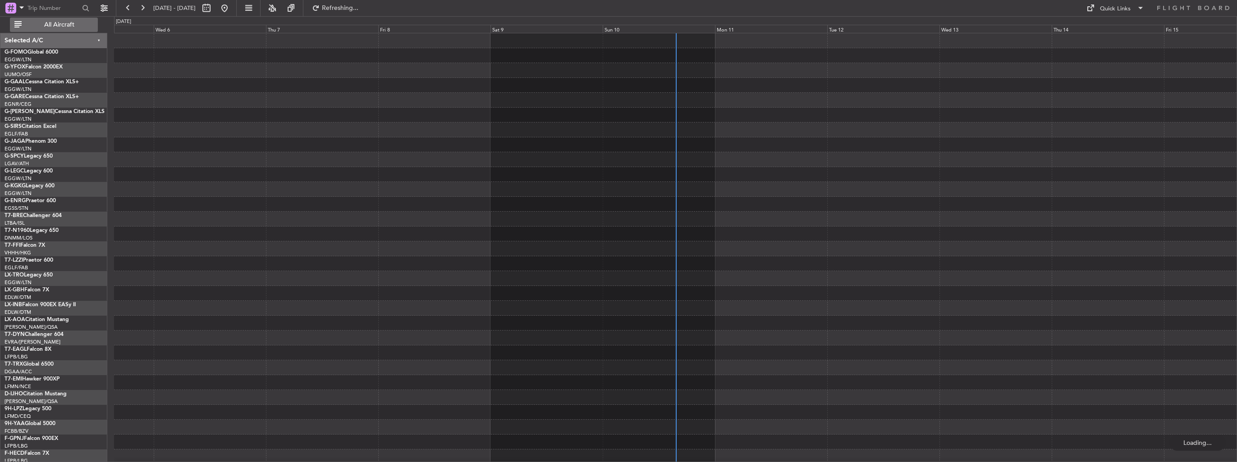
click at [49, 22] on span "All Aircraft" at bounding box center [59, 25] width 72 height 6
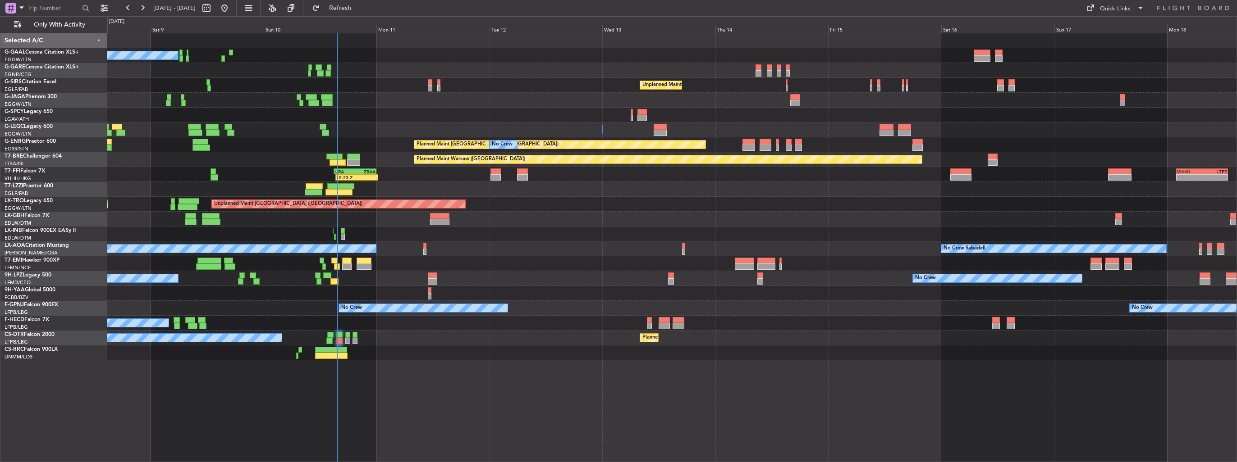
click at [460, 212] on div "No Crew Unplanned Maint [GEOGRAPHIC_DATA] ([GEOGRAPHIC_DATA]) A/C Unavailable […" at bounding box center [671, 196] width 1129 height 327
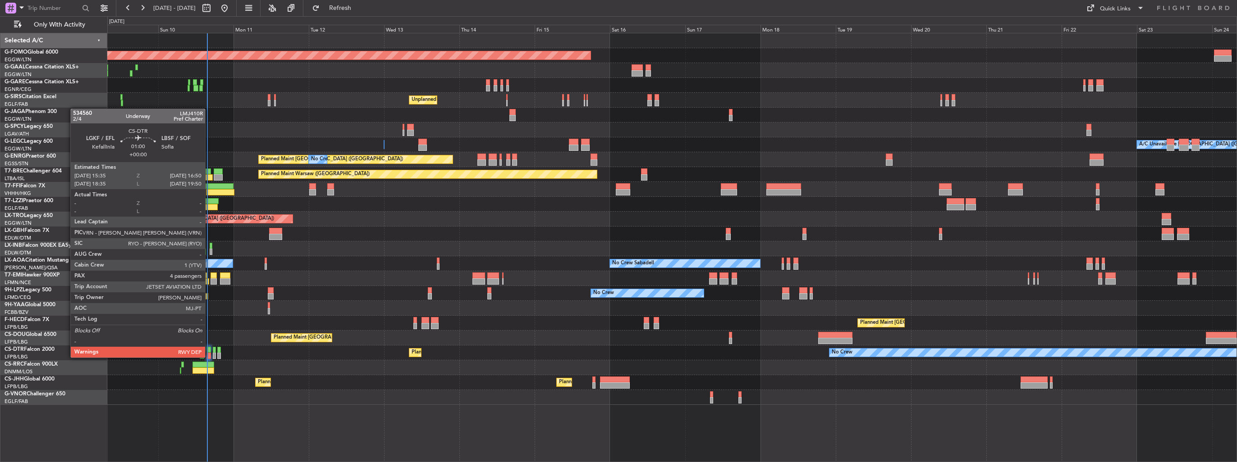
click at [209, 357] on div at bounding box center [208, 356] width 4 height 6
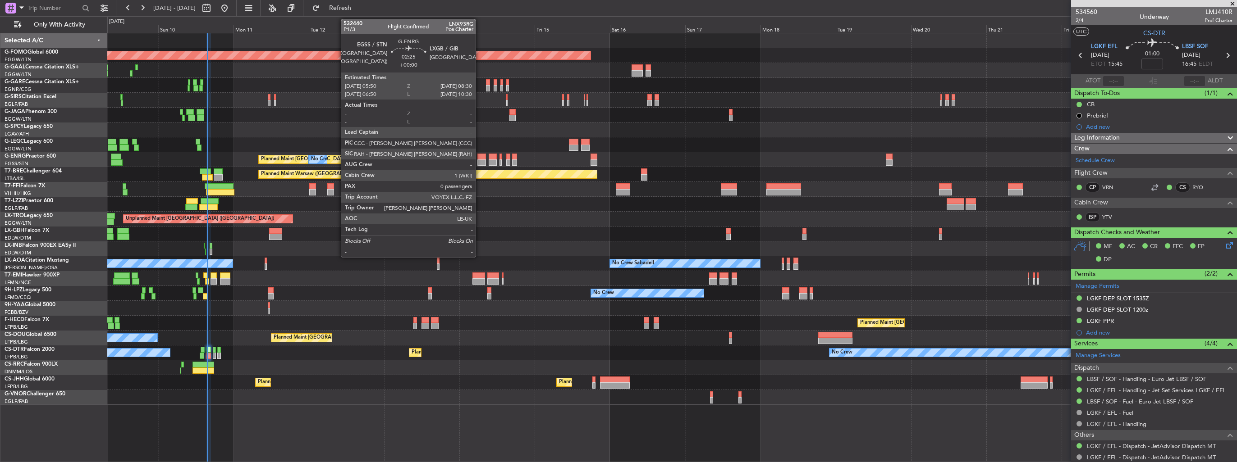
click at [480, 163] on div at bounding box center [481, 163] width 9 height 6
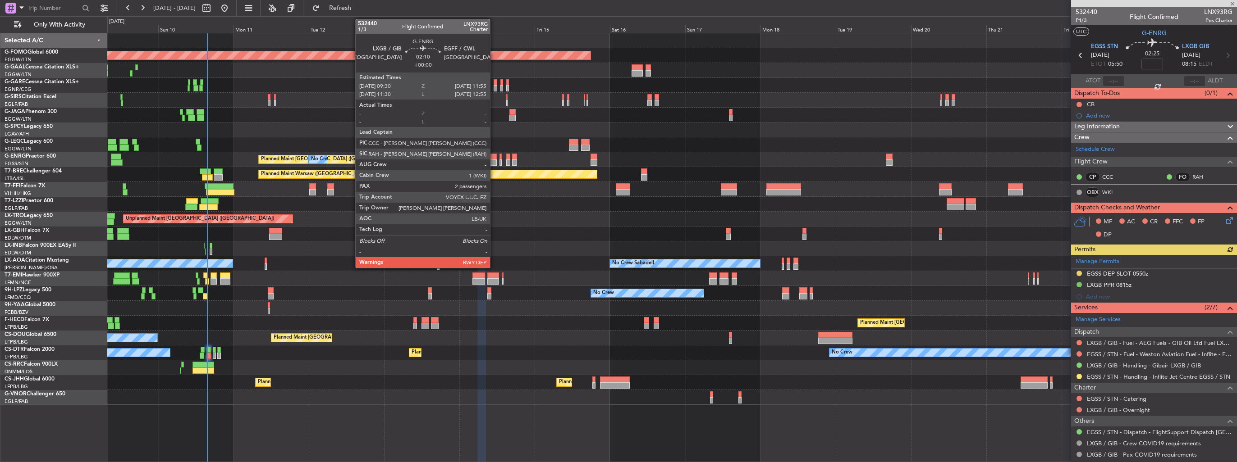
click at [494, 160] on div at bounding box center [493, 163] width 8 height 6
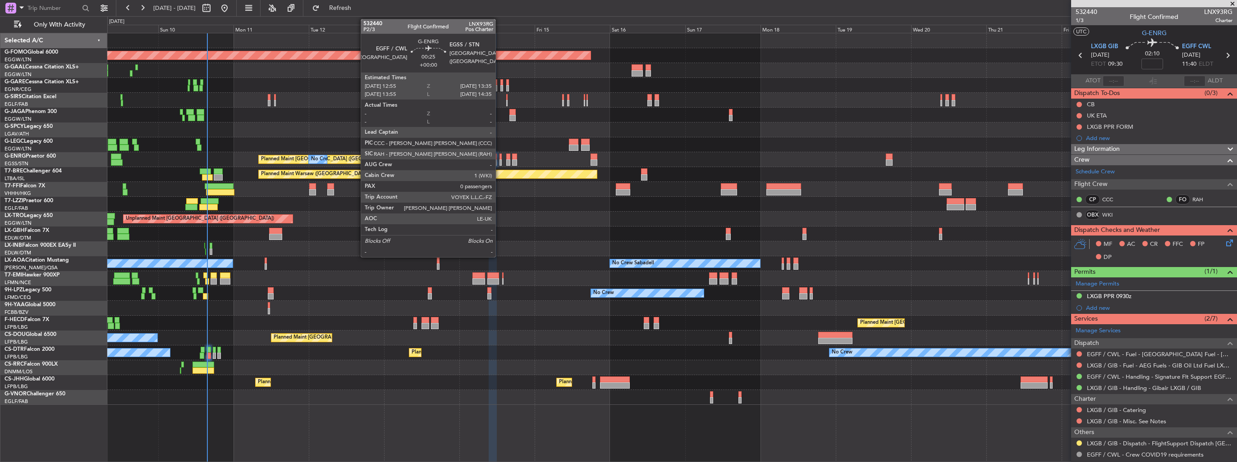
click at [499, 165] on div at bounding box center [500, 163] width 2 height 6
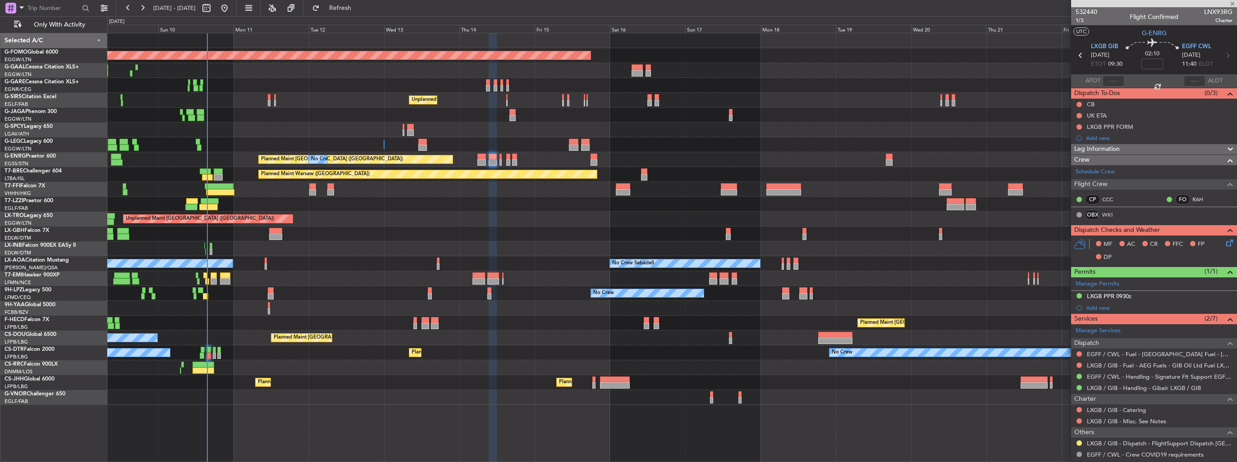
type input "0"
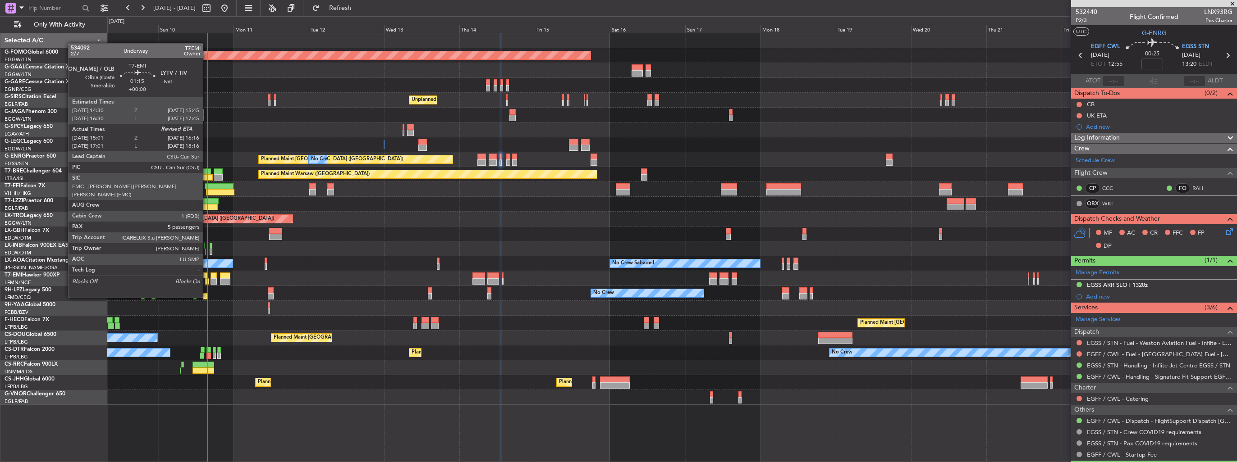
click at [207, 281] on div at bounding box center [207, 282] width 4 height 6
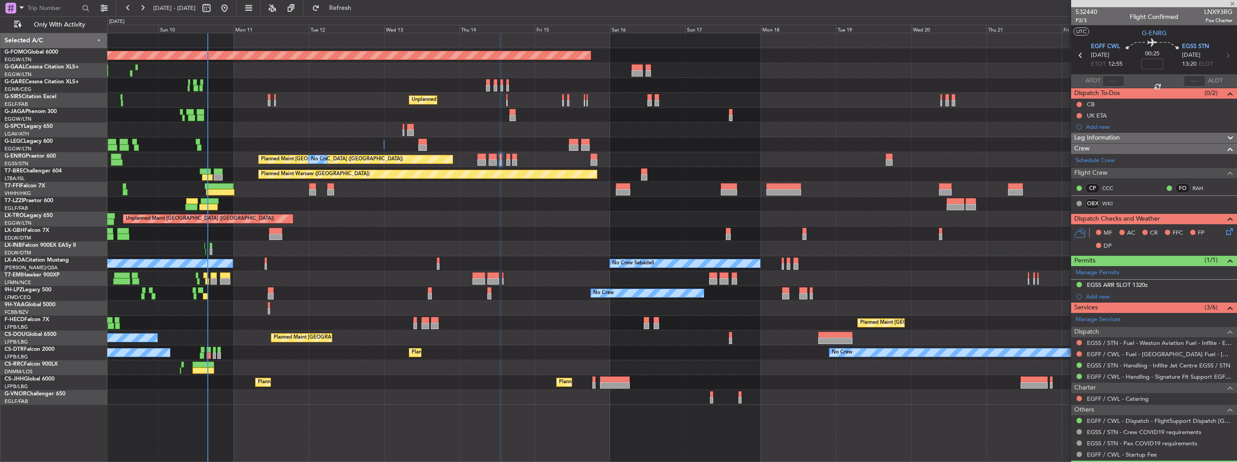
type input "15:01"
type input "5"
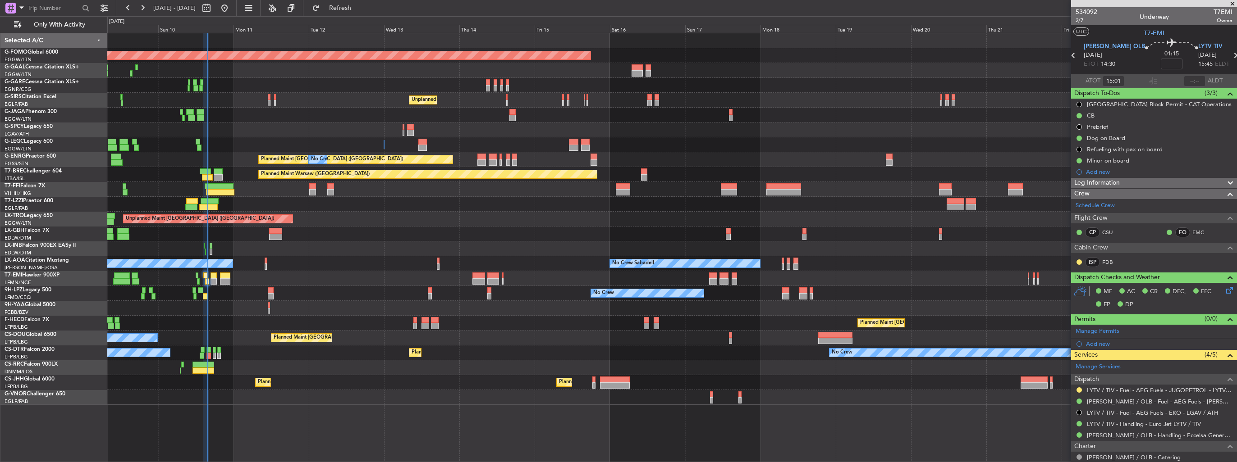
drag, startPoint x: 1078, startPoint y: 390, endPoint x: 1075, endPoint y: 387, distance: 4.8
click at [1078, 390] on button at bounding box center [1078, 390] width 5 height 5
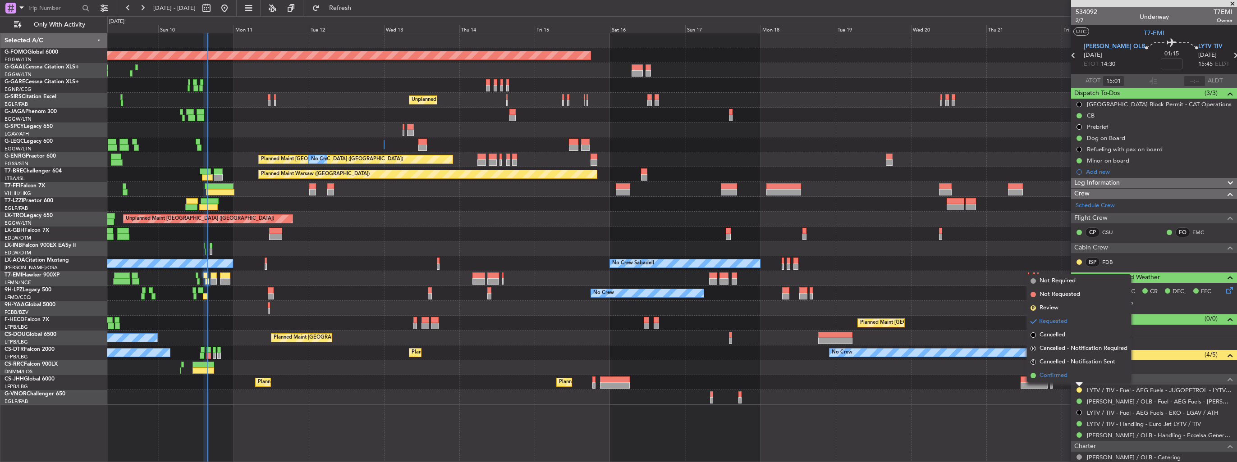
click at [1058, 378] on span "Confirmed" at bounding box center [1053, 375] width 28 height 9
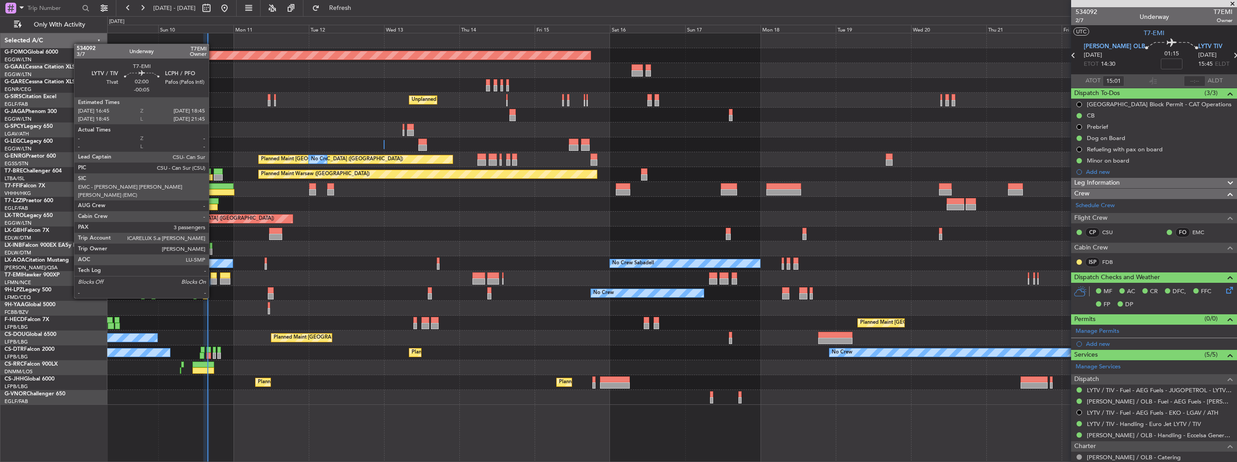
click at [213, 281] on div at bounding box center [213, 282] width 6 height 6
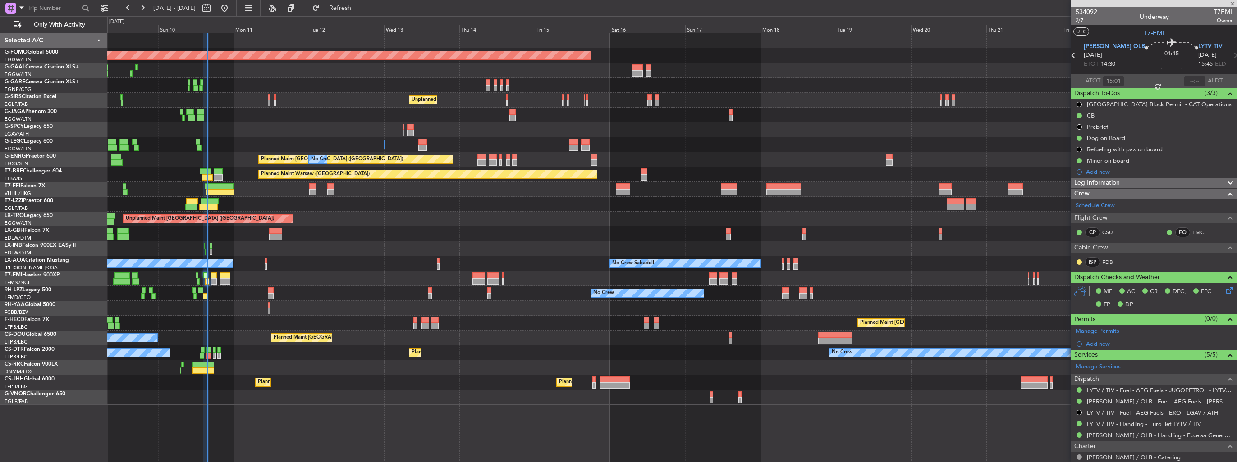
type input "-00:05"
type input "3"
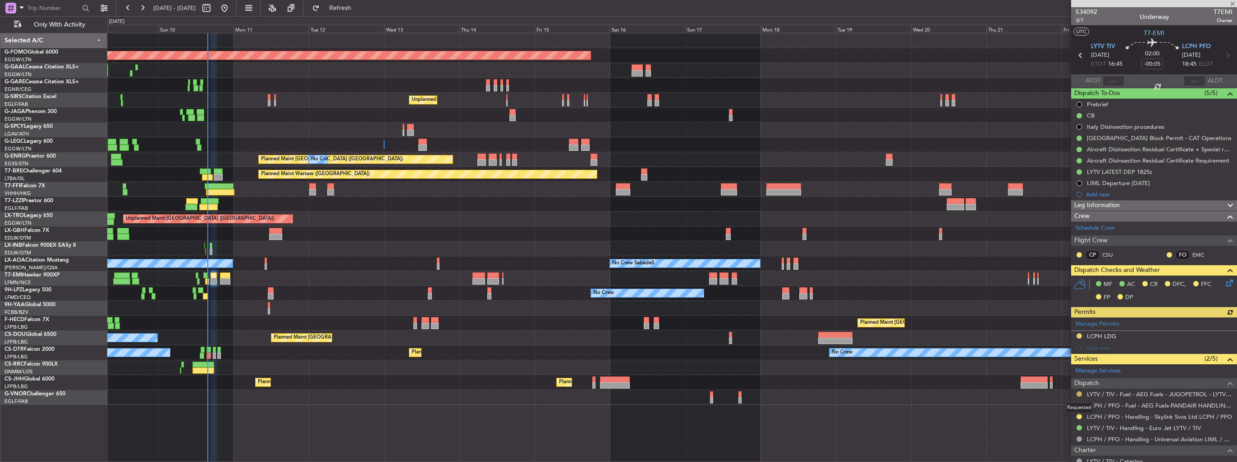
click at [1078, 392] on button at bounding box center [1078, 394] width 5 height 5
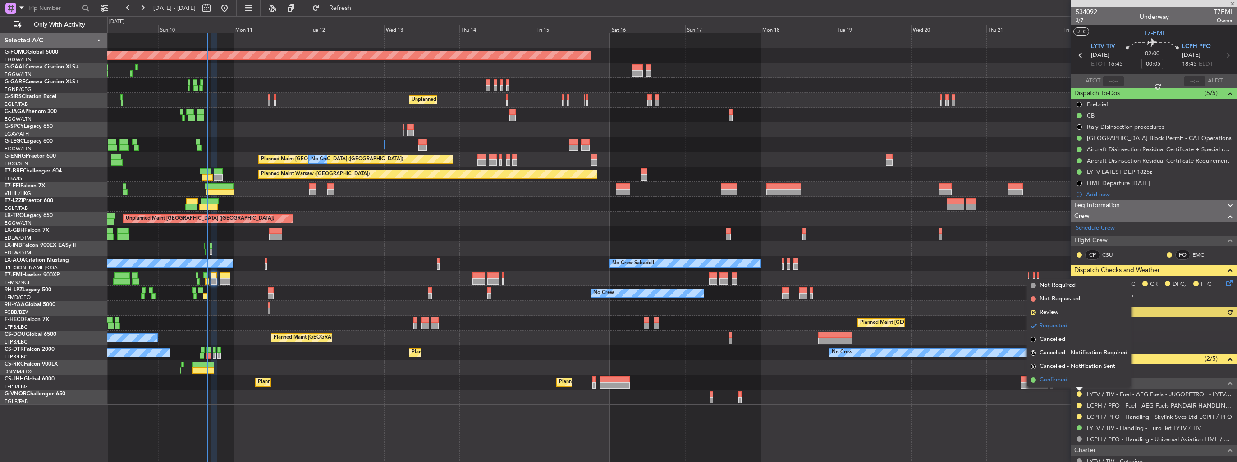
click at [1066, 383] on span "Confirmed" at bounding box center [1053, 380] width 28 height 9
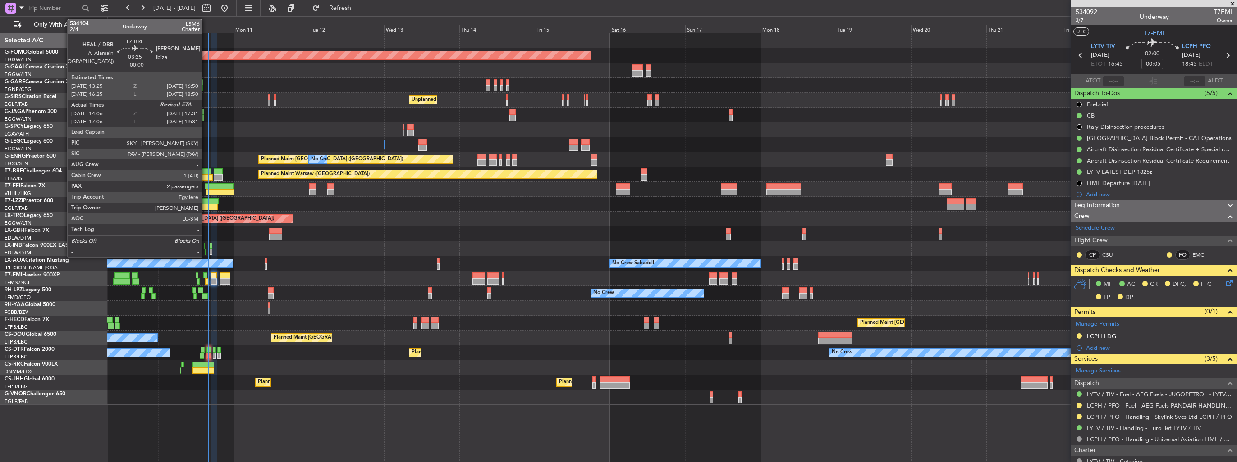
click at [206, 176] on div at bounding box center [207, 177] width 11 height 6
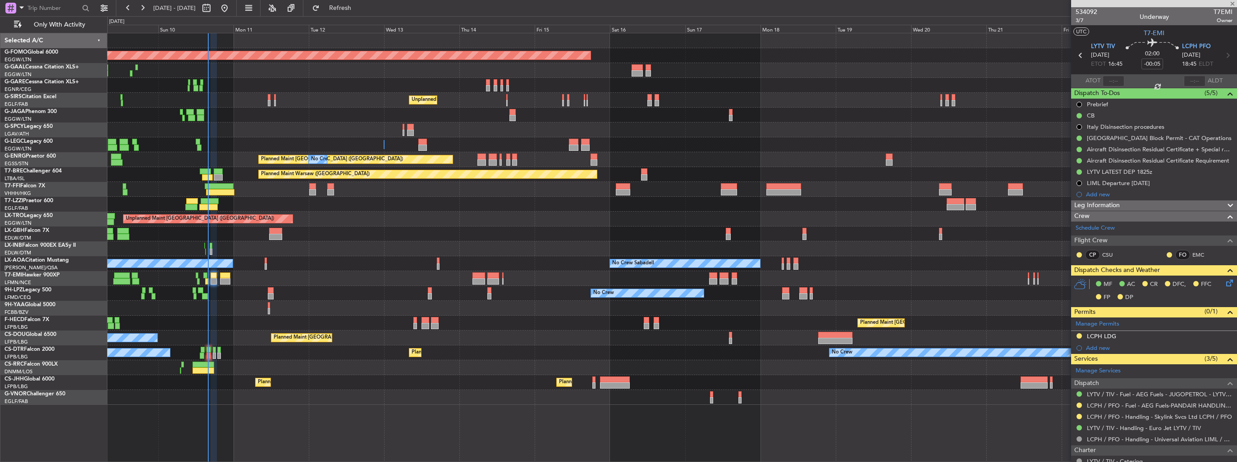
type input "14:06"
type input "2"
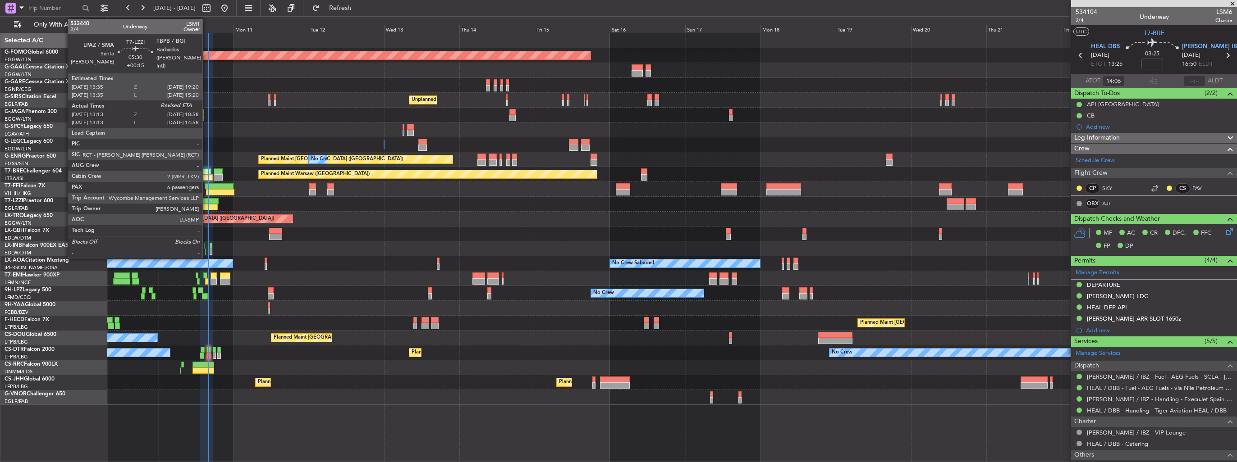
click at [206, 206] on div at bounding box center [208, 207] width 18 height 6
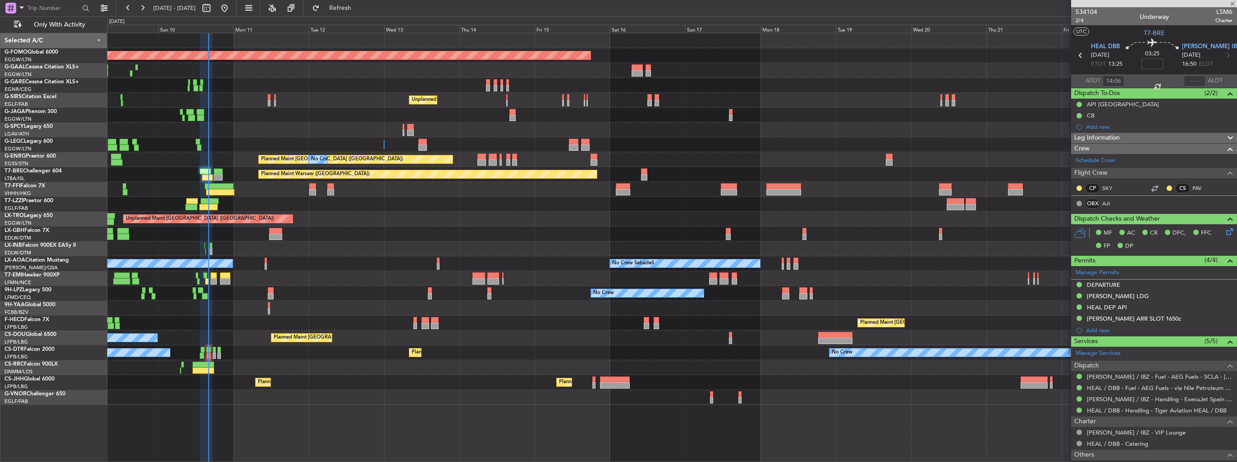
type input "+00:15"
type input "13:23"
type input "6"
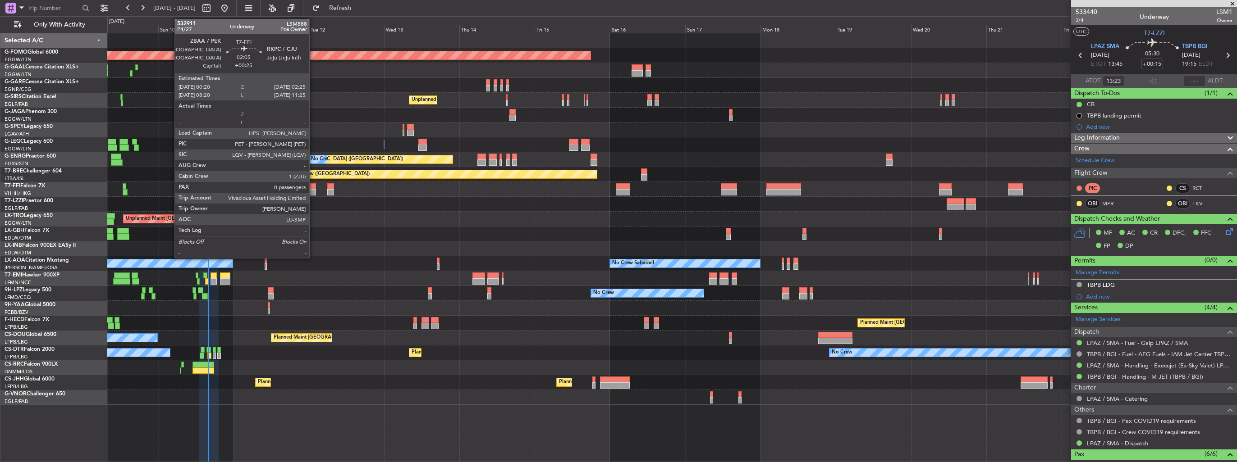
click at [313, 189] on div at bounding box center [312, 192] width 7 height 6
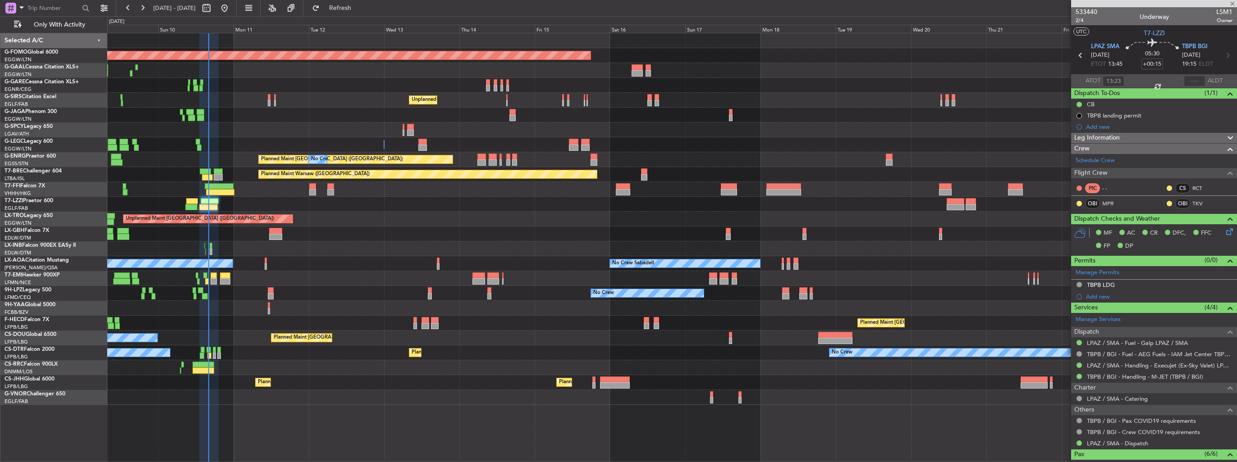
type input "+00:25"
type input "0"
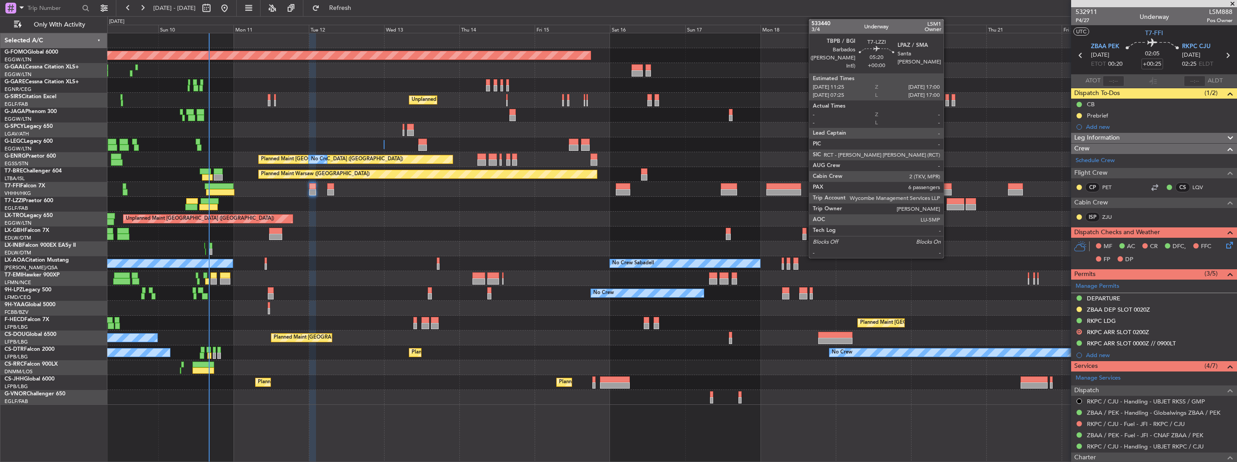
click at [947, 208] on div at bounding box center [956, 207] width 18 height 6
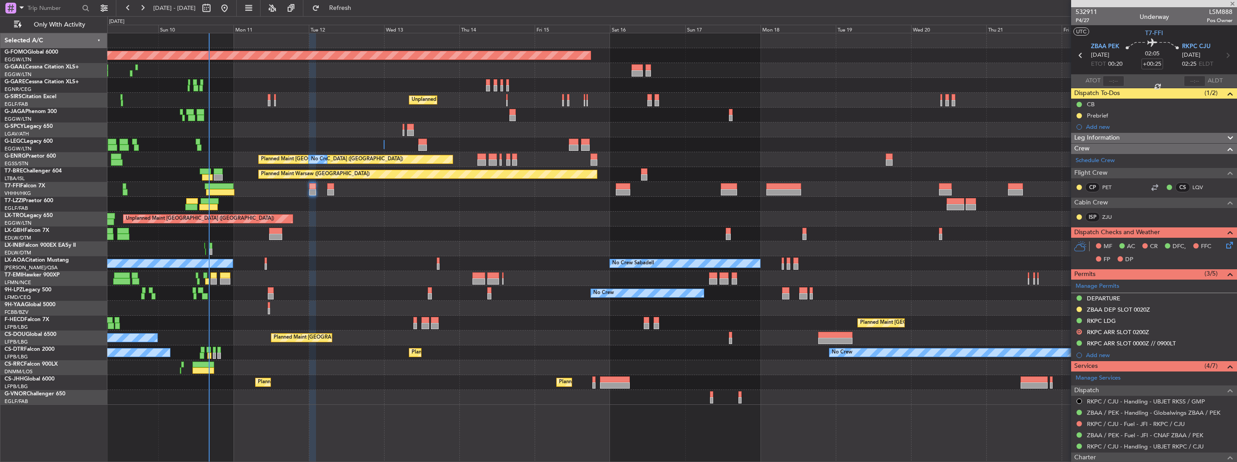
type input "6"
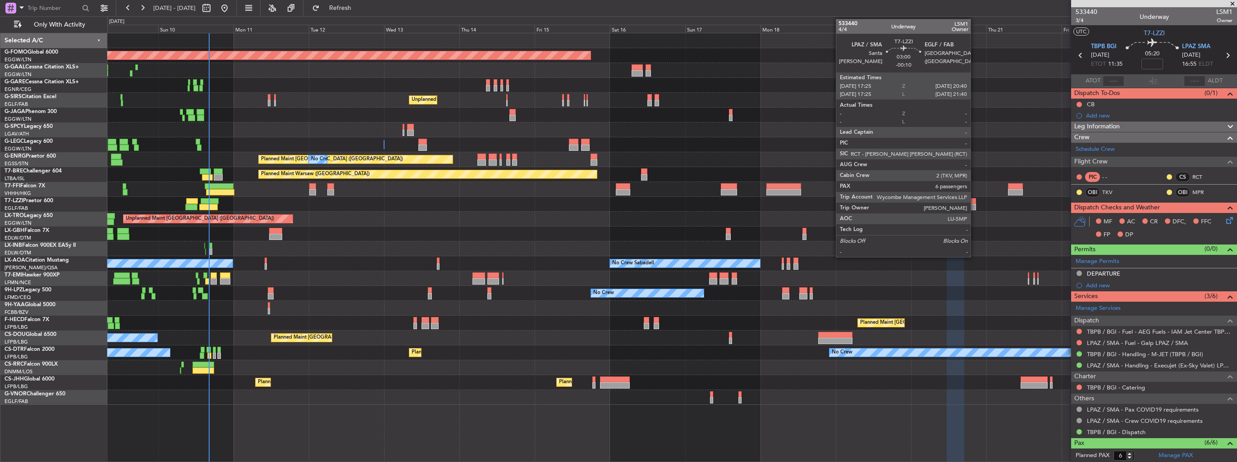
click at [974, 205] on div at bounding box center [970, 207] width 10 height 6
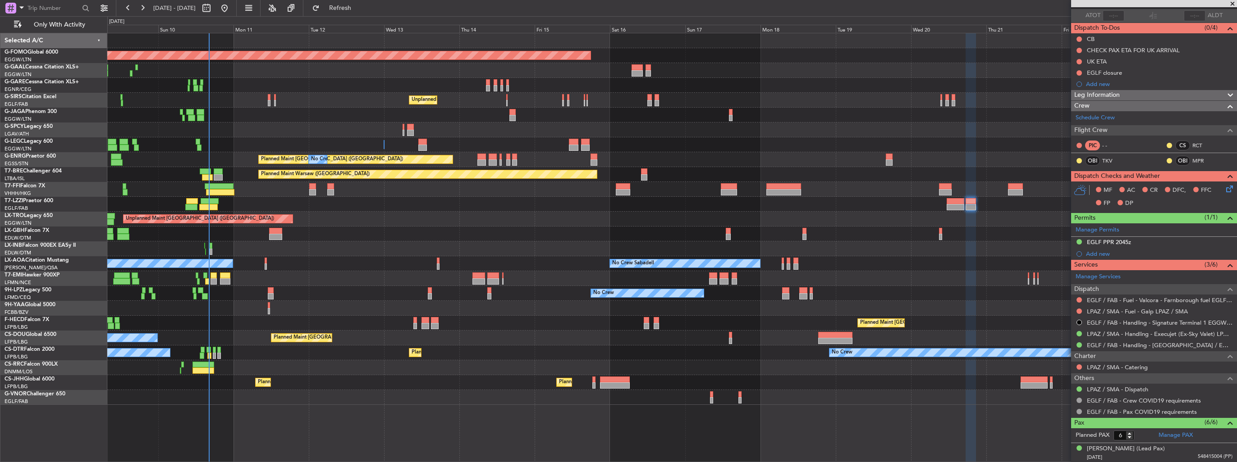
scroll to position [135, 0]
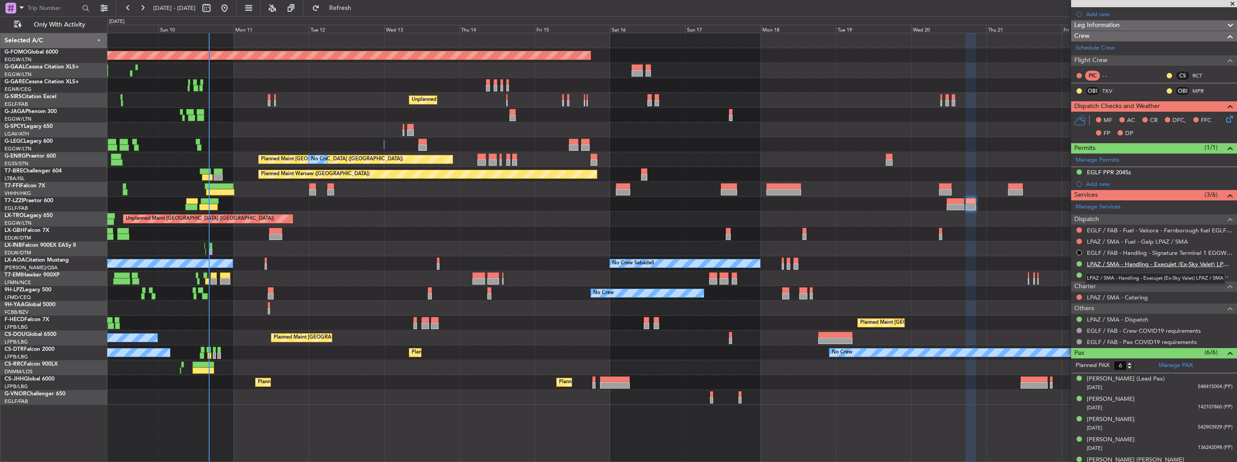
click at [1124, 262] on link "LPAZ / SMA - Handling - Execujet (Ex-Sky Valet) LPAZ / SMA" at bounding box center [1160, 265] width 146 height 8
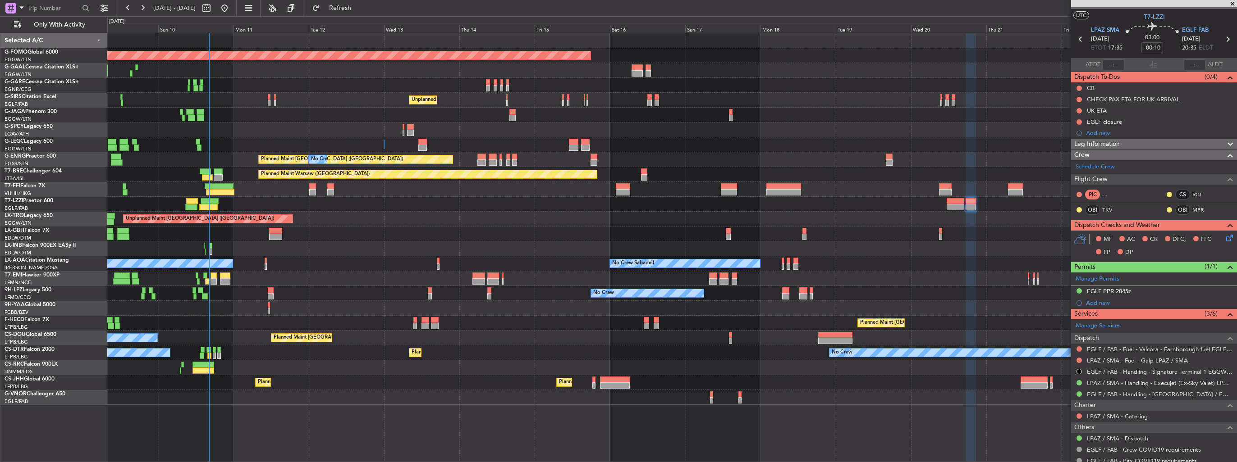
scroll to position [0, 0]
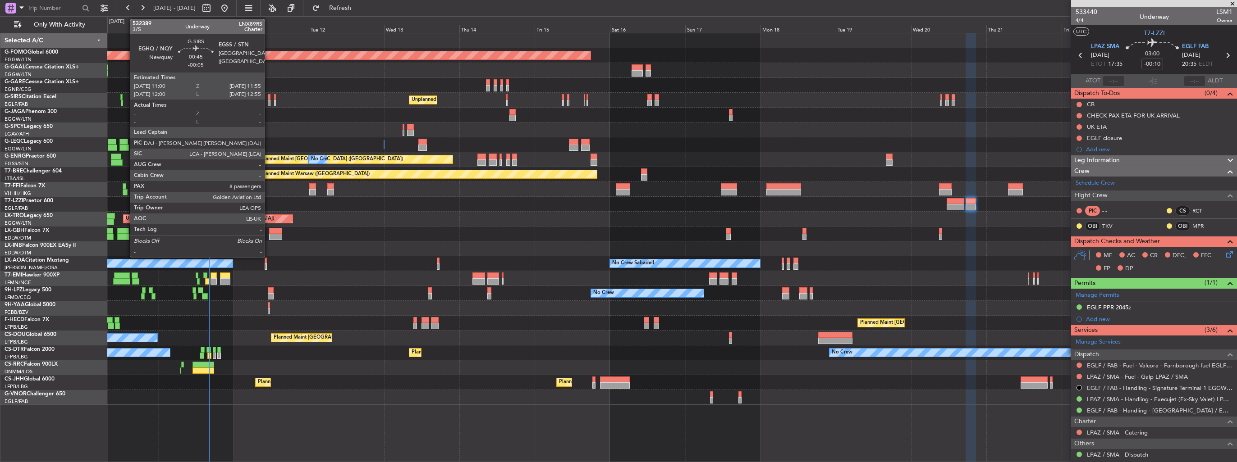
click at [269, 104] on div at bounding box center [269, 103] width 3 height 6
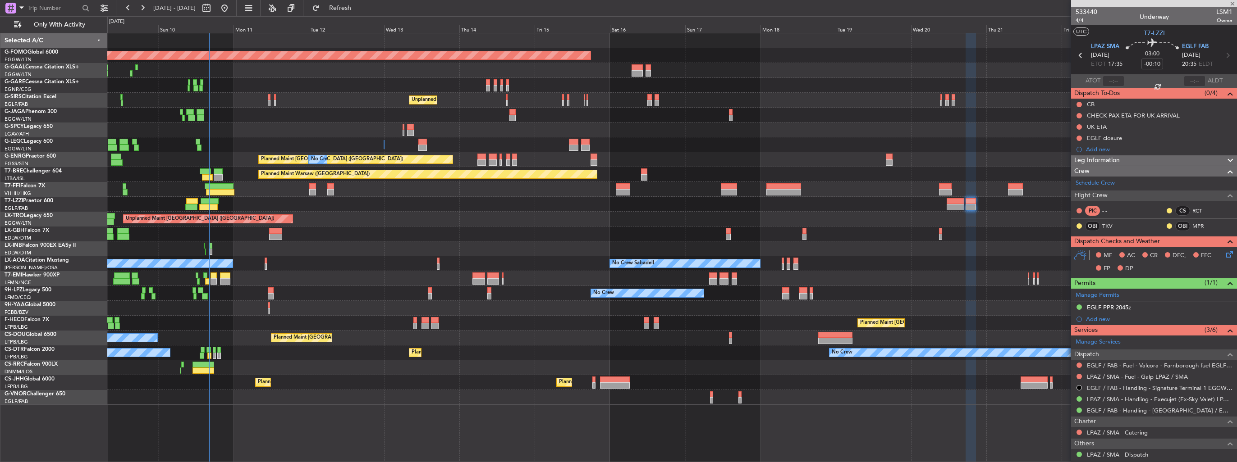
type input "-00:05"
type input "8"
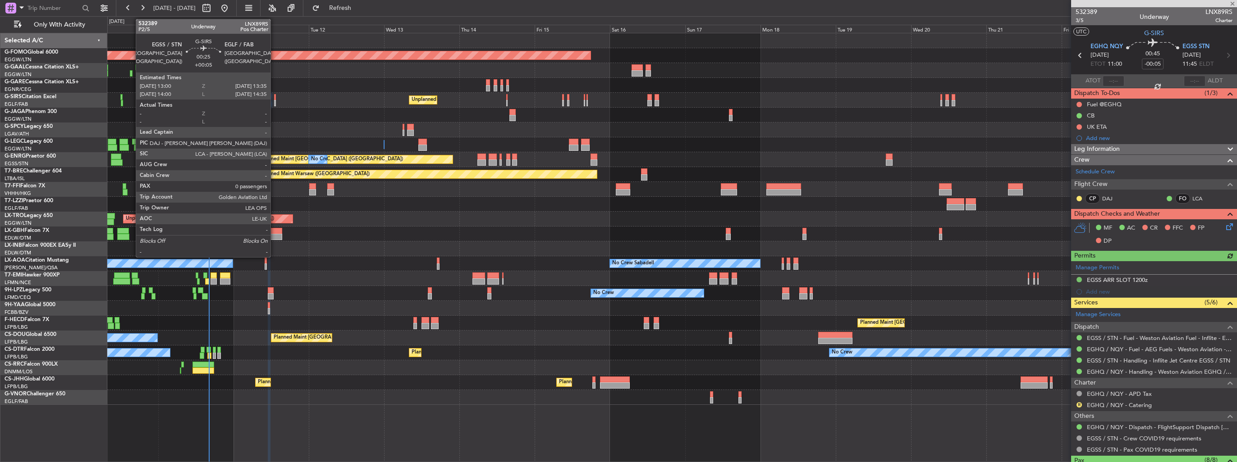
click at [274, 101] on div at bounding box center [275, 103] width 2 height 6
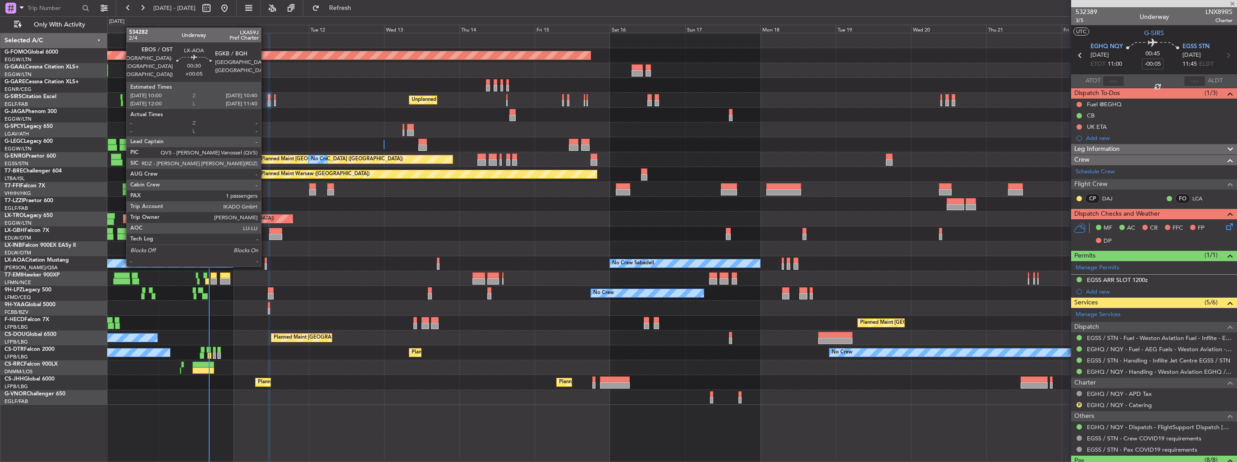
type input "+00:05"
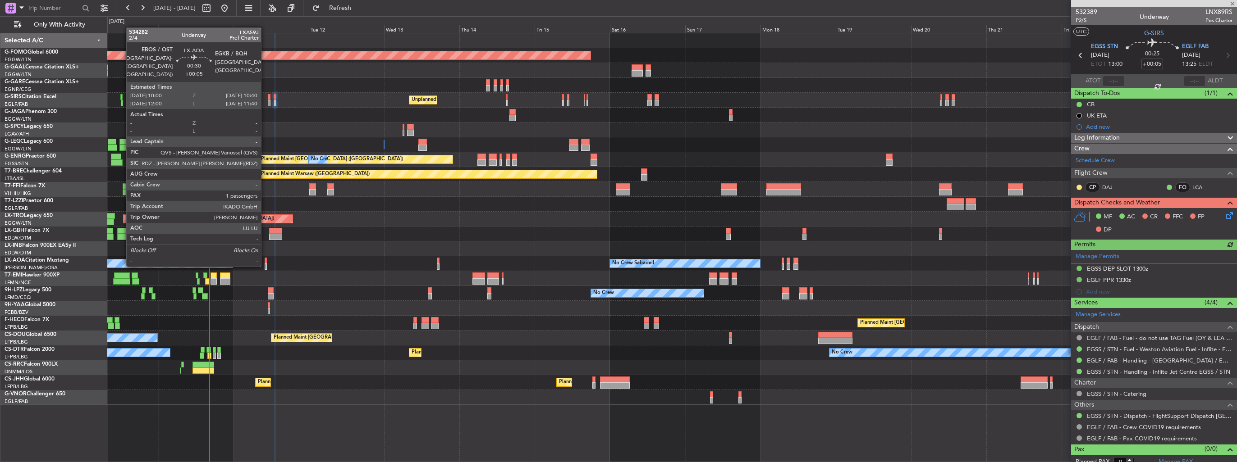
click at [265, 265] on div at bounding box center [266, 267] width 2 height 6
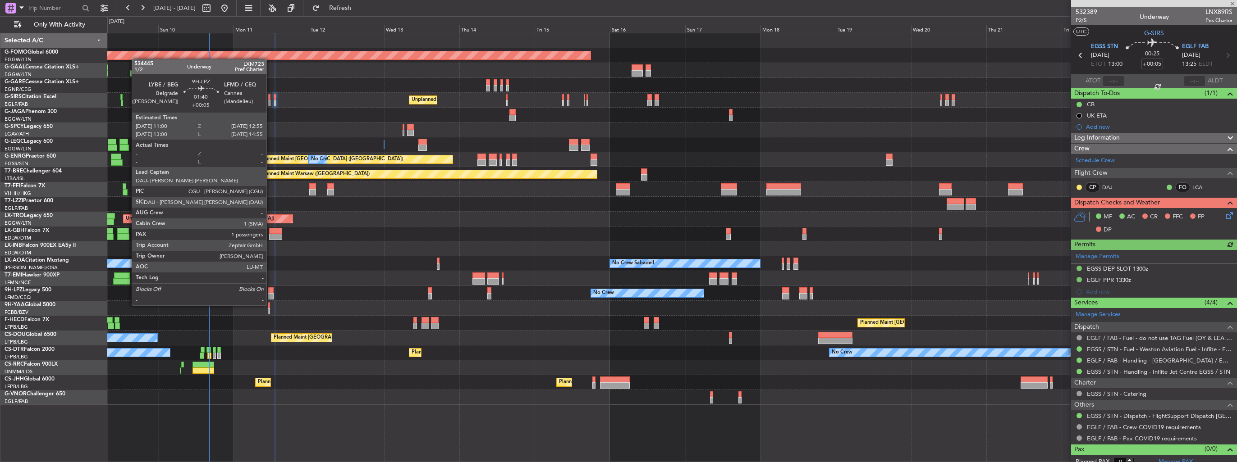
type input "1"
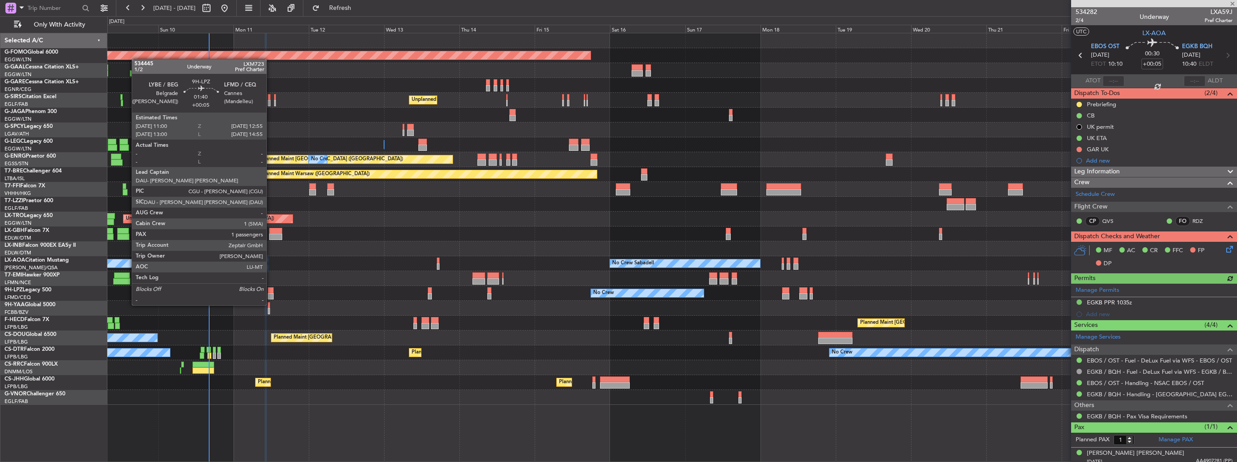
click at [270, 297] on div at bounding box center [271, 296] width 6 height 6
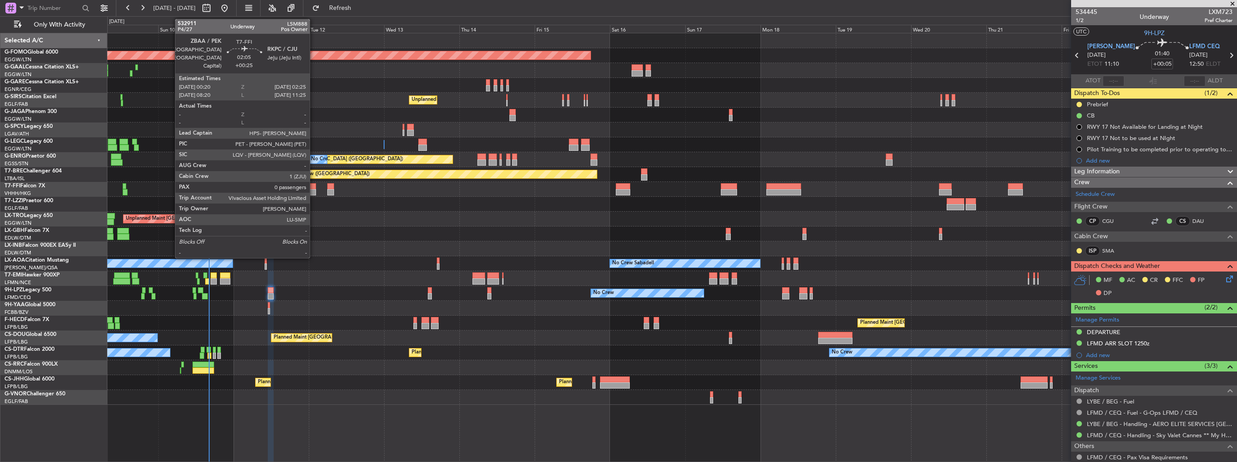
click at [314, 192] on div at bounding box center [312, 192] width 7 height 6
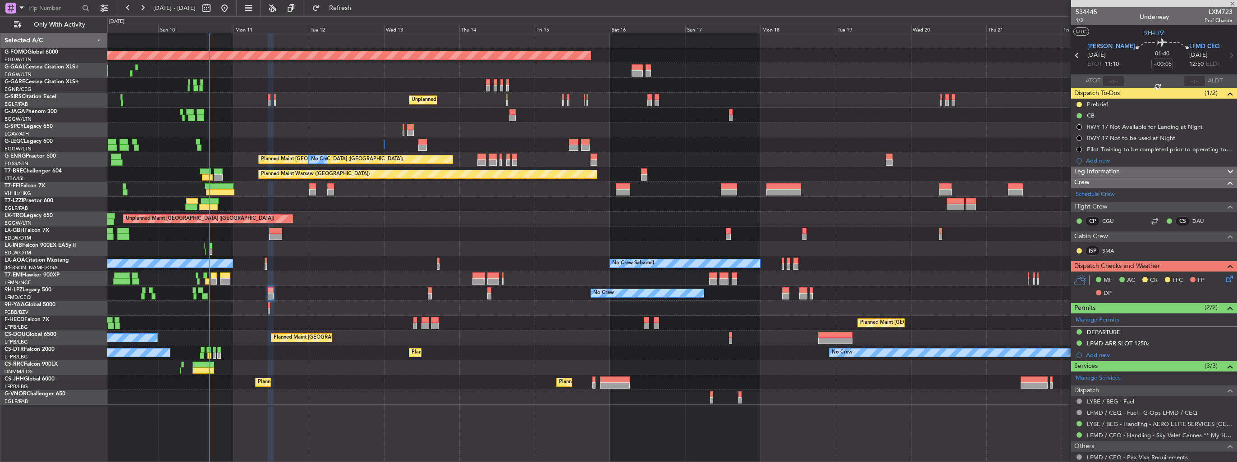
type input "+00:25"
type input "0"
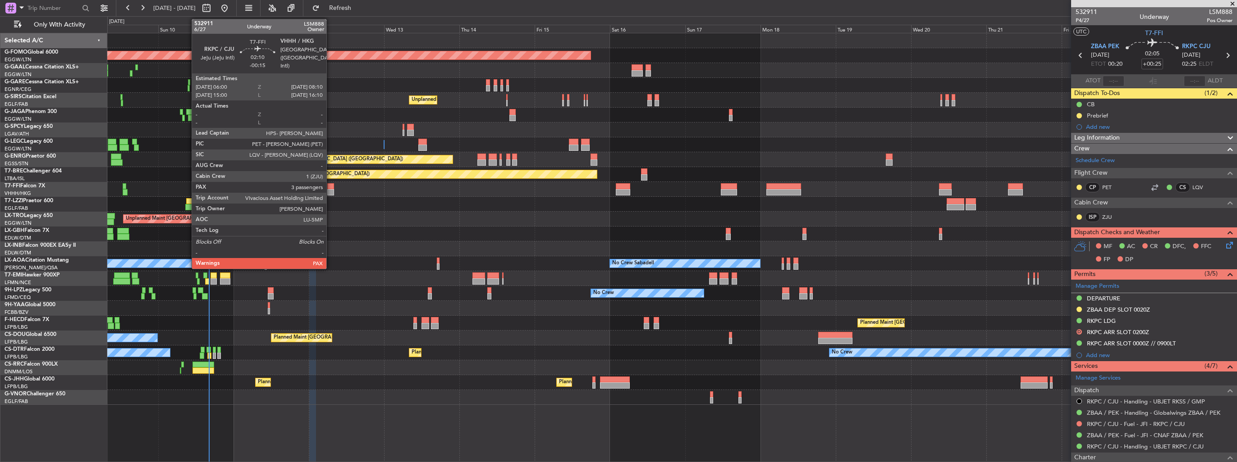
click at [330, 187] on div at bounding box center [330, 186] width 7 height 6
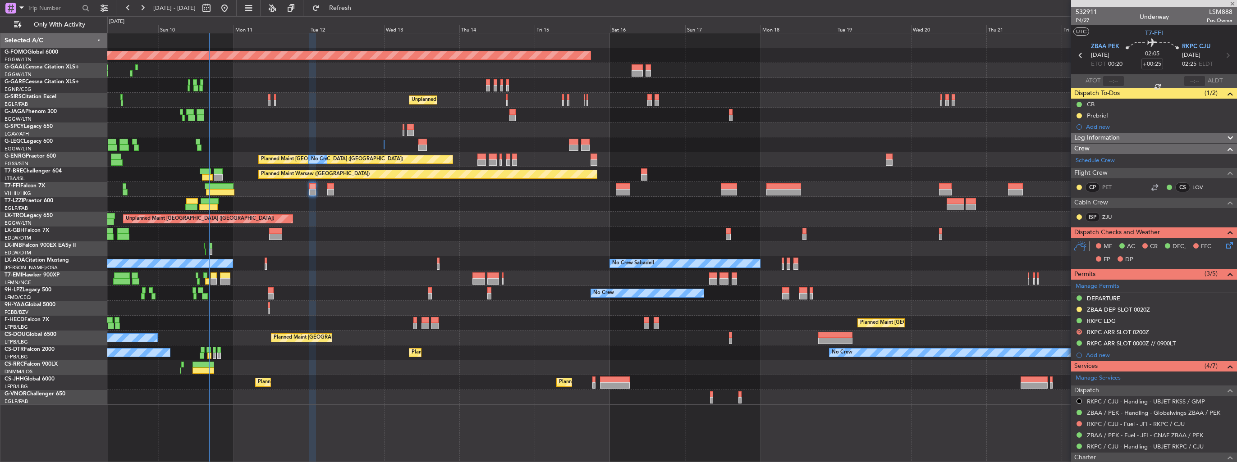
type input "-00:15"
type input "3"
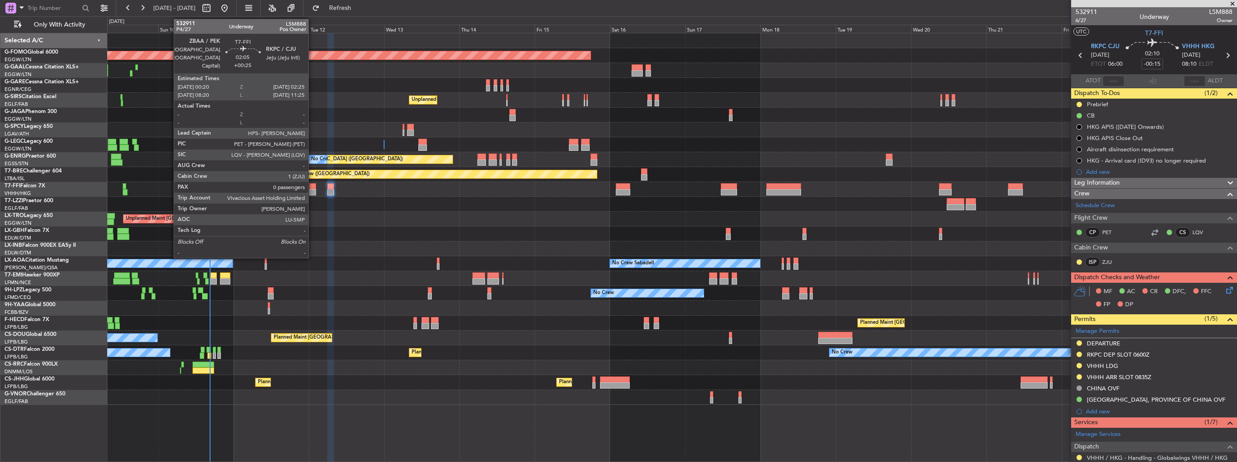
click at [313, 189] on div at bounding box center [312, 192] width 7 height 6
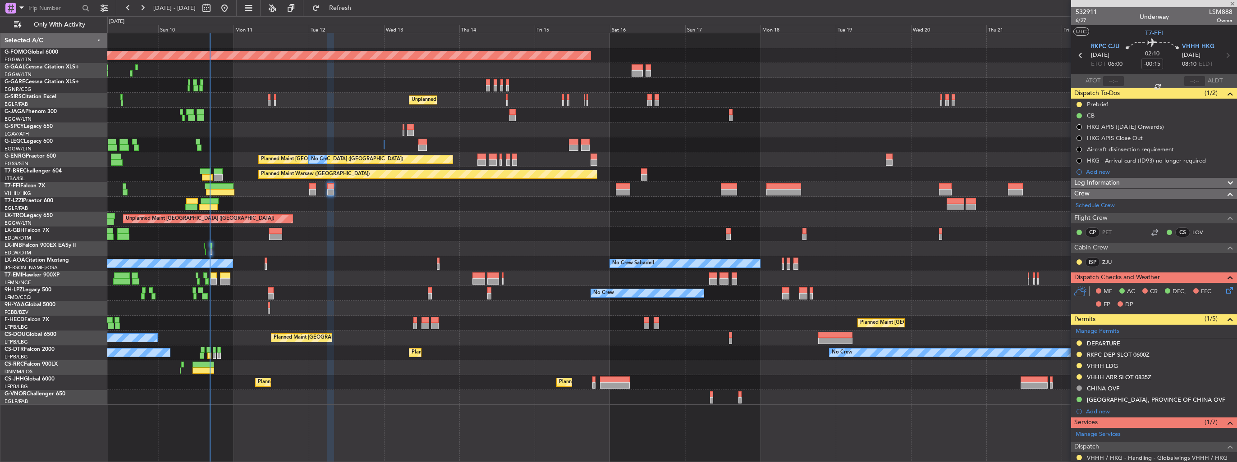
type input "+00:25"
type input "0"
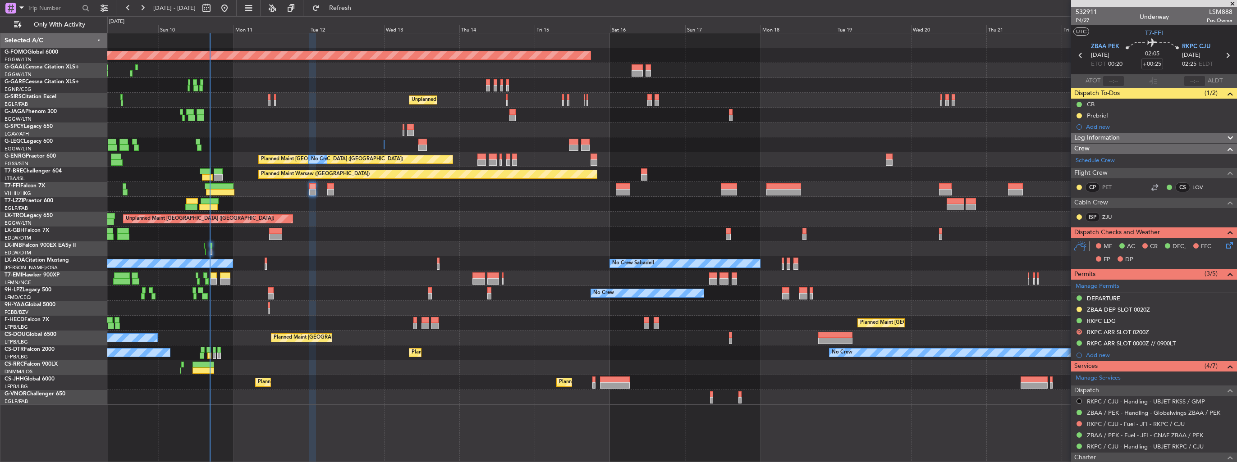
click at [1077, 399] on button at bounding box center [1078, 401] width 5 height 5
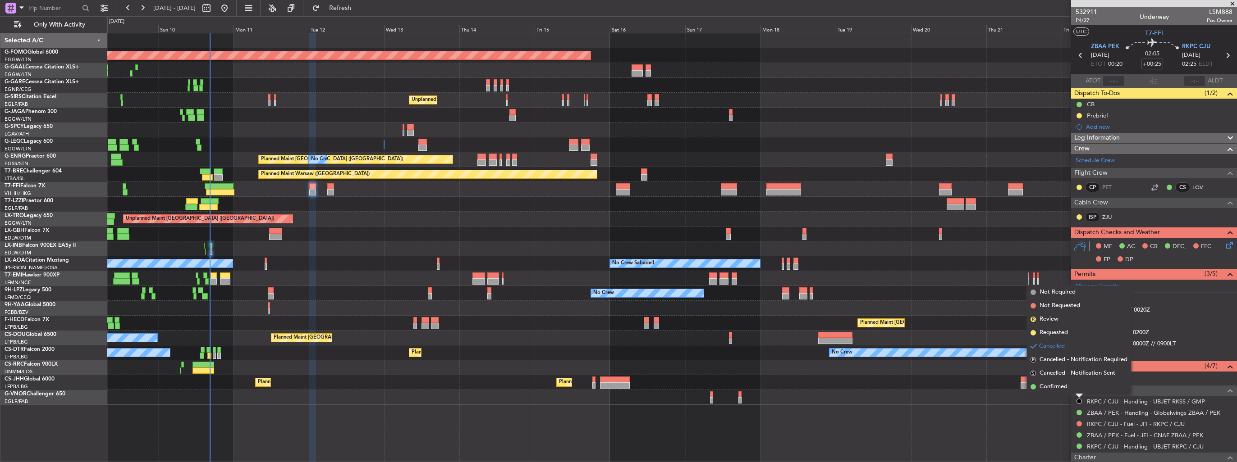
click at [1029, 412] on div "Planned Maint Windsor Locks ([PERSON_NAME] Intl) No Crew Planned [GEOGRAPHIC_DA…" at bounding box center [672, 248] width 1130 height 430
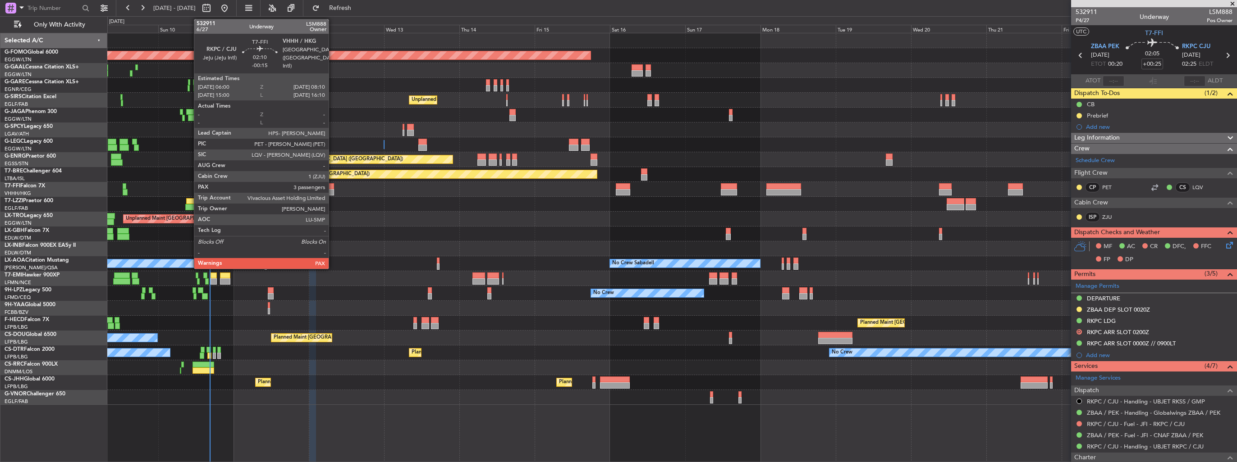
click at [333, 194] on div at bounding box center [330, 192] width 7 height 6
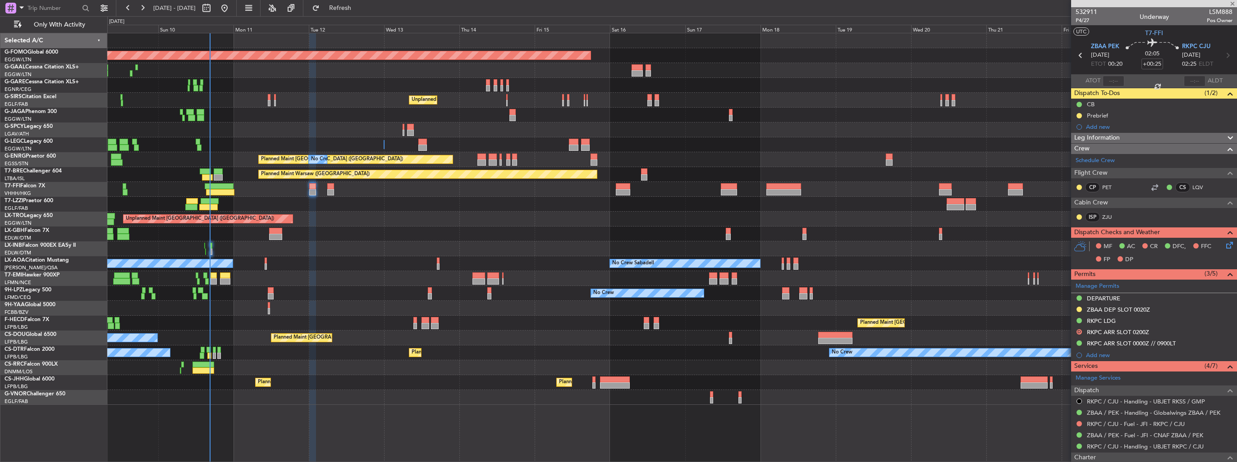
type input "-00:15"
type input "3"
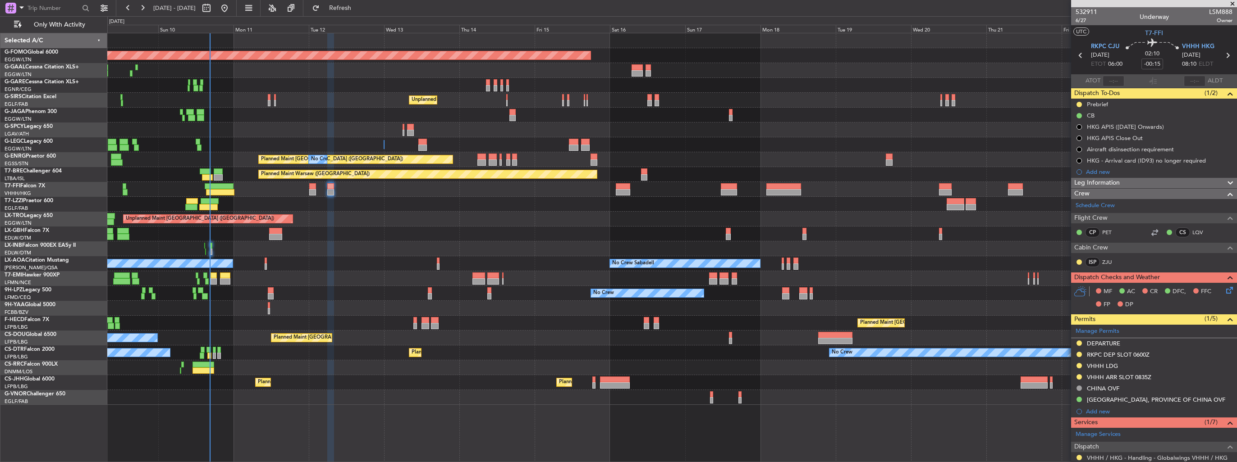
click at [218, 151] on div "Planned Maint Windsor Locks ([PERSON_NAME] Intl) No Crew Planned [GEOGRAPHIC_DA…" at bounding box center [671, 219] width 1129 height 372
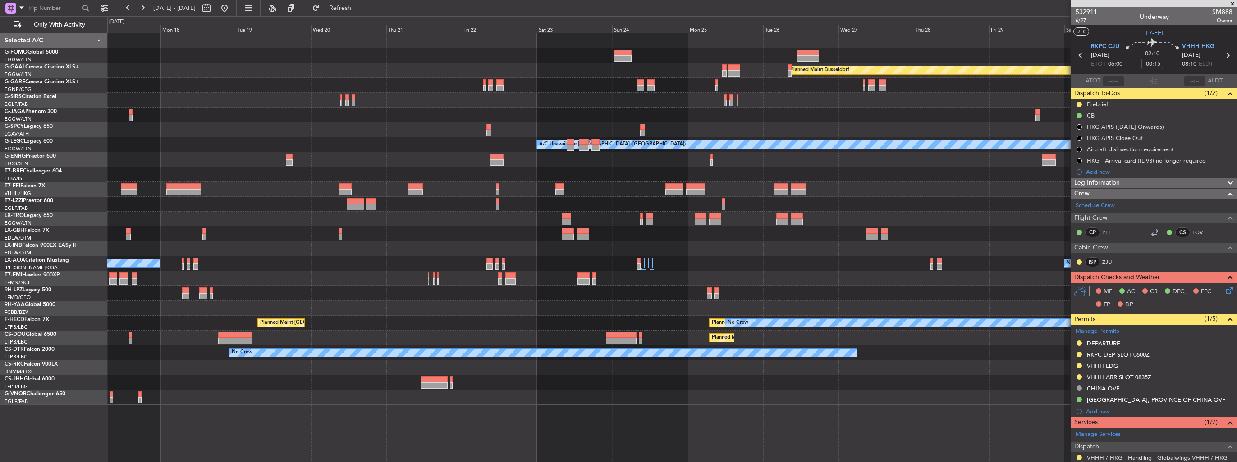
click at [156, 169] on div "Planned Maint Windsor Locks ([PERSON_NAME] Intl) Planned [GEOGRAPHIC_DATA] Unpl…" at bounding box center [671, 219] width 1129 height 372
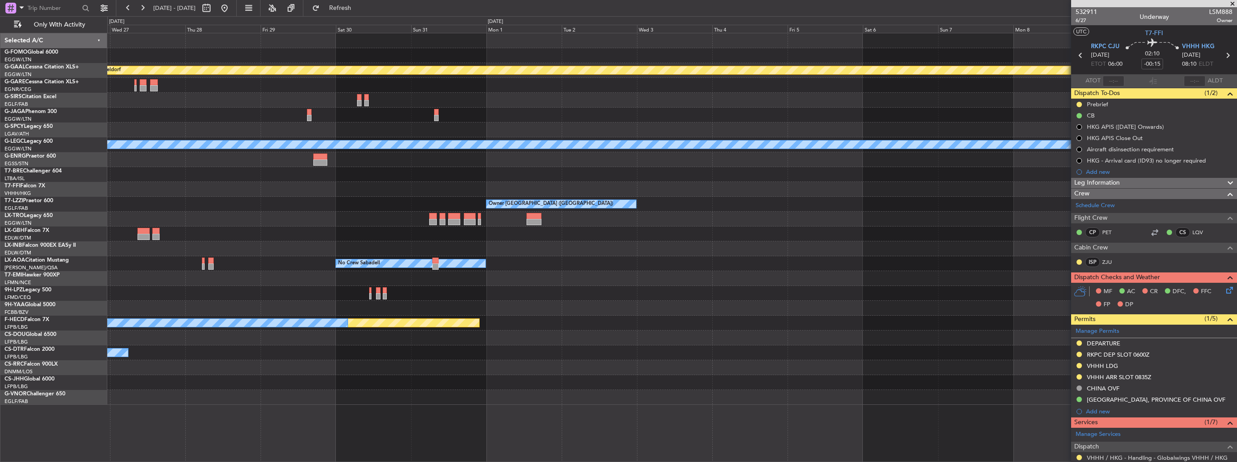
click at [549, 170] on div "Planned Maint Dusseldorf A/C Unavailable [GEOGRAPHIC_DATA] ([GEOGRAPHIC_DATA]) …" at bounding box center [671, 219] width 1129 height 372
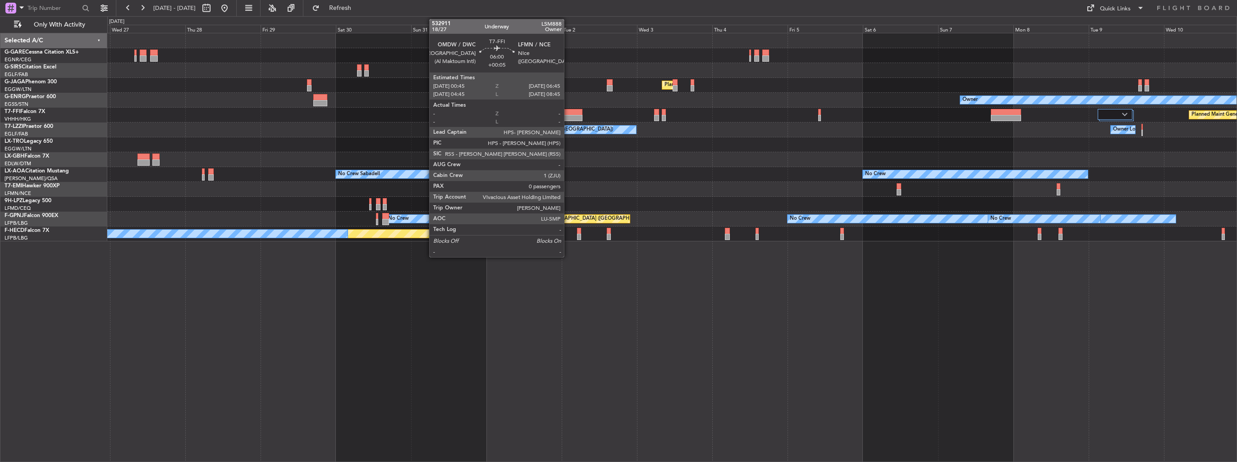
click at [568, 115] on div at bounding box center [572, 118] width 19 height 6
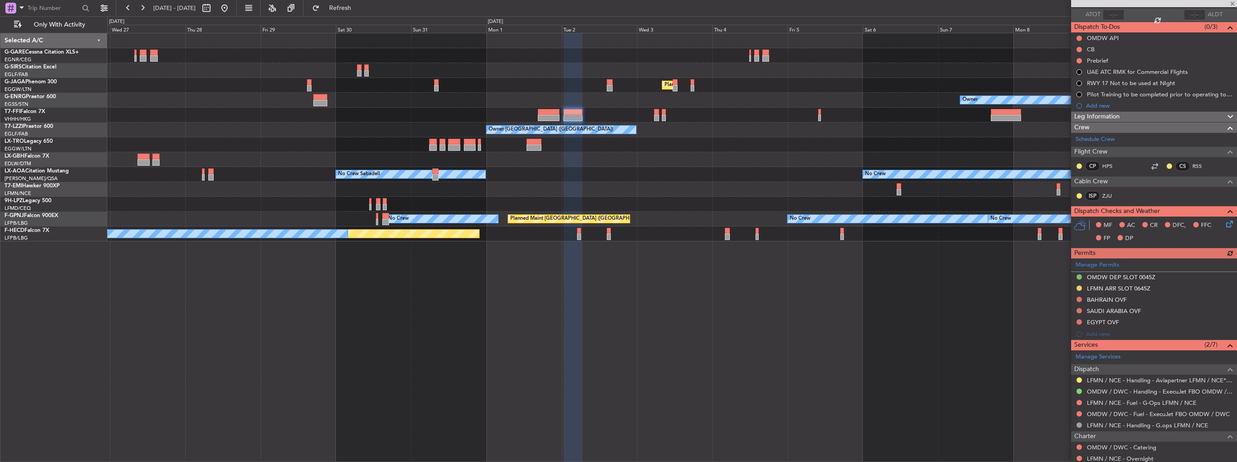
scroll to position [137, 0]
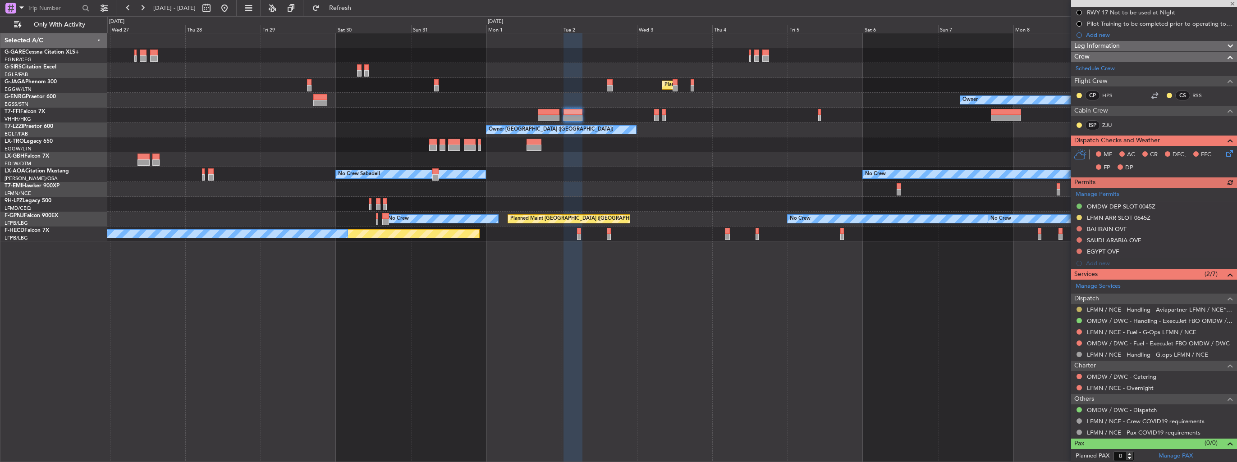
click at [1078, 307] on button at bounding box center [1078, 309] width 5 height 5
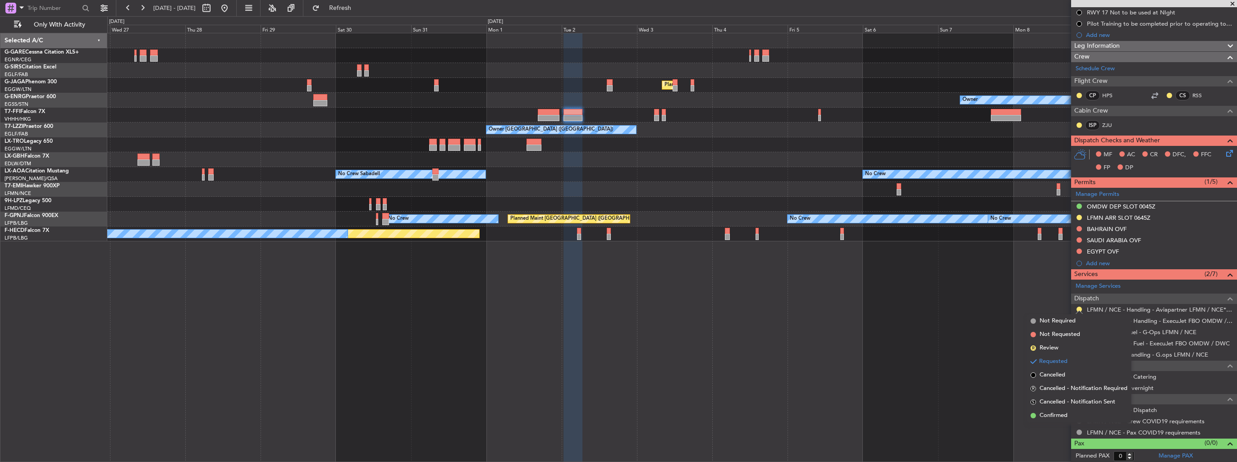
drag, startPoint x: 1051, startPoint y: 414, endPoint x: 1053, endPoint y: 409, distance: 5.0
click at [1051, 414] on span "Confirmed" at bounding box center [1053, 416] width 28 height 9
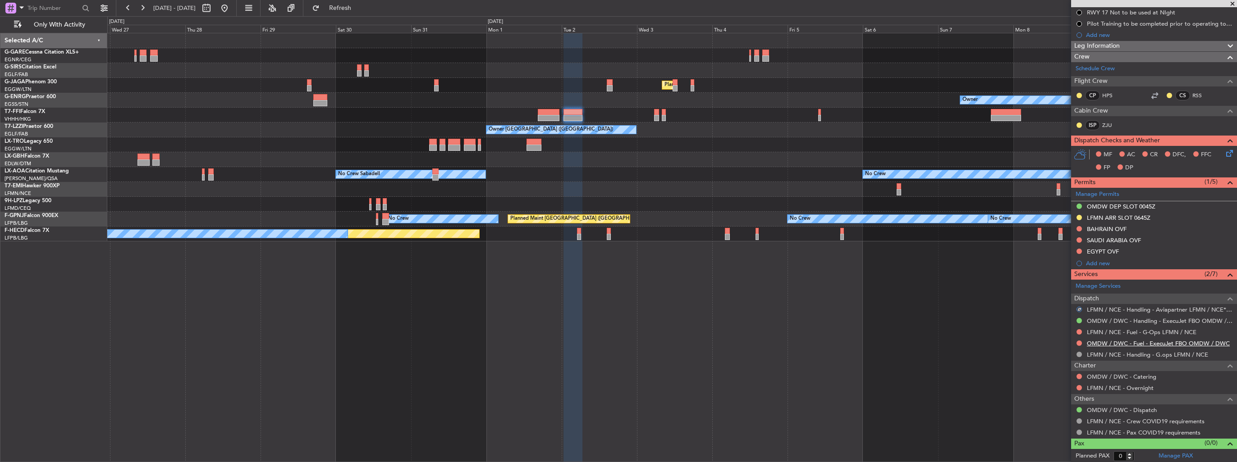
scroll to position [0, 0]
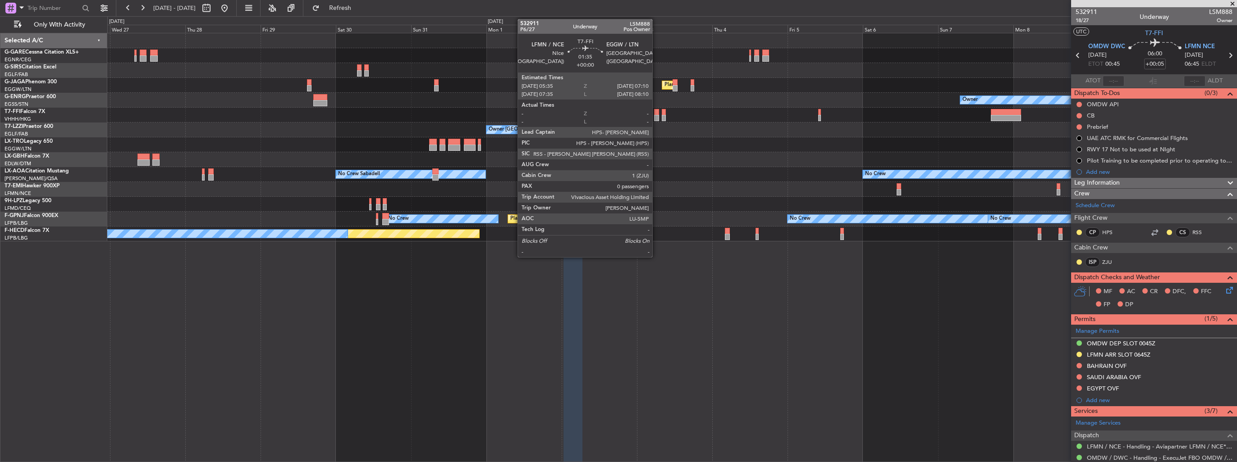
click at [656, 115] on div at bounding box center [656, 118] width 5 height 6
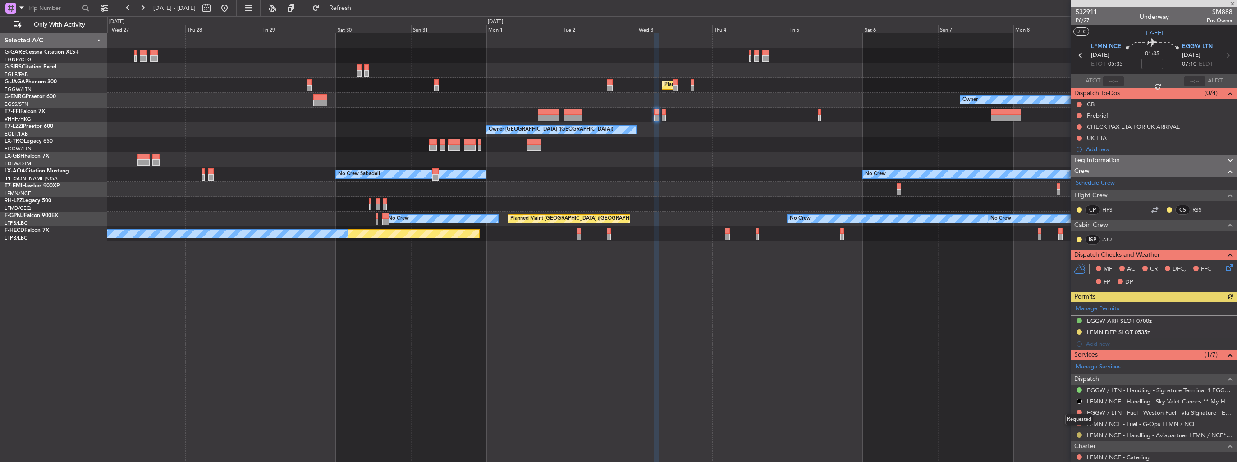
click at [1080, 420] on button at bounding box center [1078, 435] width 5 height 5
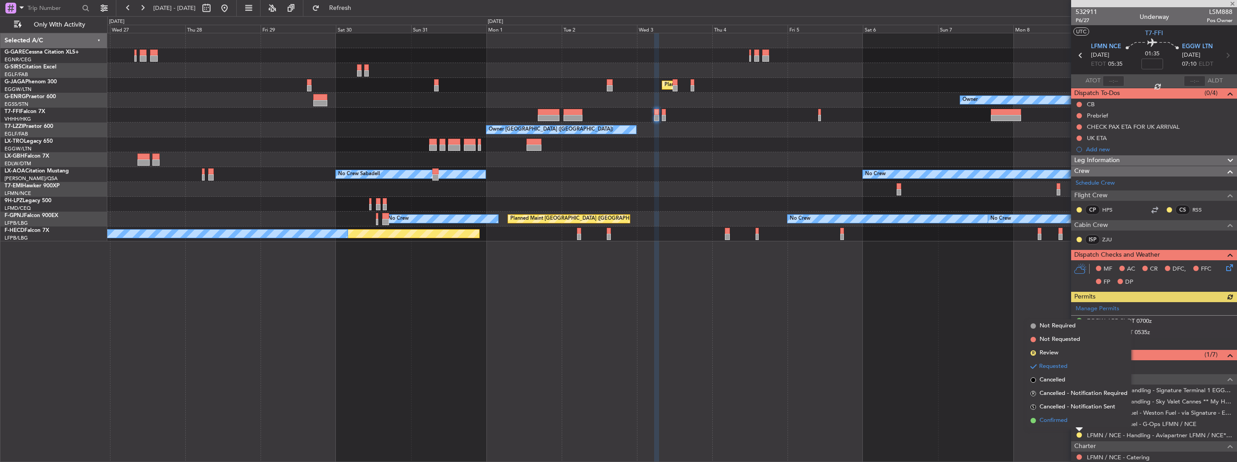
click at [1060, 420] on span "Confirmed" at bounding box center [1053, 420] width 28 height 9
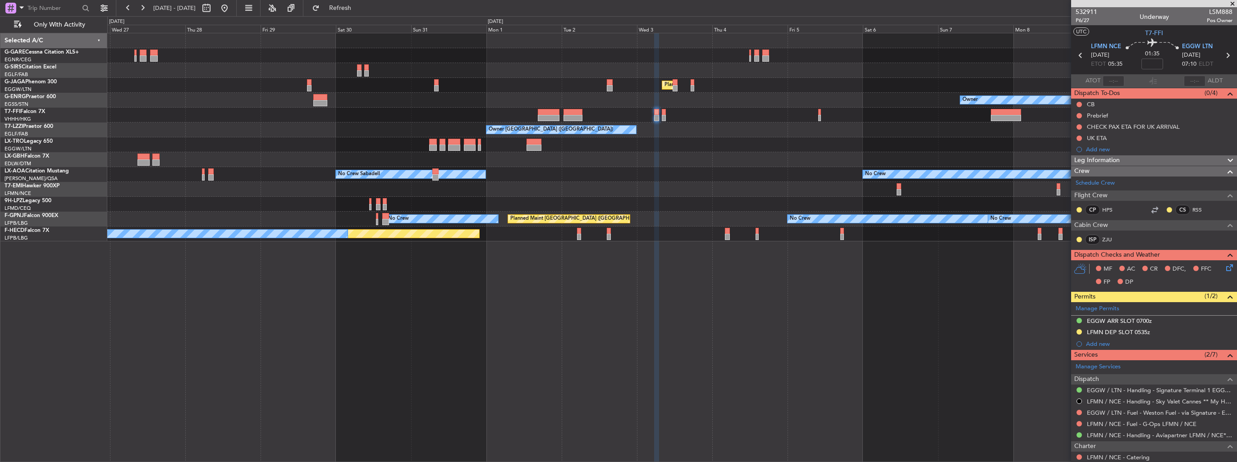
drag, startPoint x: 250, startPoint y: 14, endPoint x: 245, endPoint y: 13, distance: 4.7
click at [232, 14] on button at bounding box center [224, 8] width 14 height 14
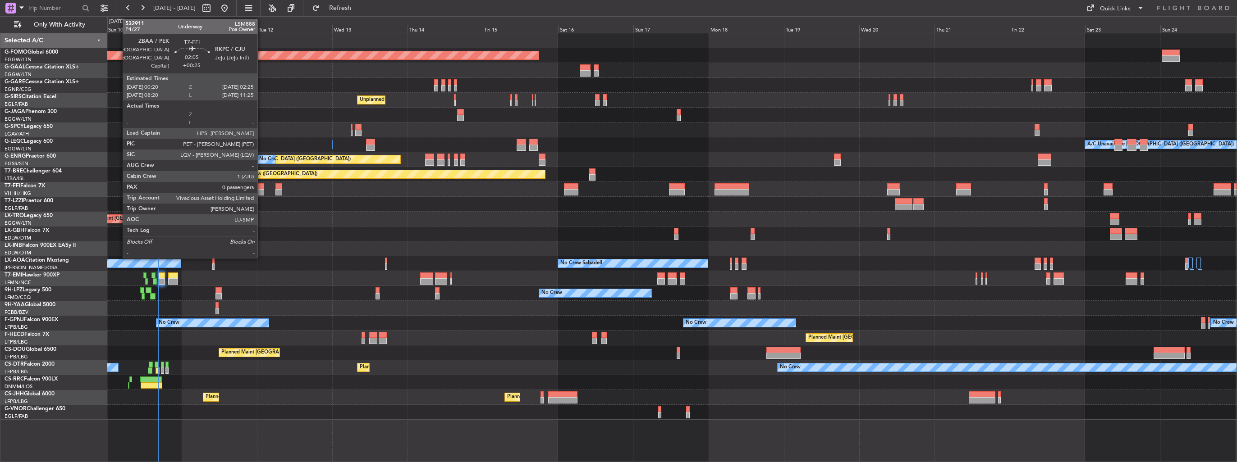
click at [261, 188] on div at bounding box center [260, 186] width 7 height 6
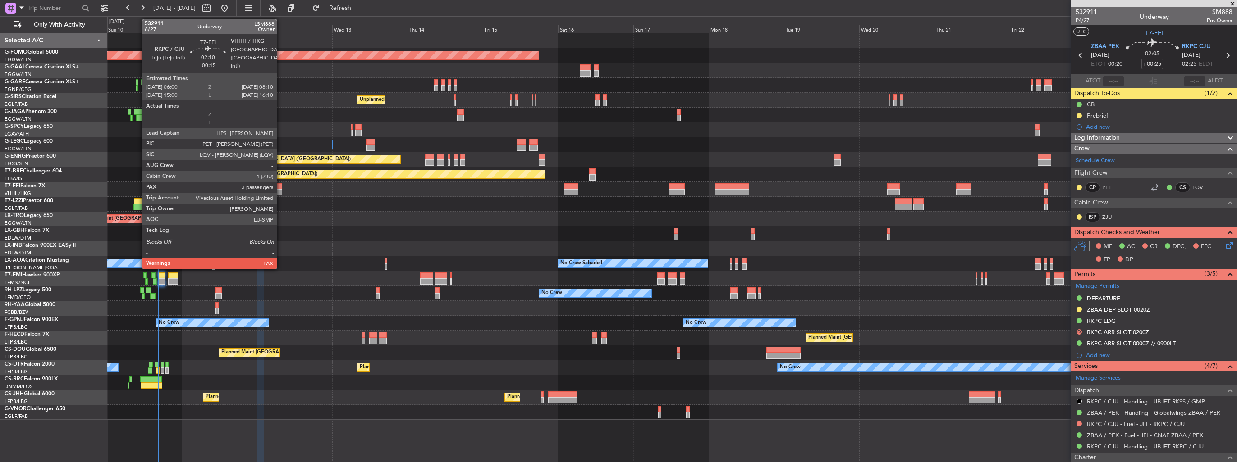
click at [281, 191] on div at bounding box center [278, 192] width 7 height 6
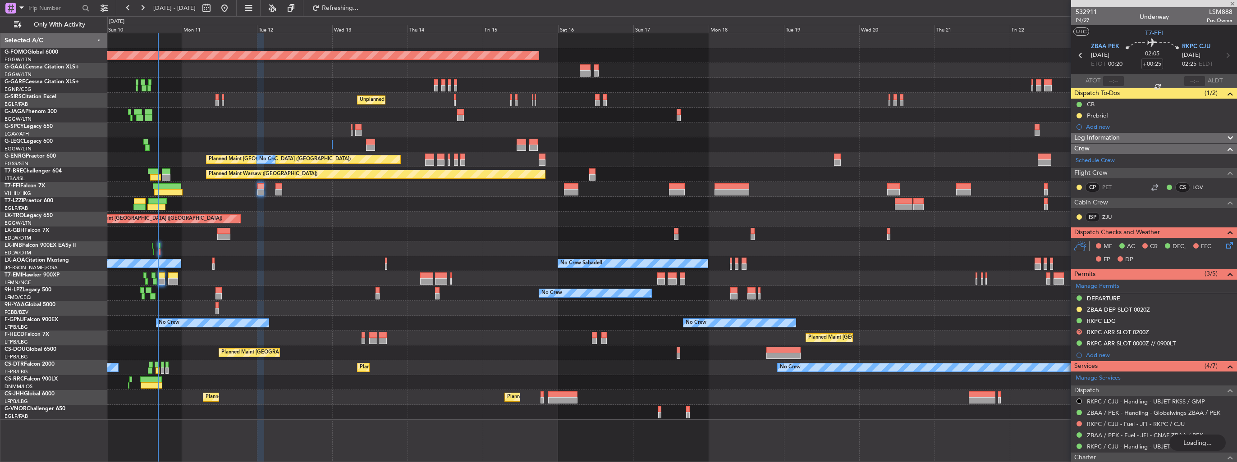
type input "-00:15"
type input "3"
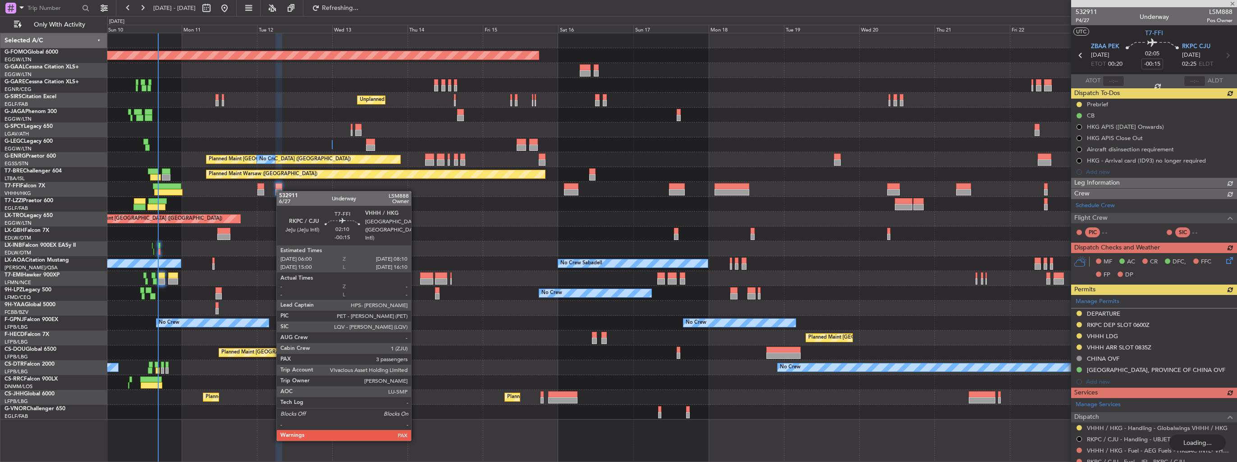
type input "+00:25"
type input "0"
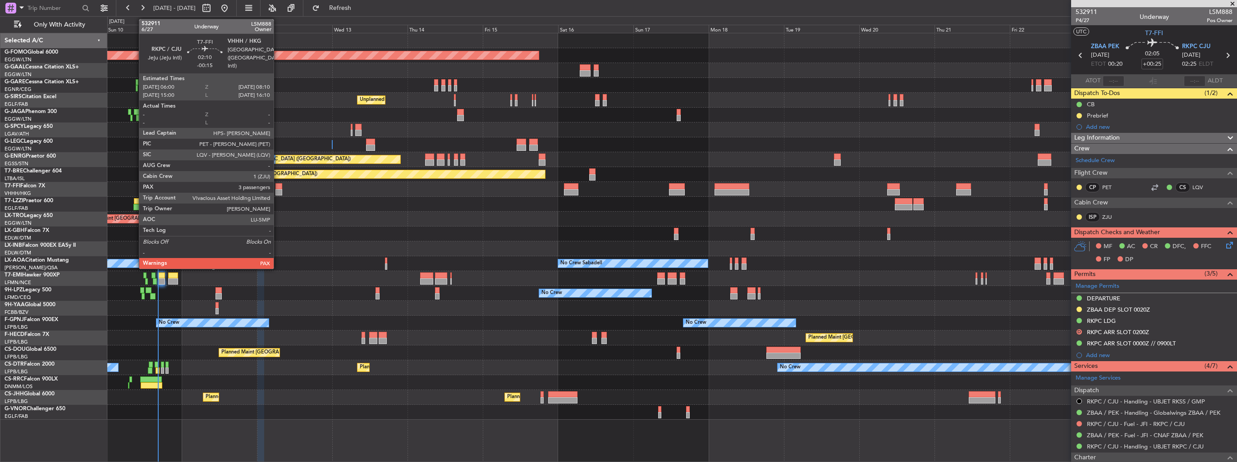
click at [279, 192] on div at bounding box center [278, 192] width 7 height 6
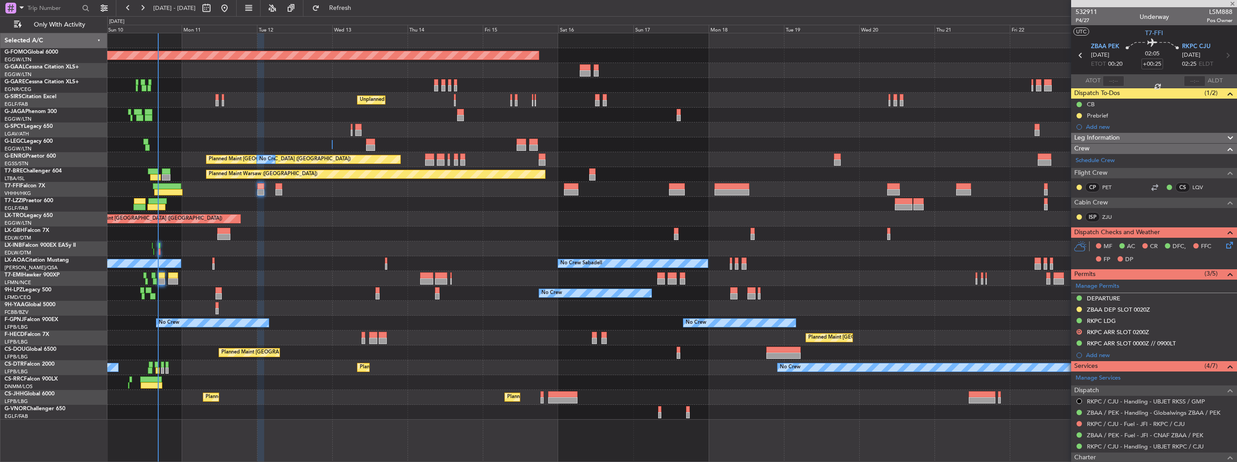
type input "-00:15"
type input "3"
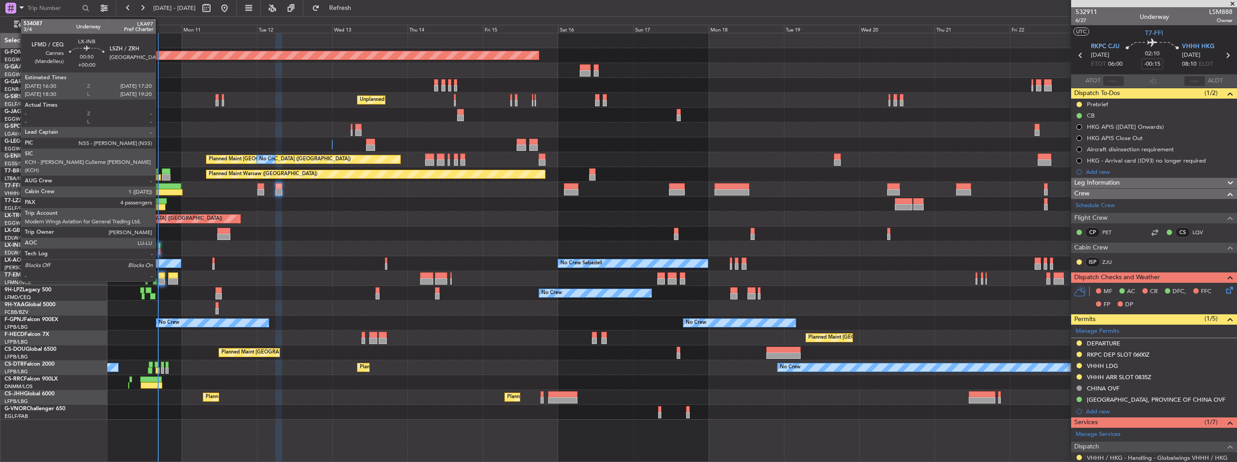
click at [160, 249] on div at bounding box center [159, 252] width 3 height 6
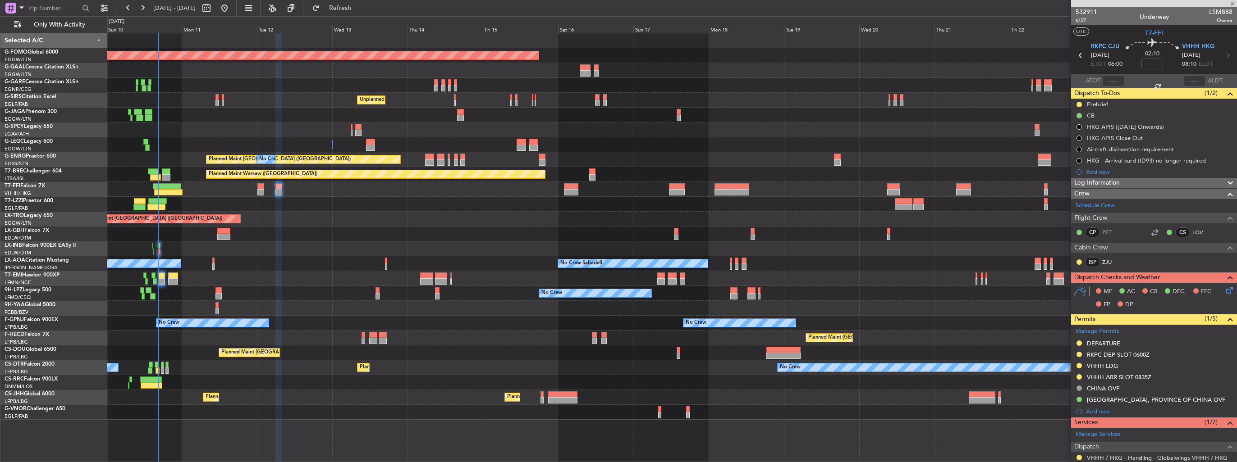
type input "4"
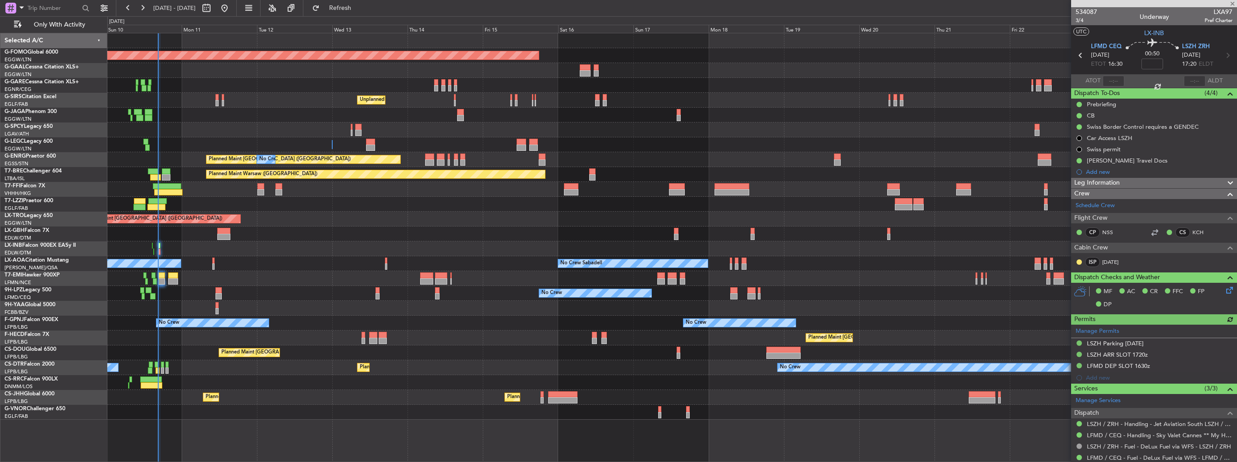
click at [1212, 10] on span "LXA97" at bounding box center [1218, 11] width 28 height 9
copy span "LXA97"
click at [704, 78] on div at bounding box center [671, 85] width 1129 height 15
click at [1118, 17] on div "534087 3/4 Underway LXA97 Pref Charter" at bounding box center [1154, 16] width 166 height 18
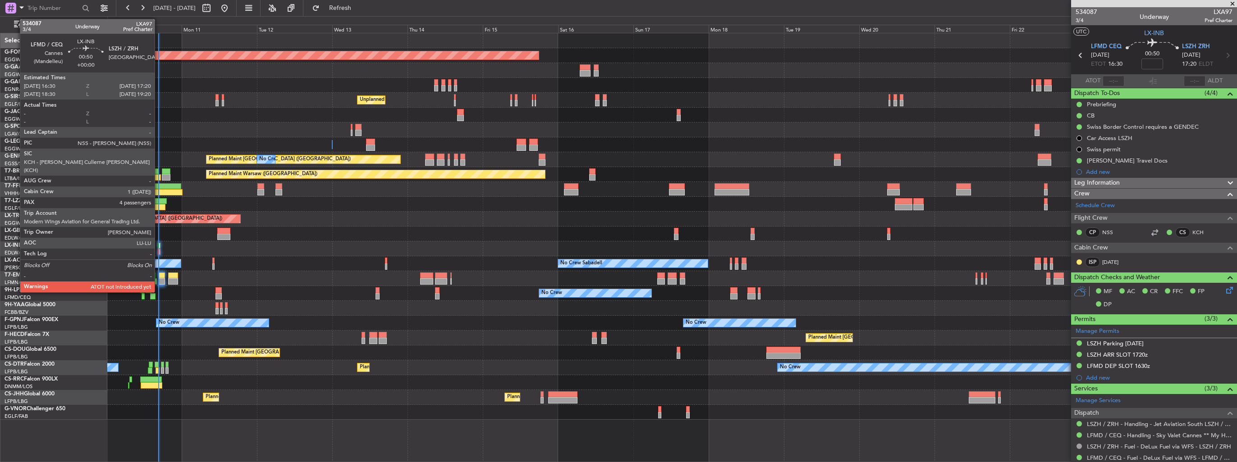
click at [159, 252] on div at bounding box center [159, 252] width 3 height 6
click at [158, 251] on div at bounding box center [159, 252] width 3 height 6
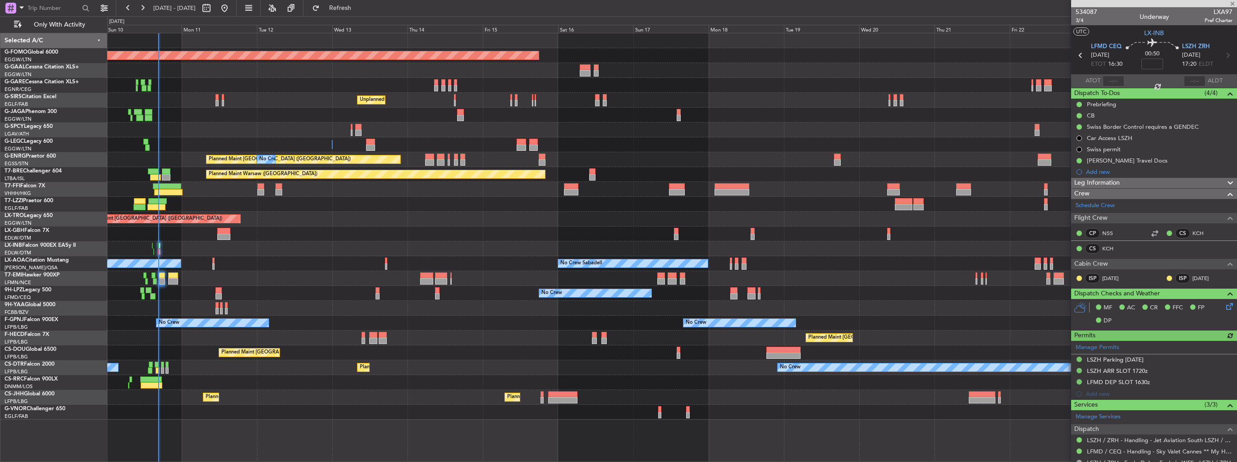
type input "16:39"
click at [350, 11] on button "Refresh" at bounding box center [335, 8] width 54 height 14
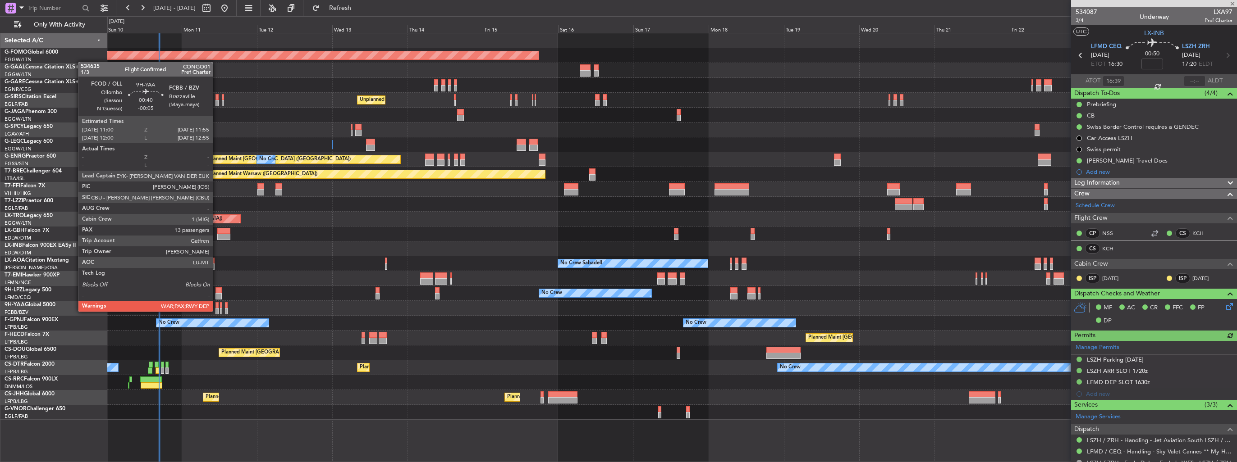
click at [217, 311] on div at bounding box center [216, 311] width 3 height 6
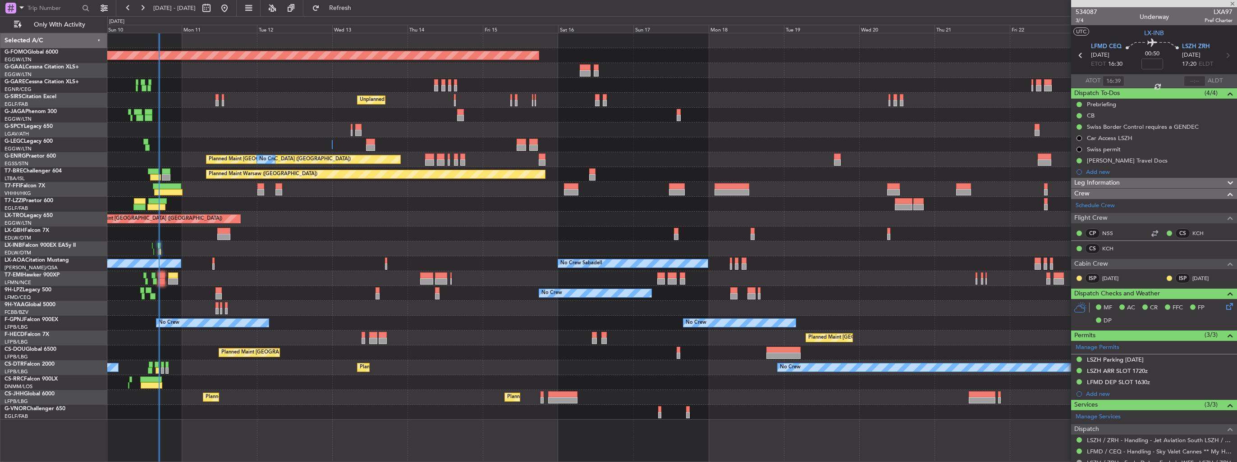
type input "-00:05"
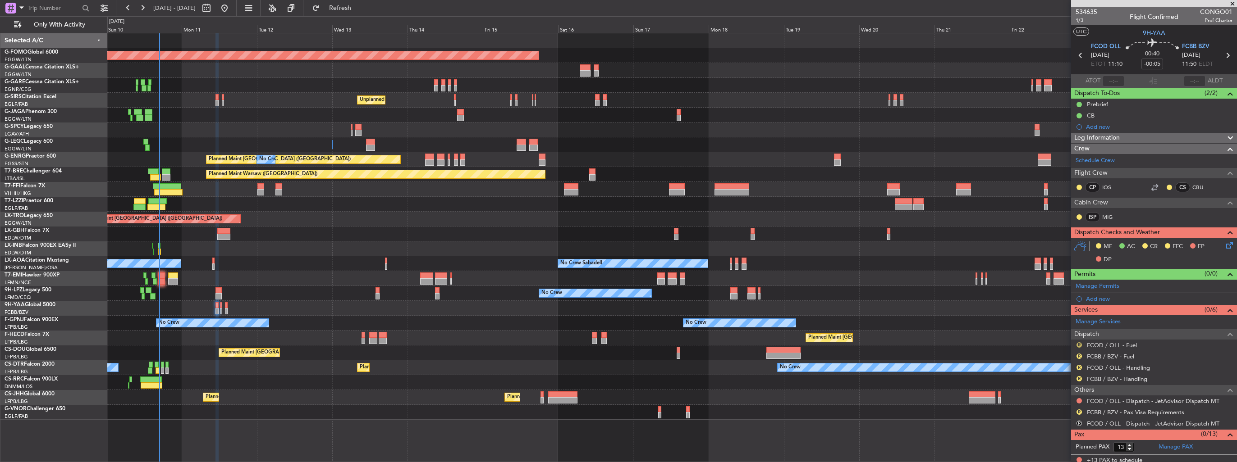
click at [1081, 344] on button "R" at bounding box center [1078, 345] width 5 height 5
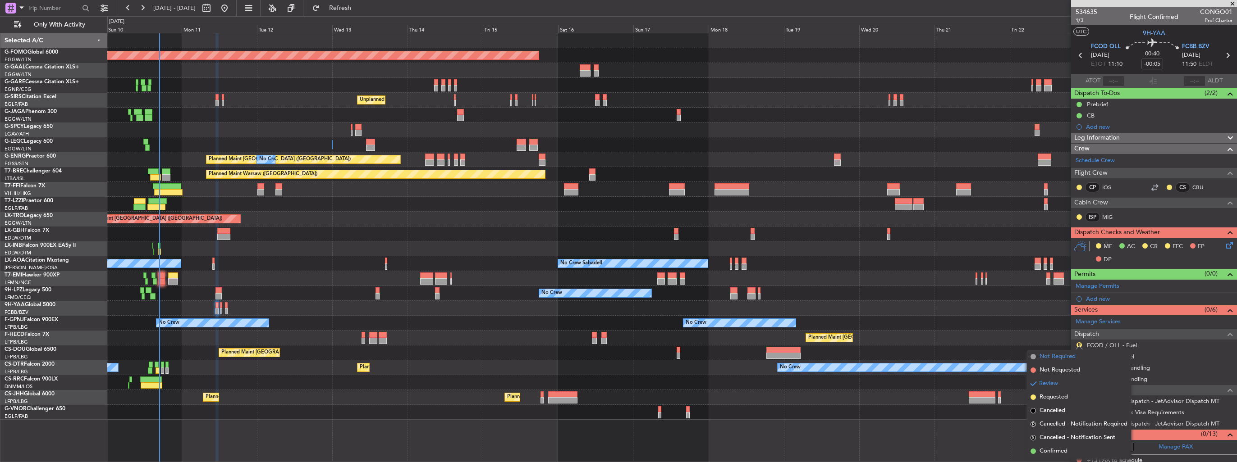
click at [1053, 358] on span "Not Required" at bounding box center [1057, 356] width 36 height 9
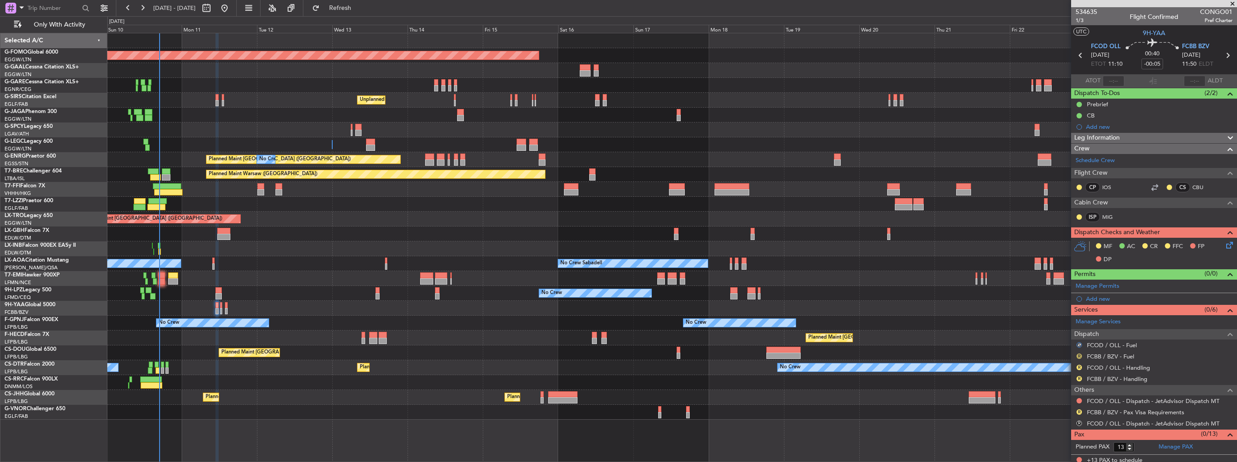
click at [1080, 357] on button "R" at bounding box center [1078, 356] width 5 height 5
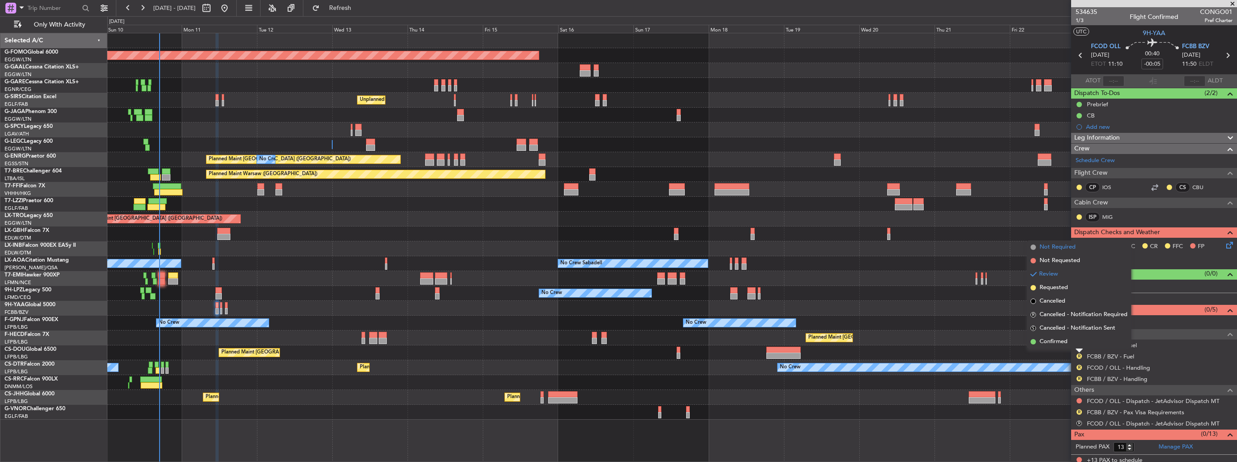
click at [1065, 250] on span "Not Required" at bounding box center [1057, 247] width 36 height 9
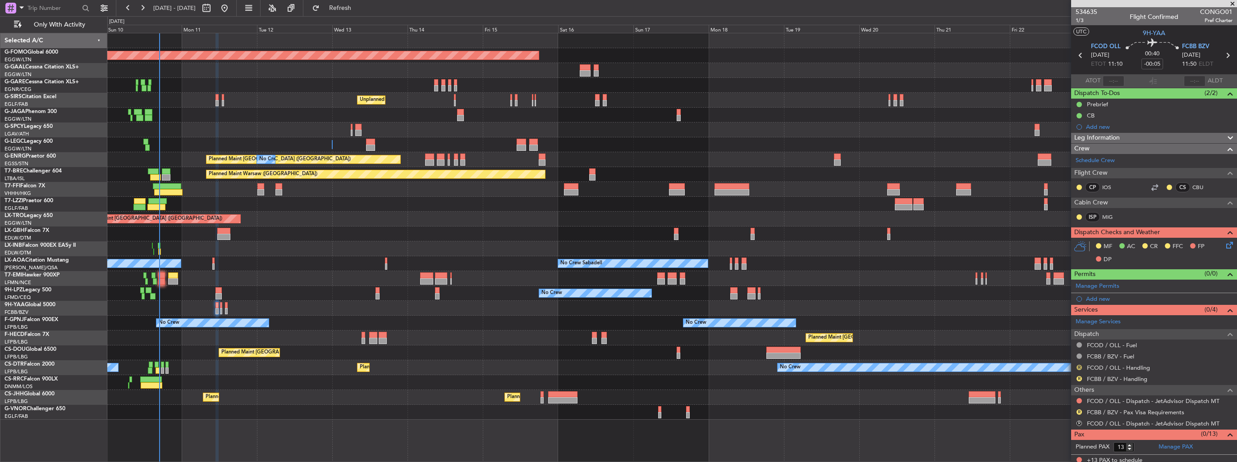
click at [1079, 367] on button "R" at bounding box center [1078, 367] width 5 height 5
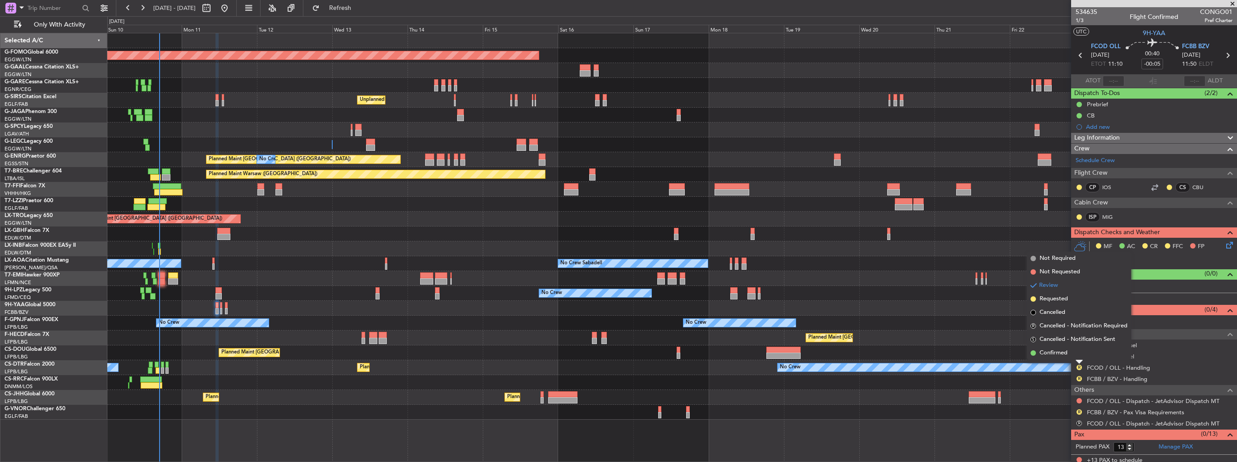
click at [1060, 261] on span "Not Required" at bounding box center [1057, 258] width 36 height 9
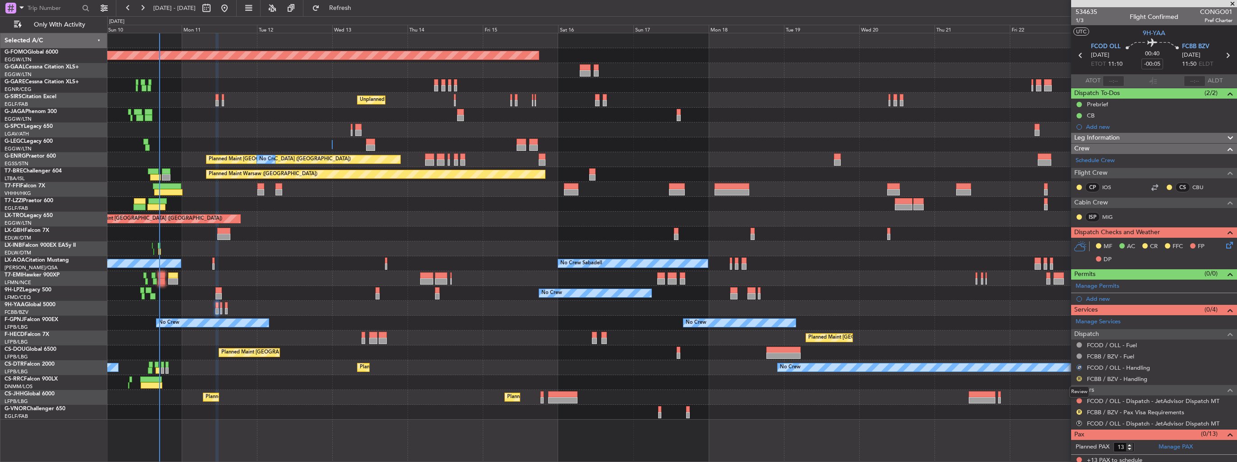
click at [1080, 379] on button "R" at bounding box center [1078, 378] width 5 height 5
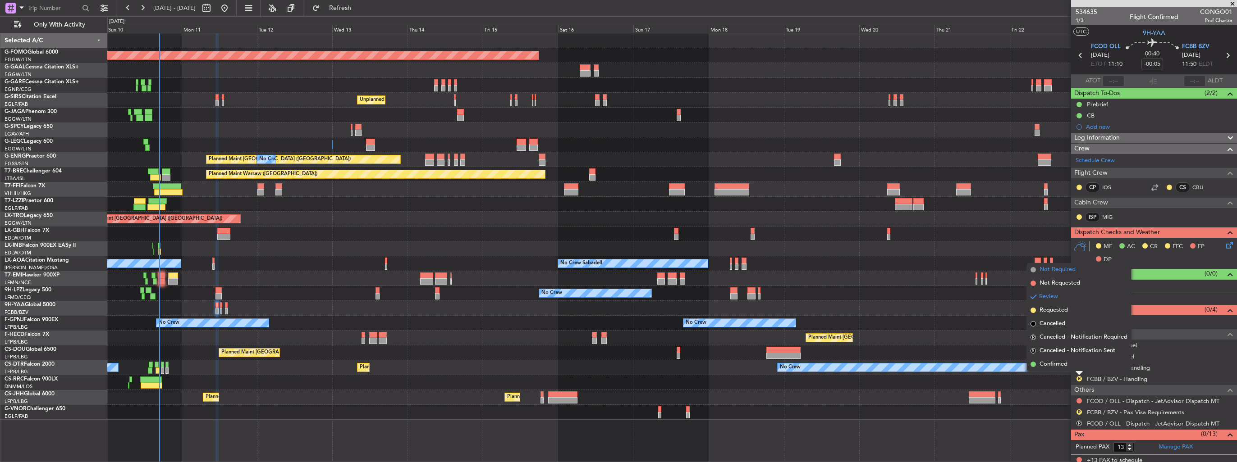
click at [1064, 270] on span "Not Required" at bounding box center [1057, 269] width 36 height 9
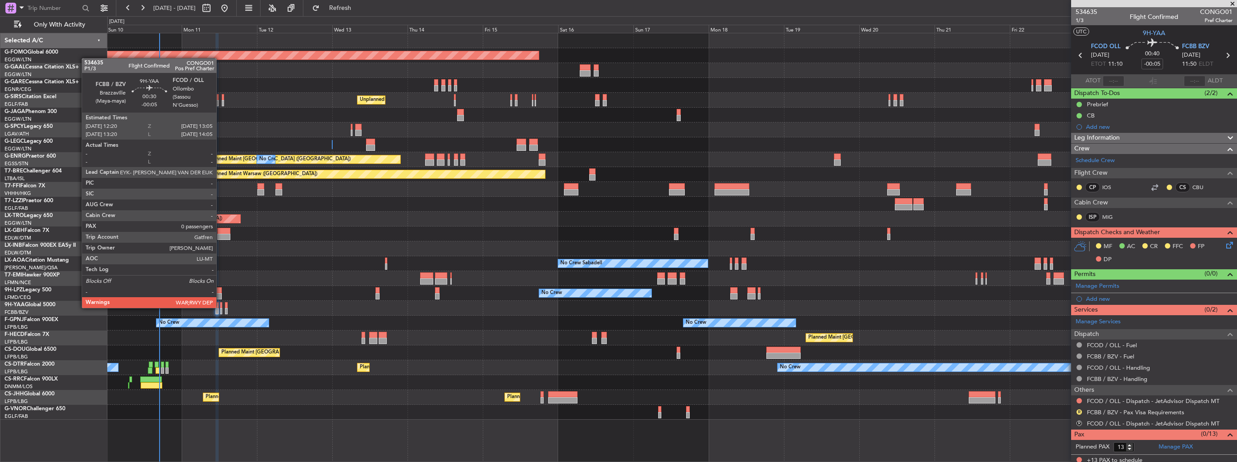
click at [220, 307] on div at bounding box center [221, 305] width 3 height 6
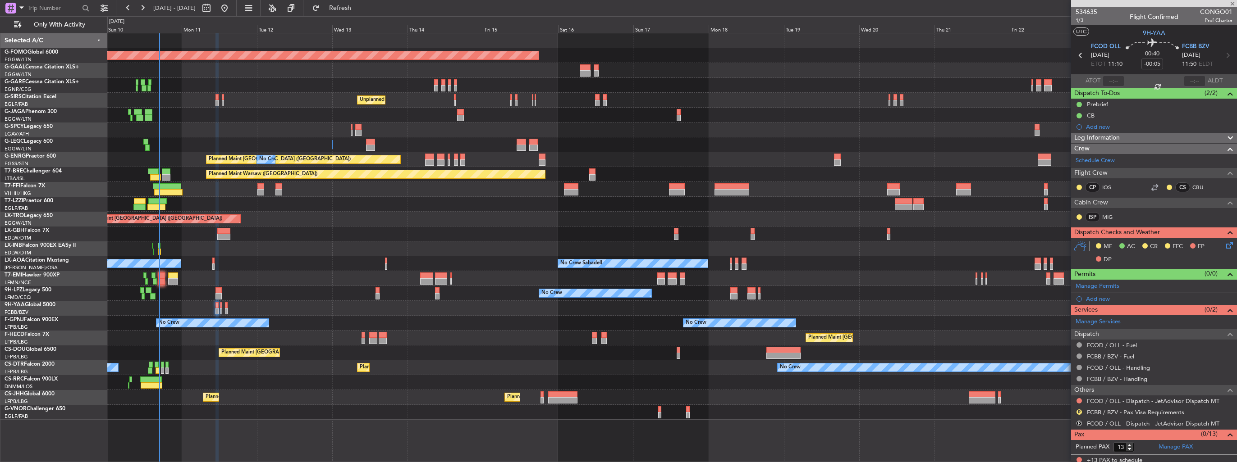
type input "0"
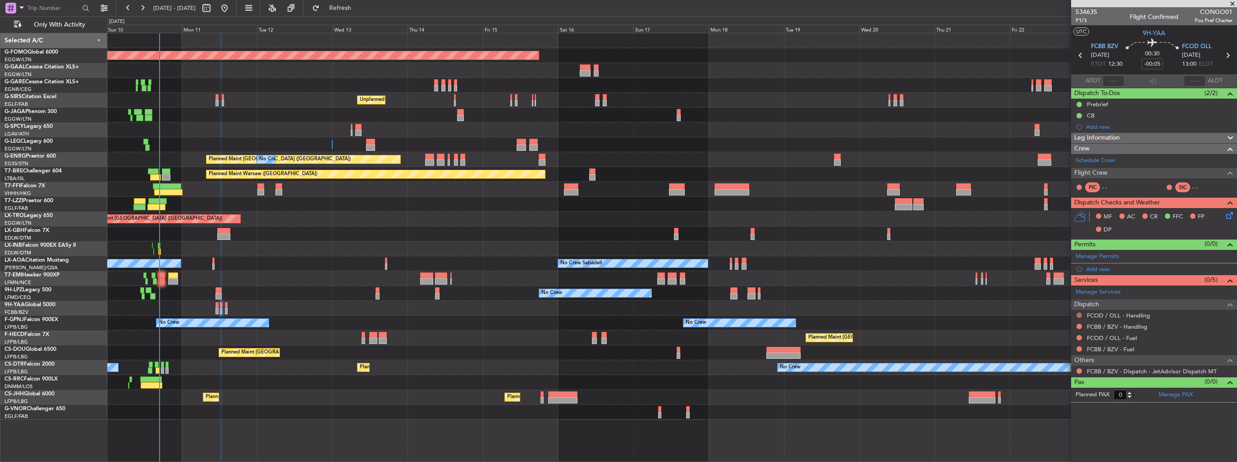
click at [1080, 314] on button at bounding box center [1078, 315] width 5 height 5
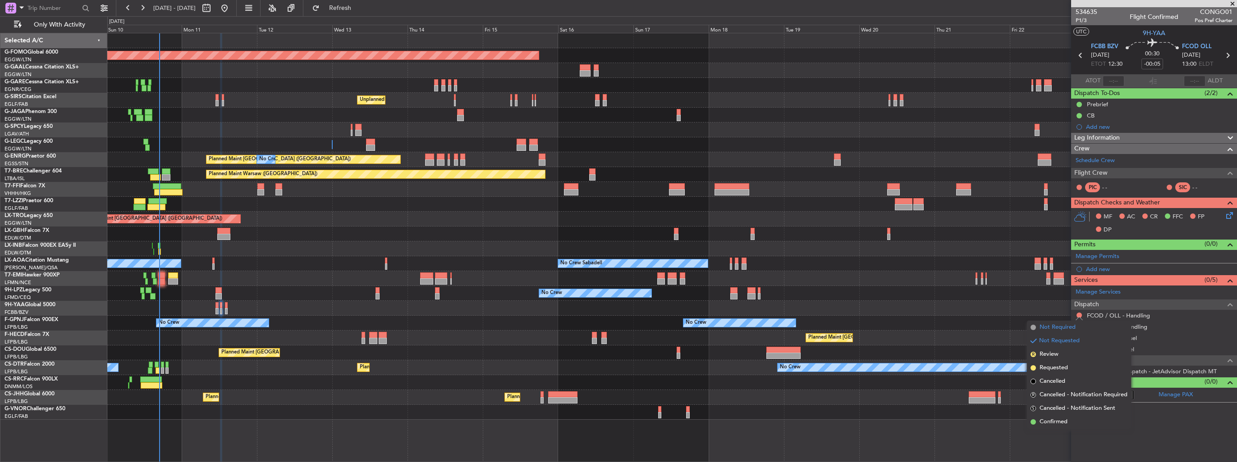
click at [1062, 327] on span "Not Required" at bounding box center [1057, 327] width 36 height 9
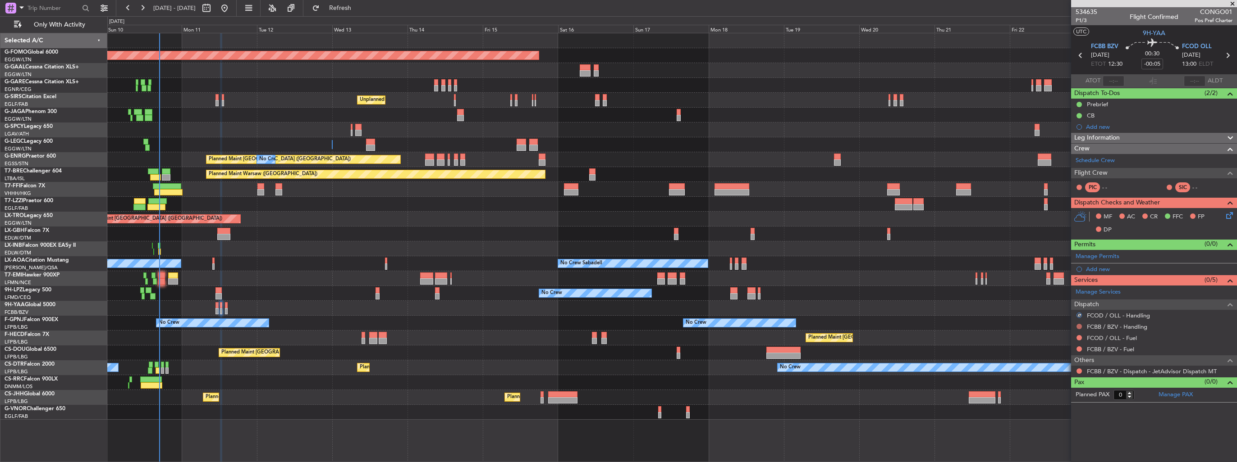
click at [1079, 325] on button at bounding box center [1078, 326] width 5 height 5
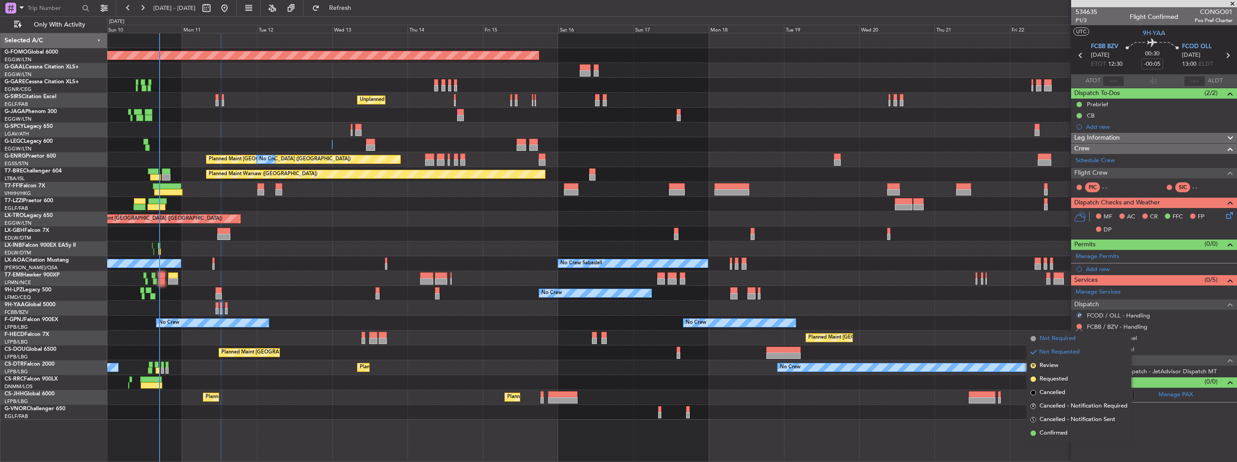
click at [1070, 335] on span "Not Required" at bounding box center [1057, 338] width 36 height 9
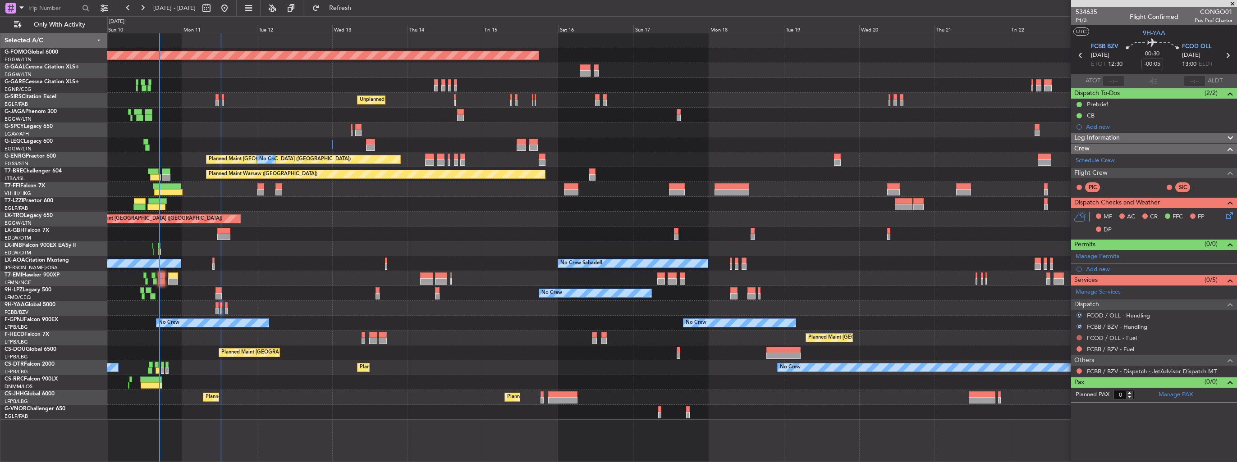
click at [1079, 338] on button at bounding box center [1078, 337] width 5 height 5
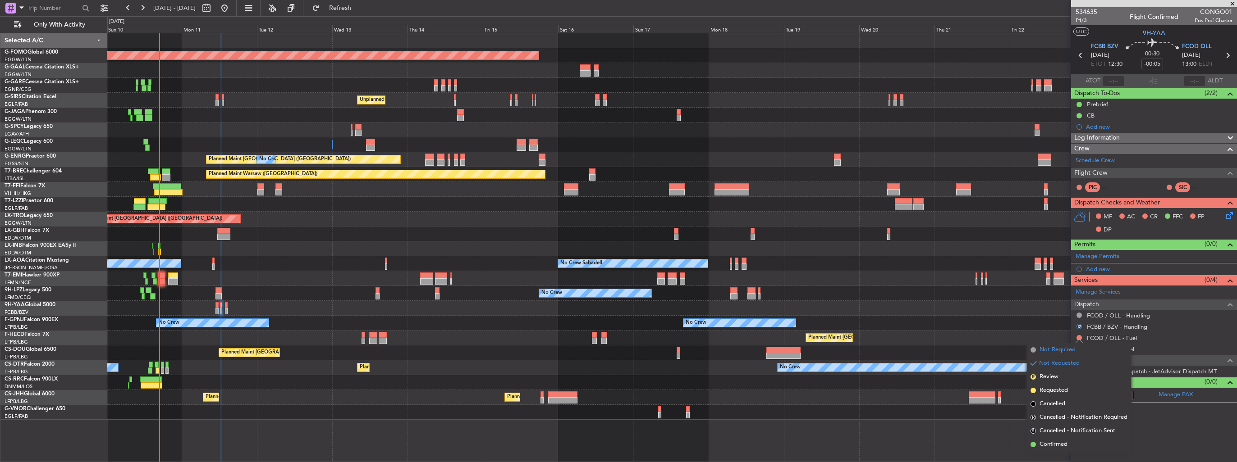
click at [1070, 347] on span "Not Required" at bounding box center [1057, 350] width 36 height 9
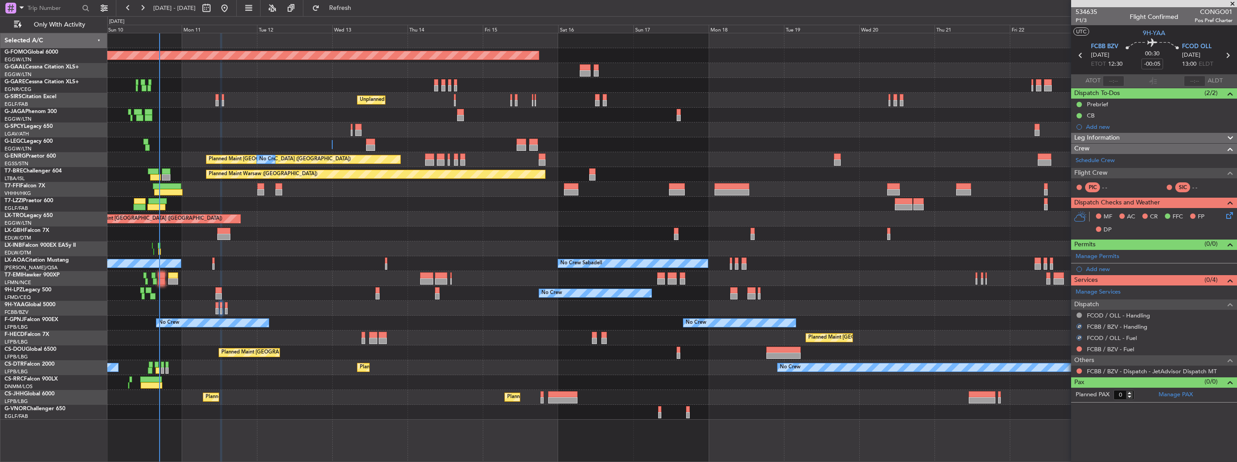
click at [1079, 351] on body "10 Aug 2025 - 25 Aug 2025 Refresh Quick Links Only With Activity Planned Maint …" at bounding box center [618, 231] width 1237 height 462
click at [1080, 348] on button at bounding box center [1078, 349] width 5 height 5
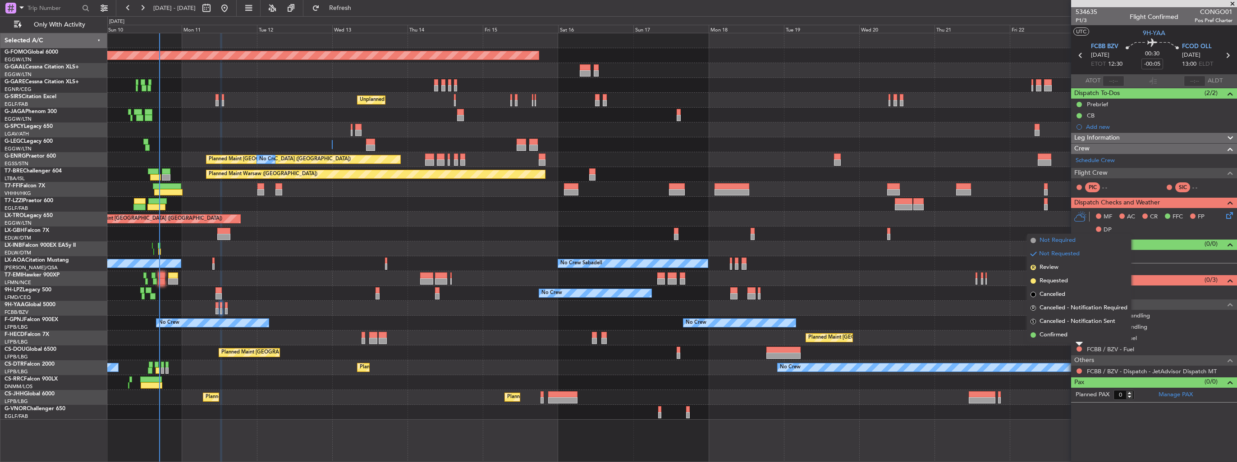
click at [1066, 237] on span "Not Required" at bounding box center [1057, 240] width 36 height 9
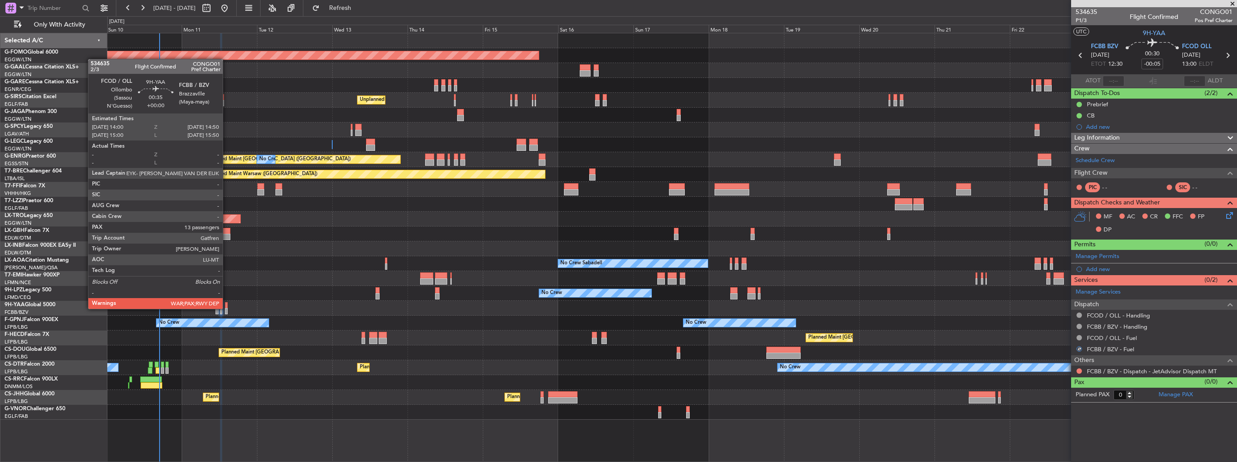
click at [227, 308] on div at bounding box center [226, 311] width 3 height 6
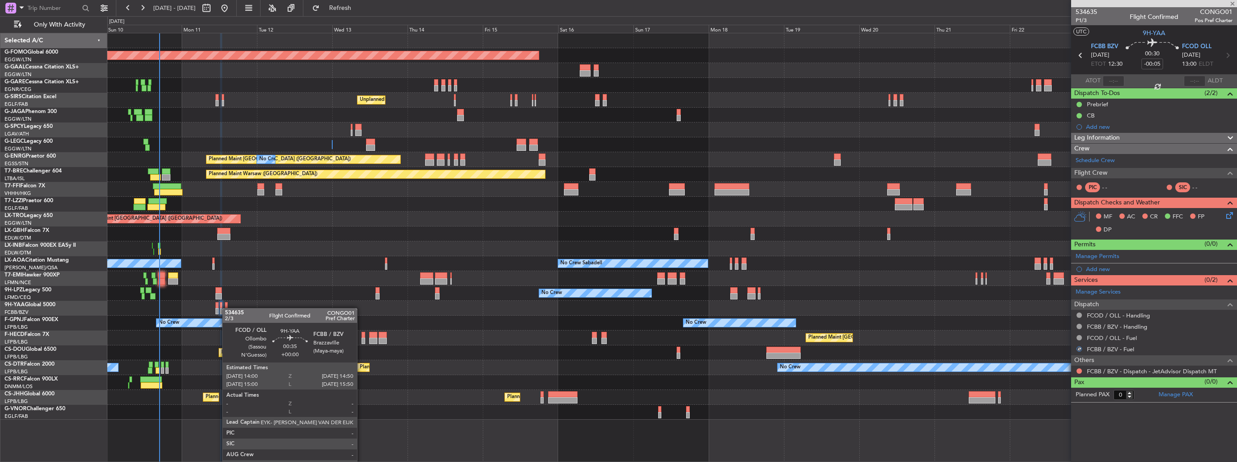
type input "13"
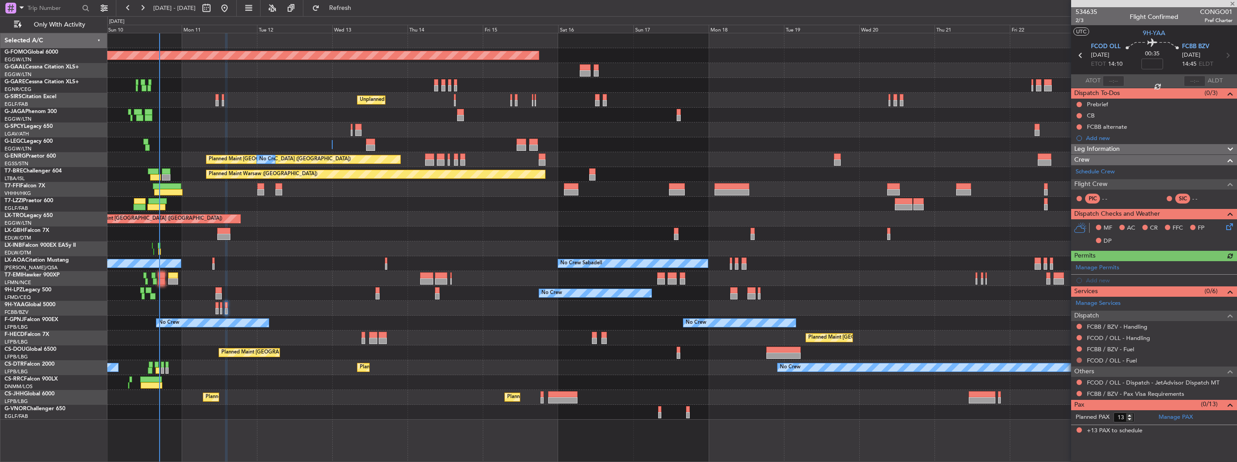
click at [1078, 361] on button at bounding box center [1078, 360] width 5 height 5
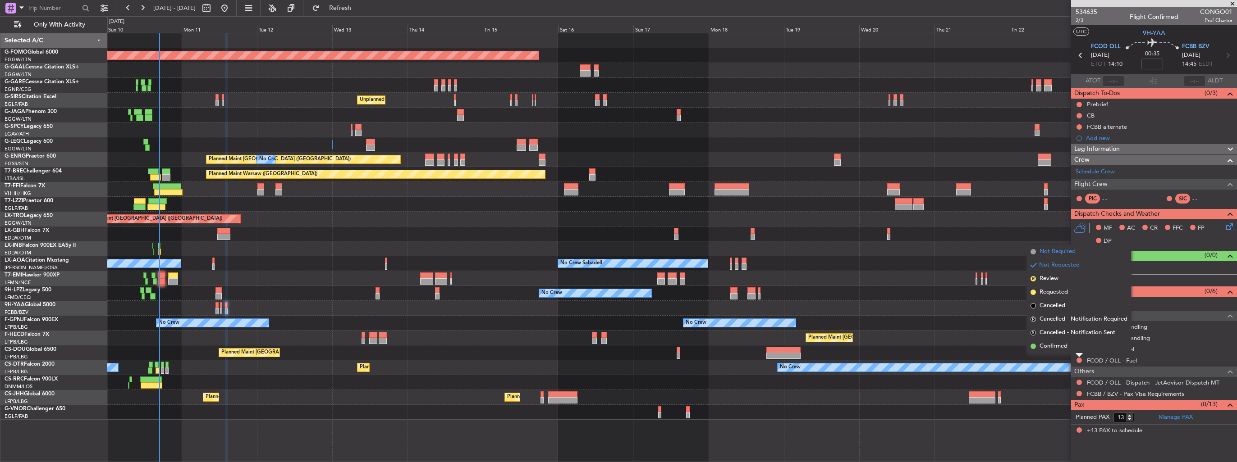
click at [1054, 253] on span "Not Required" at bounding box center [1057, 251] width 36 height 9
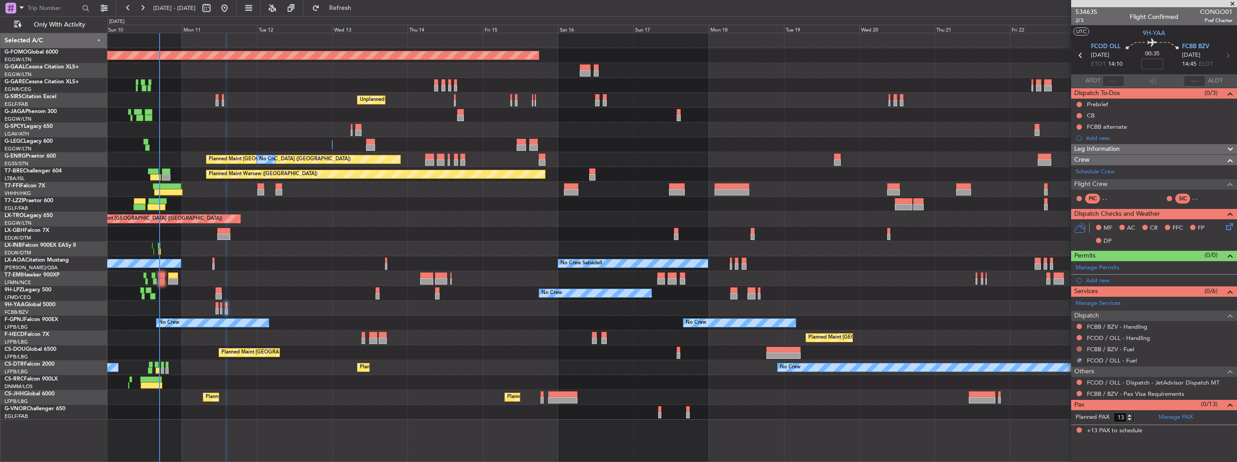
click at [1078, 348] on button at bounding box center [1078, 349] width 5 height 5
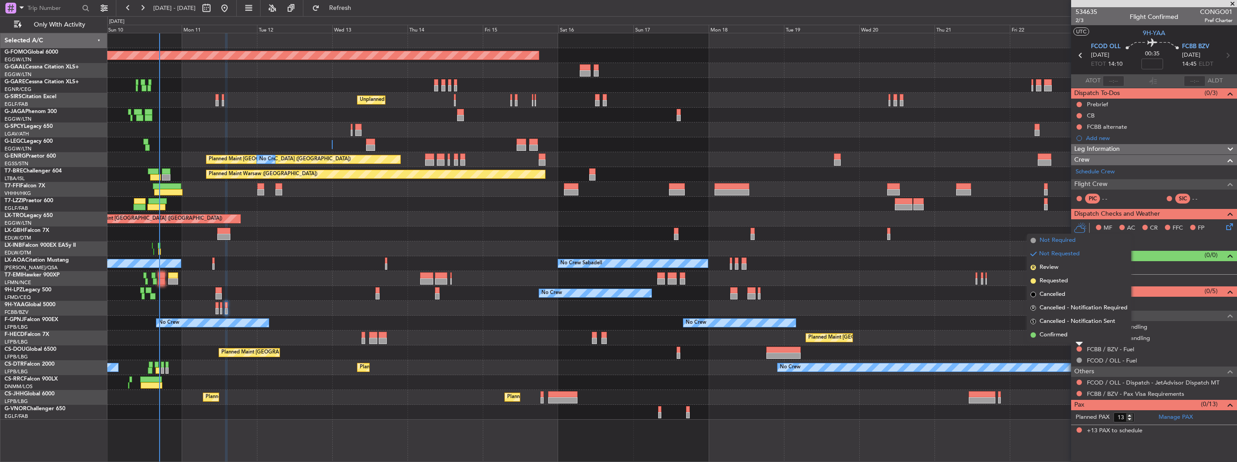
click at [1051, 242] on span "Not Required" at bounding box center [1057, 240] width 36 height 9
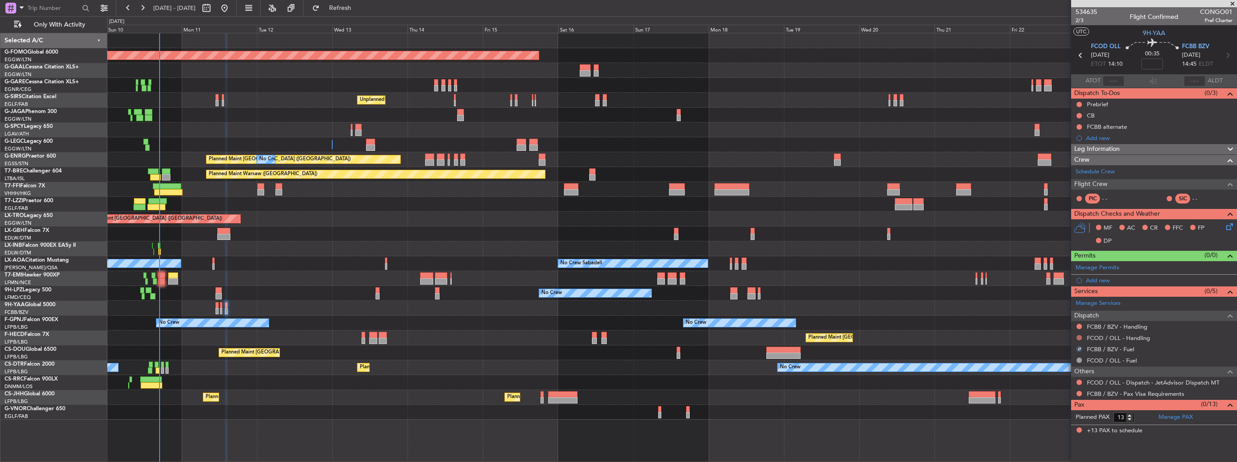
click at [1080, 337] on button at bounding box center [1078, 337] width 5 height 5
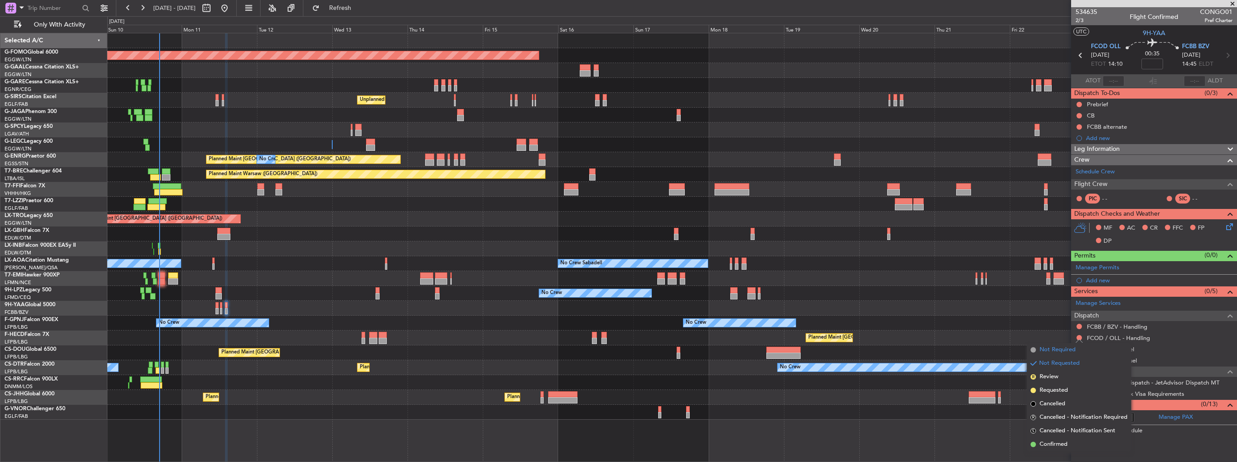
click at [1062, 351] on span "Not Required" at bounding box center [1057, 350] width 36 height 9
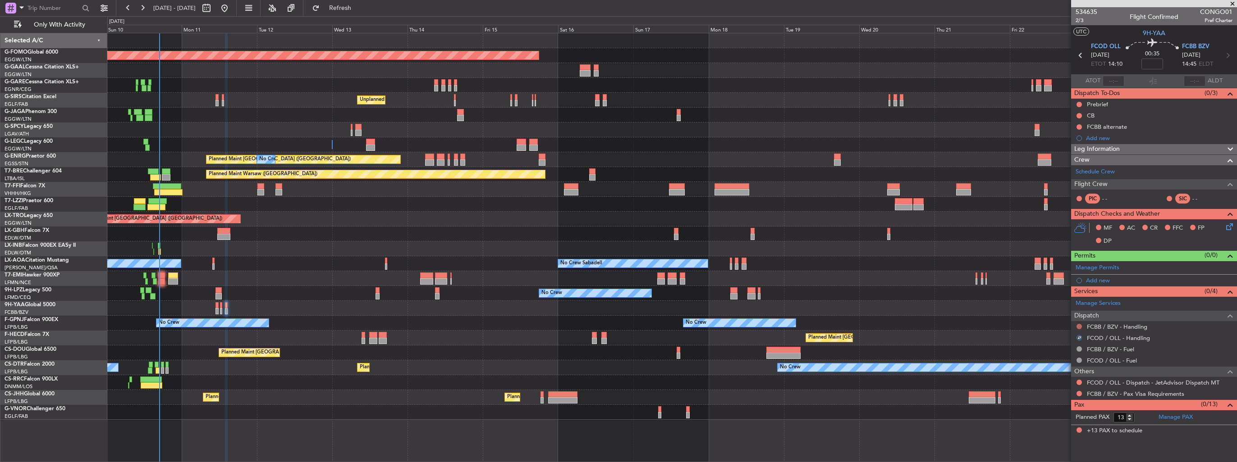
click at [1079, 324] on button at bounding box center [1078, 326] width 5 height 5
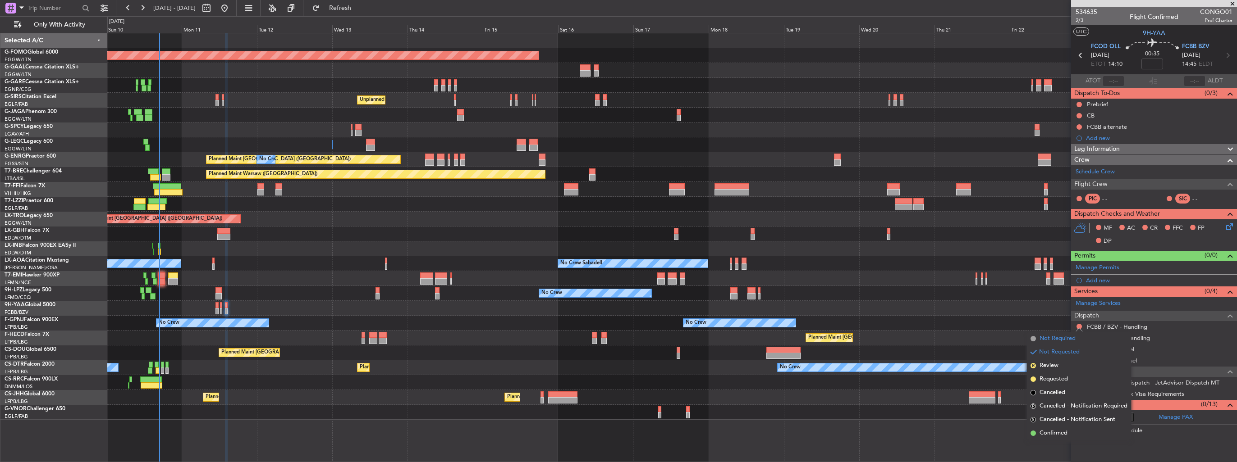
click at [1065, 335] on span "Not Required" at bounding box center [1057, 338] width 36 height 9
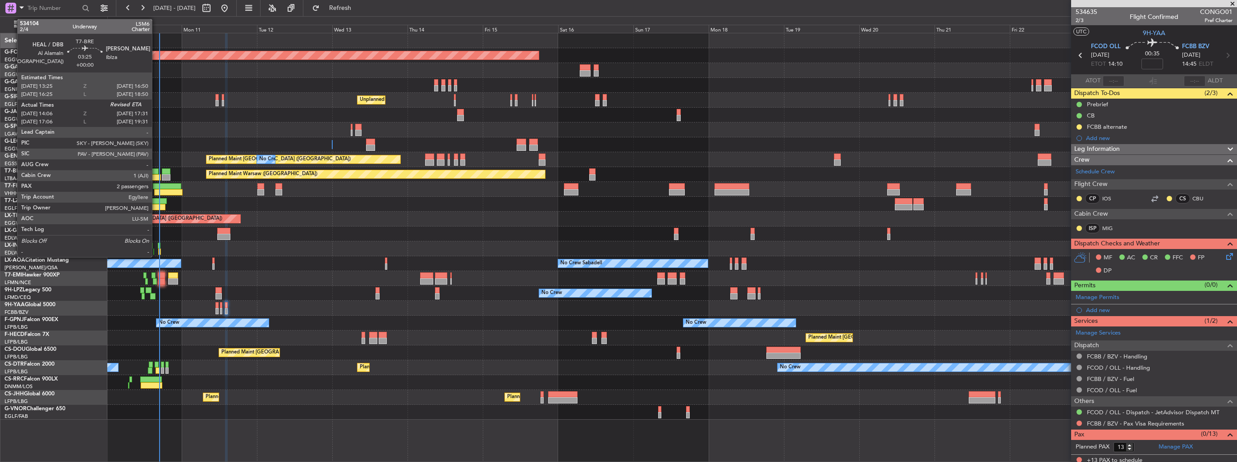
click at [156, 176] on div at bounding box center [155, 177] width 11 height 6
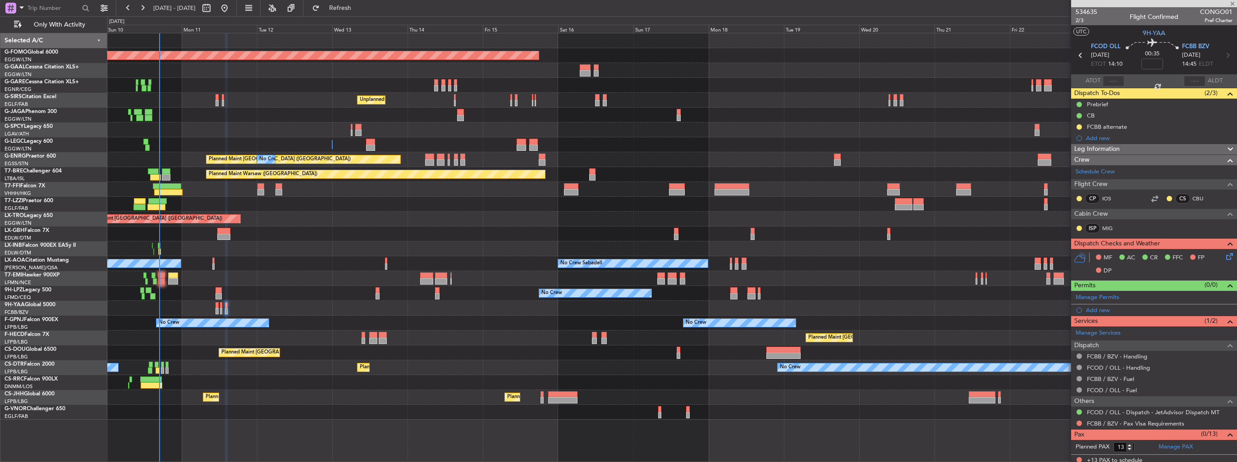
type input "14:06"
type input "2"
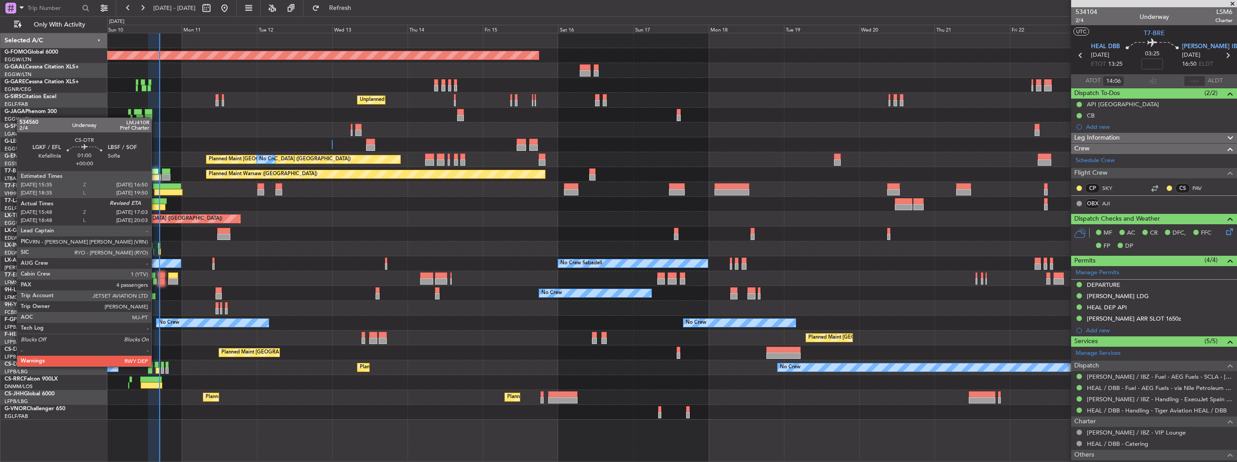
click at [156, 366] on div at bounding box center [157, 365] width 4 height 6
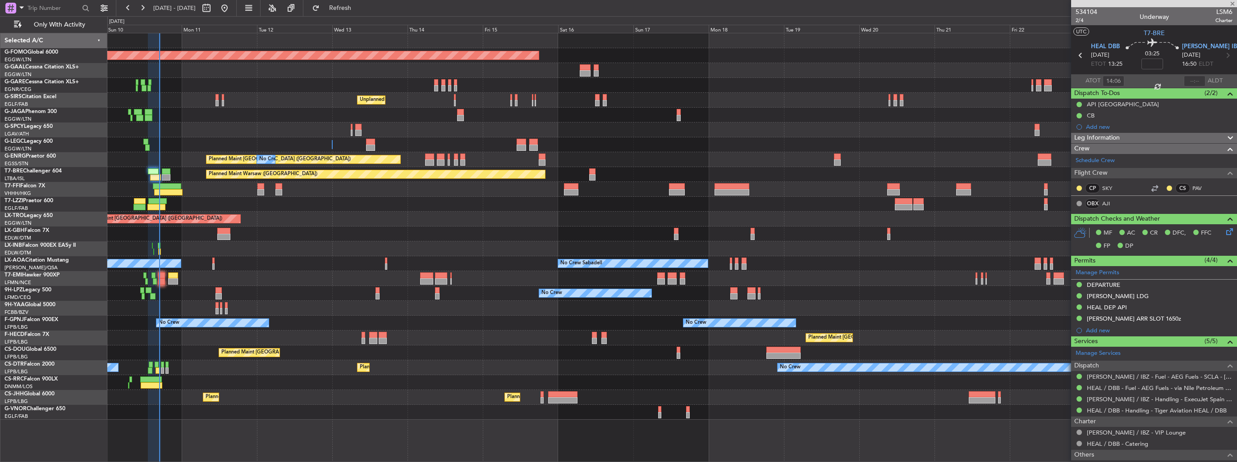
type input "15:58"
type input "4"
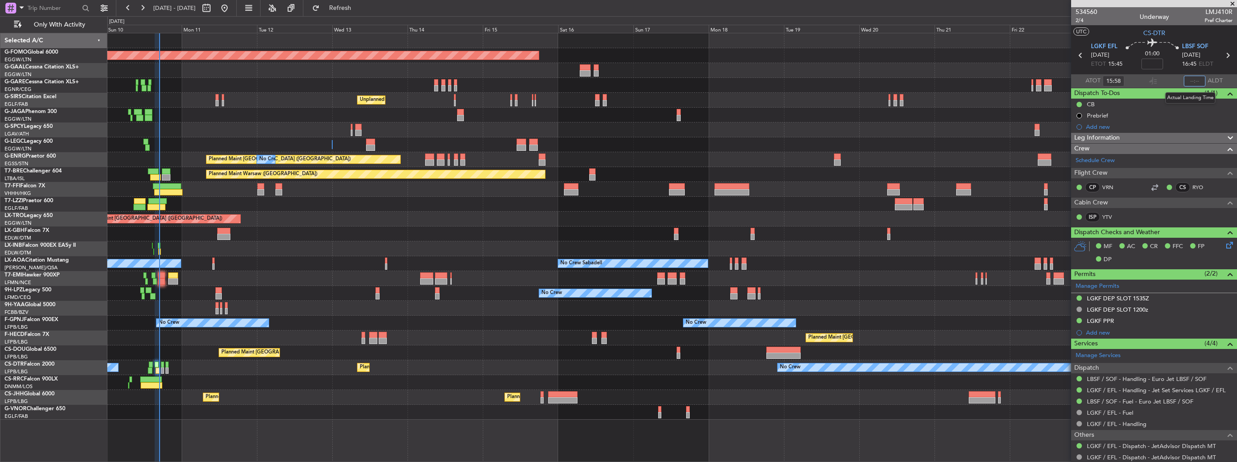
click at [1194, 82] on input "text" at bounding box center [1195, 81] width 22 height 11
type input "16:55"
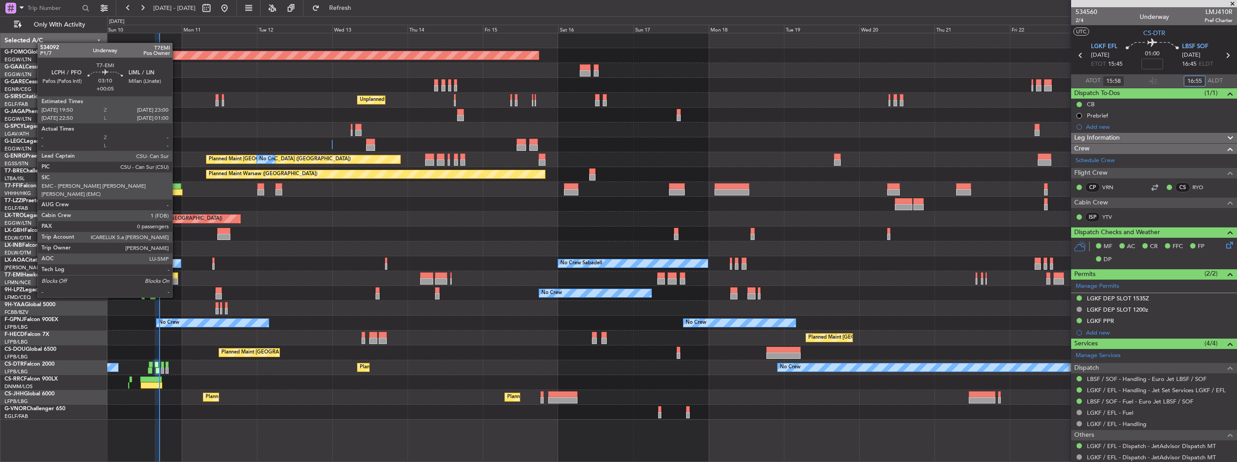
click at [176, 280] on div at bounding box center [173, 282] width 10 height 6
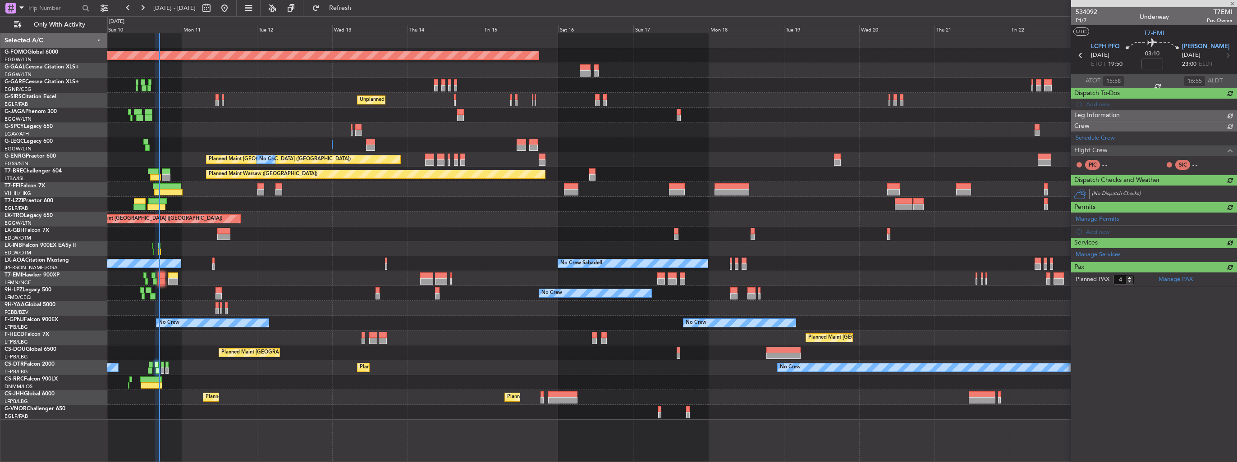
type input "+00:05"
type input "0"
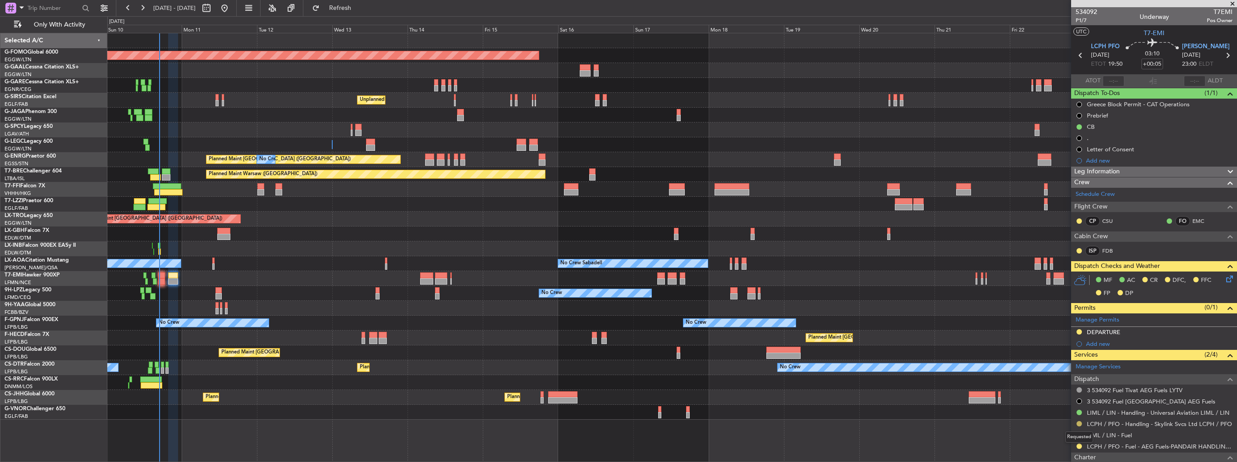
click at [1078, 423] on button at bounding box center [1078, 423] width 5 height 5
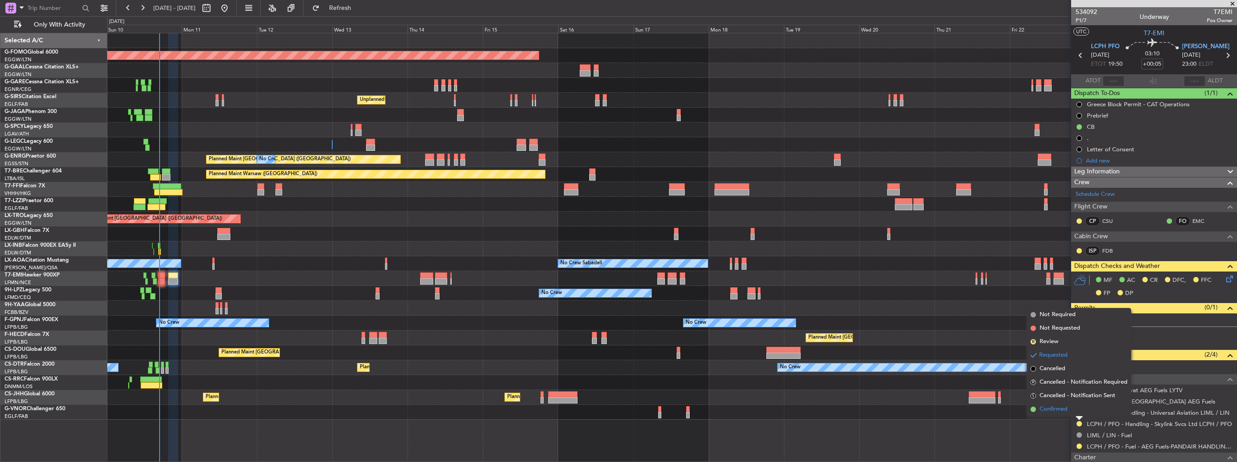
click at [1060, 410] on span "Confirmed" at bounding box center [1053, 409] width 28 height 9
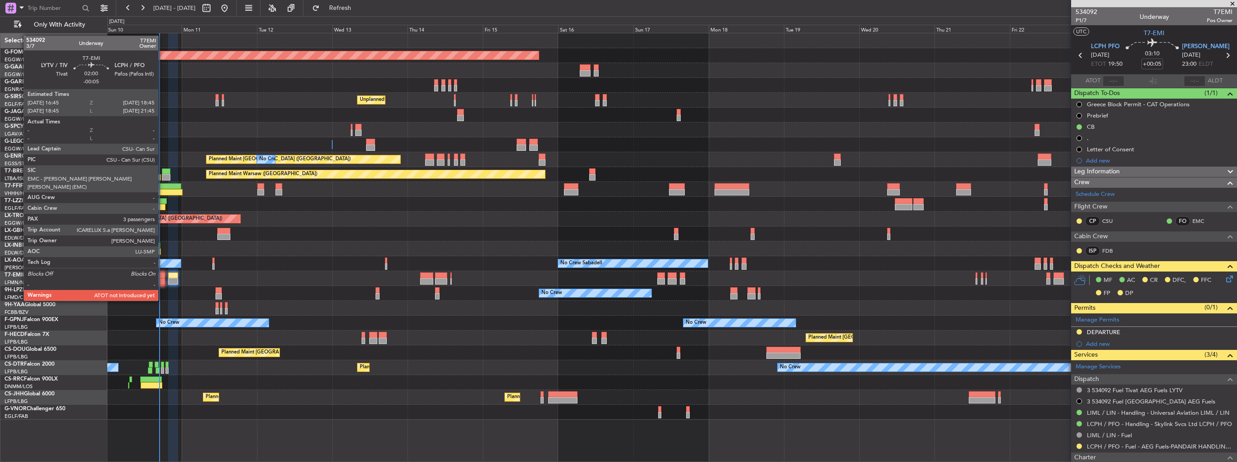
click at [162, 284] on div at bounding box center [161, 282] width 6 height 6
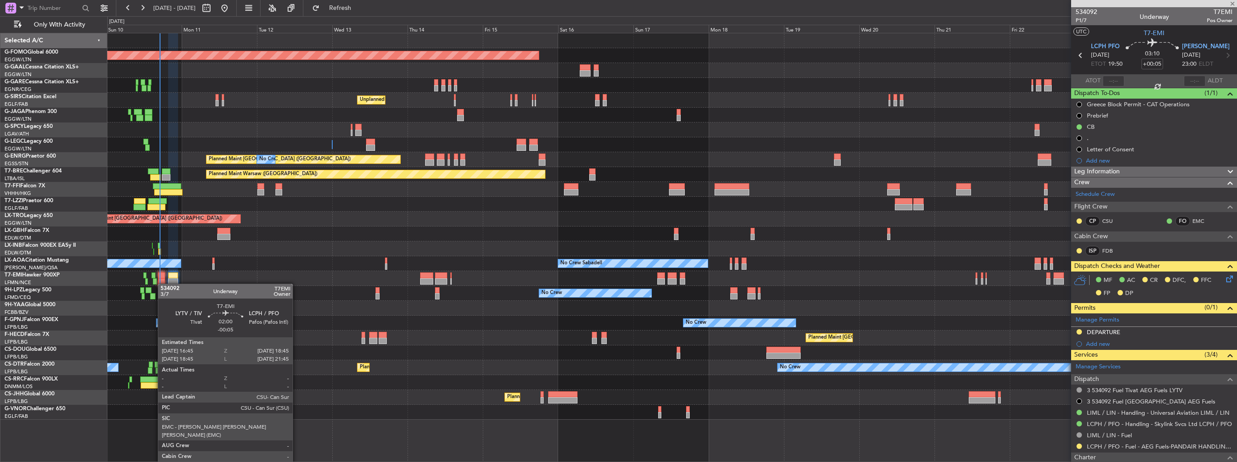
type input "-00:05"
type input "3"
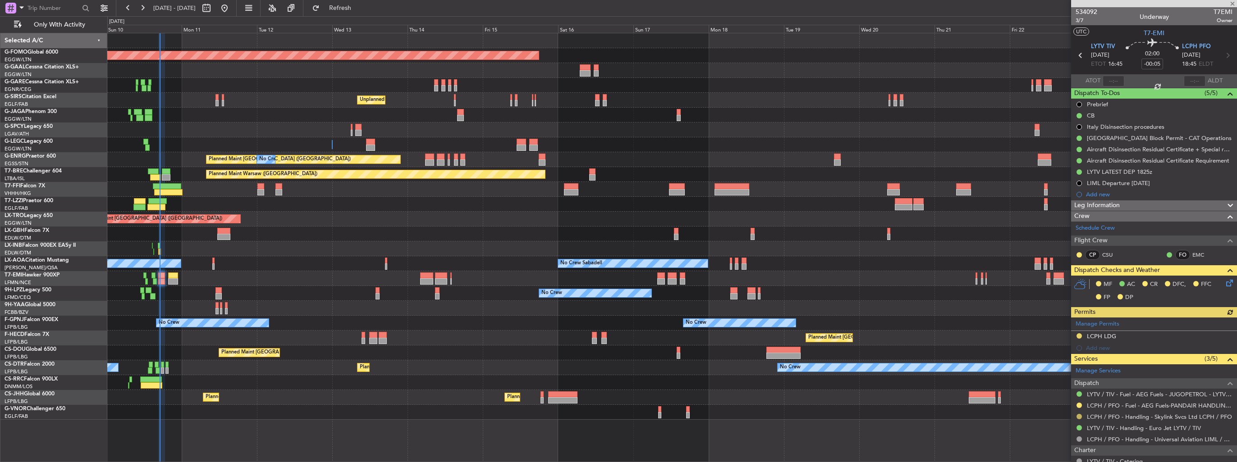
click at [1080, 417] on button at bounding box center [1078, 416] width 5 height 5
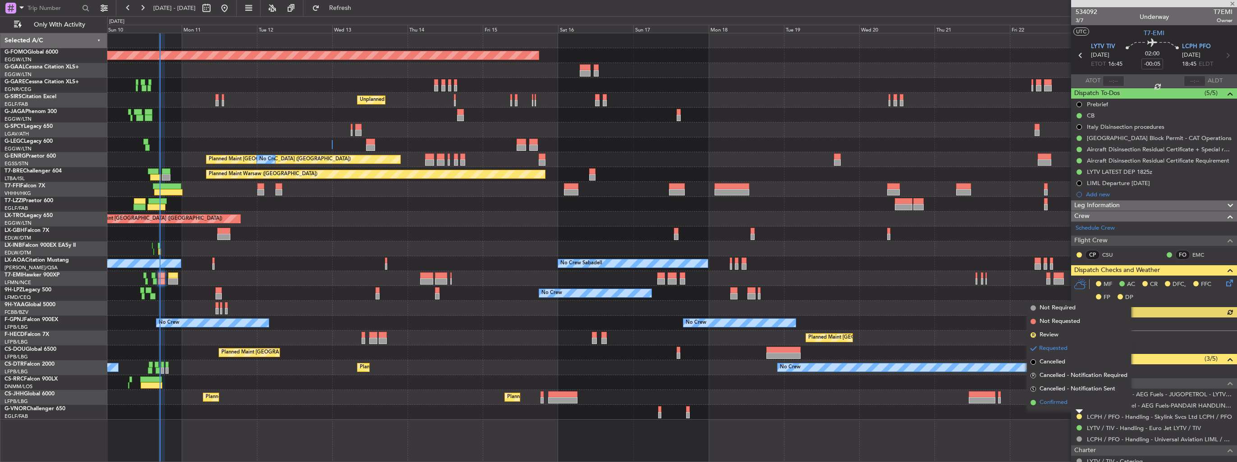
click at [1058, 407] on span "Confirmed" at bounding box center [1053, 402] width 28 height 9
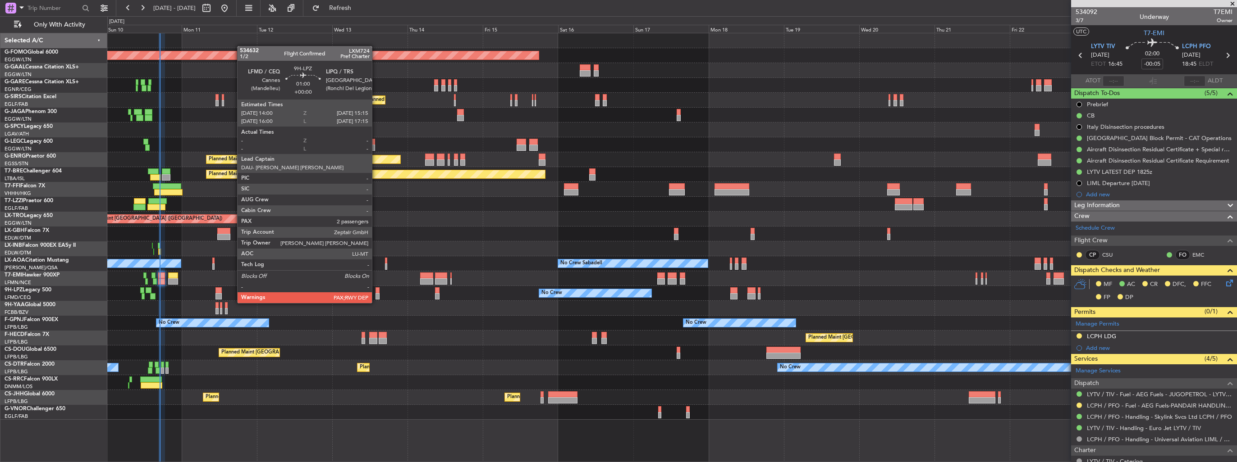
click at [376, 294] on div at bounding box center [377, 296] width 4 height 6
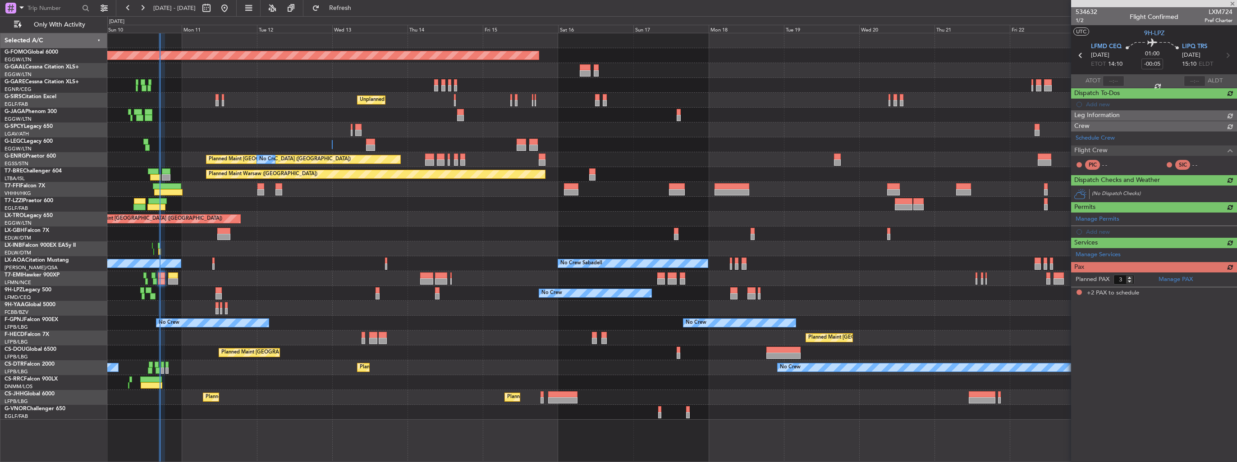
type input "2"
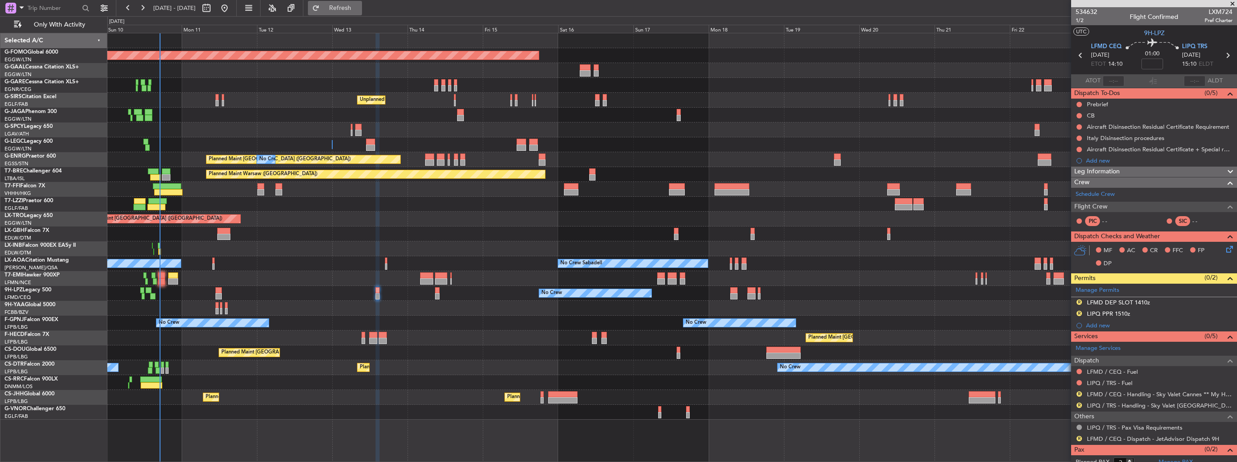
click at [359, 5] on span "Refresh" at bounding box center [340, 8] width 38 height 6
click at [1078, 393] on button "R" at bounding box center [1078, 394] width 5 height 5
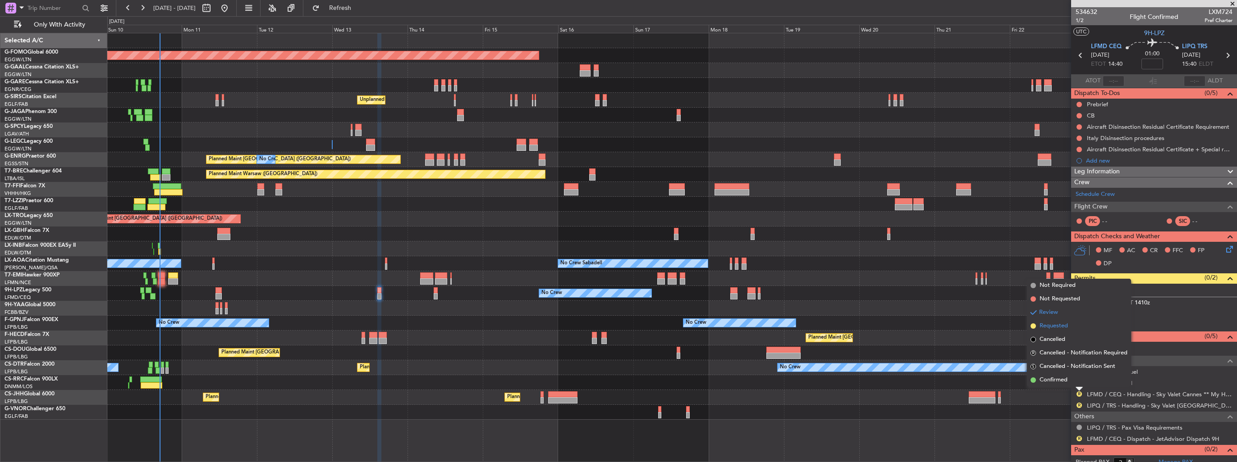
click at [1051, 324] on span "Requested" at bounding box center [1053, 326] width 28 height 9
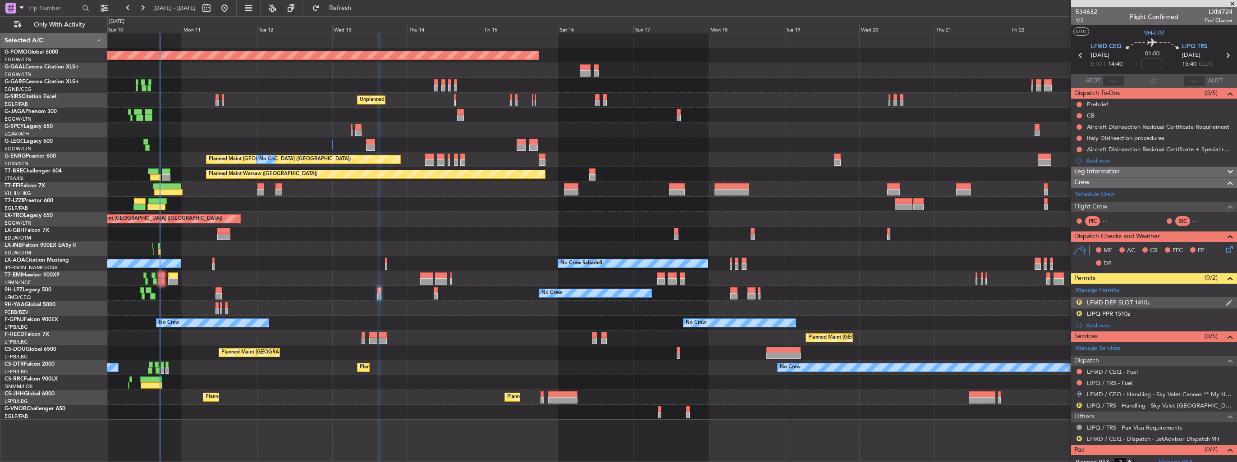
click at [1217, 301] on div "R LFMD DEP SLOT 1410z" at bounding box center [1154, 302] width 166 height 11
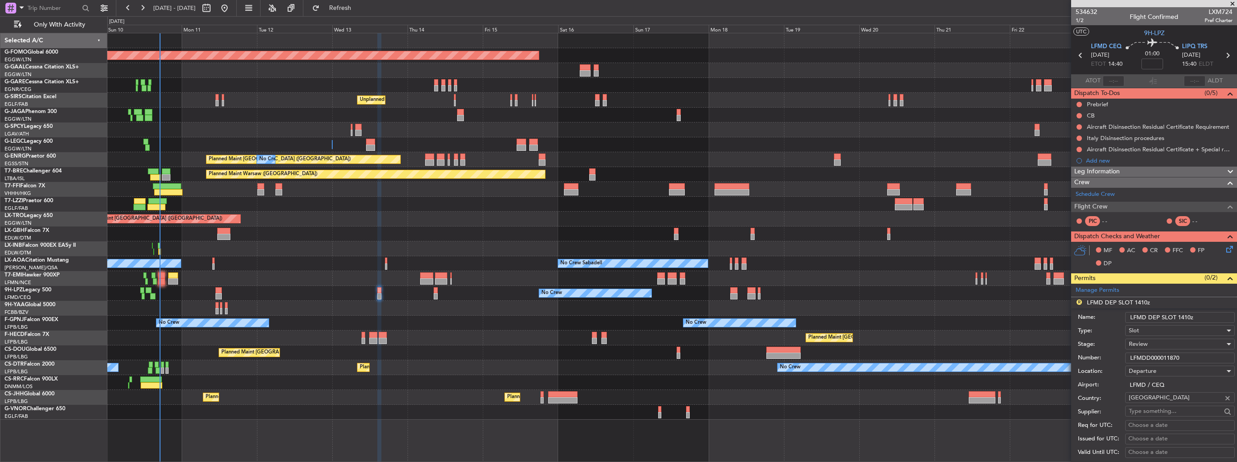
click at [1188, 316] on input "LFMD DEP SLOT 1410z" at bounding box center [1180, 317] width 110 height 11
type input "LFMD DEP SLOT 1430z"
click at [1174, 342] on div "Review" at bounding box center [1177, 345] width 96 height 14
click at [1164, 403] on span "Requested" at bounding box center [1176, 403] width 95 height 14
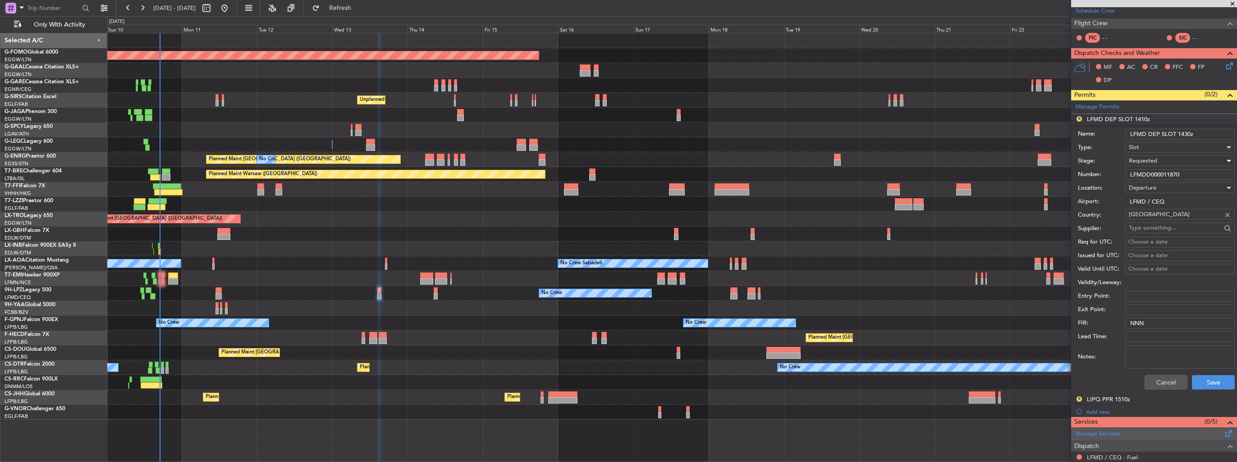
scroll to position [225, 0]
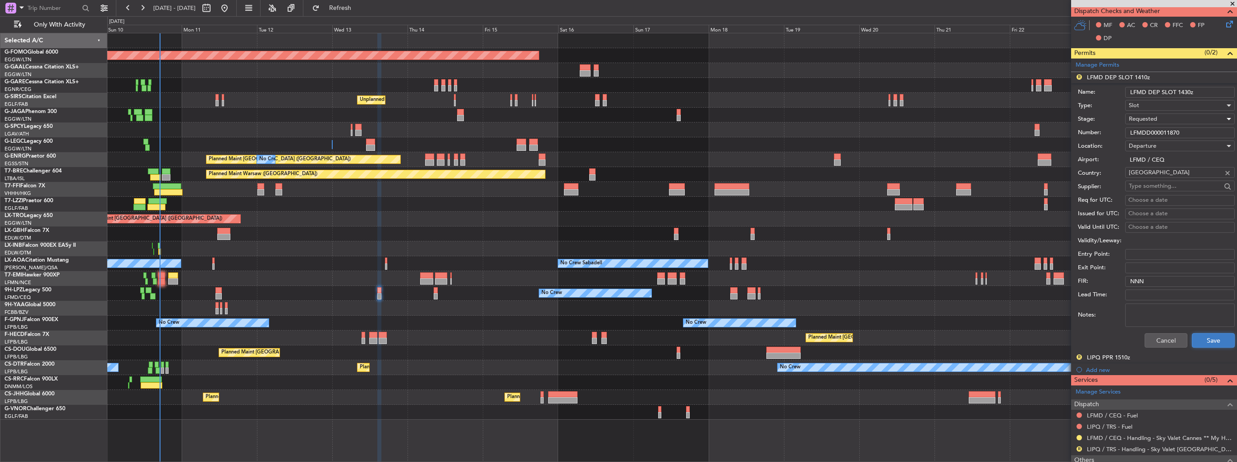
click at [1207, 337] on button "Save" at bounding box center [1213, 341] width 43 height 14
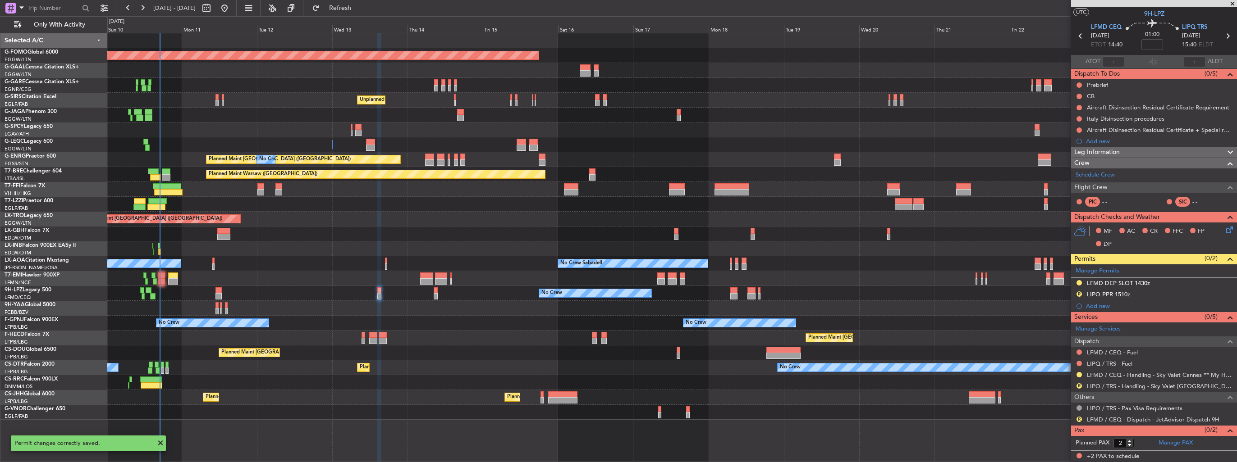
scroll to position [18, 0]
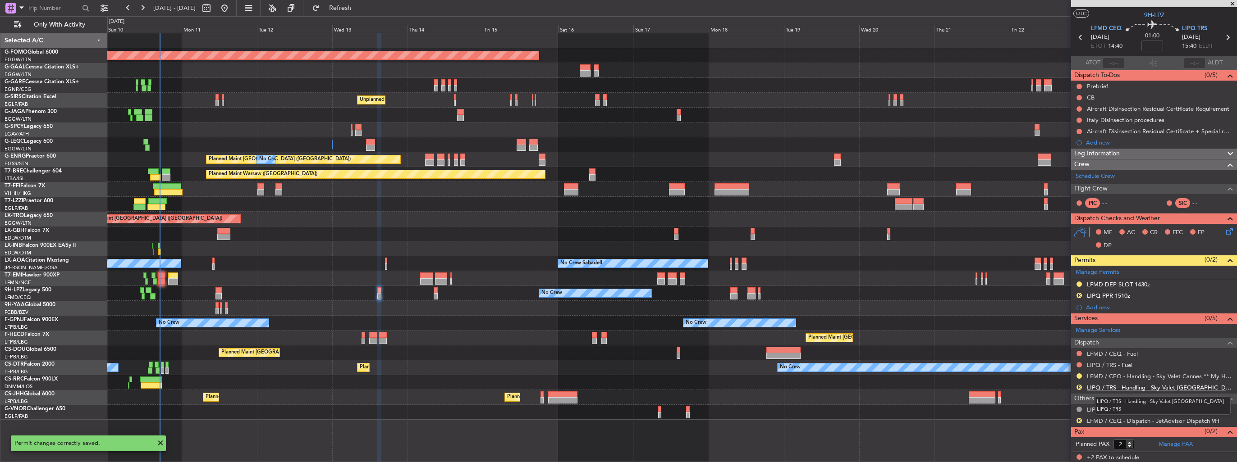
click at [1094, 384] on link "LIPQ / TRS - Handling - Sky Valet Italy LIPQ / TRS" at bounding box center [1160, 388] width 146 height 8
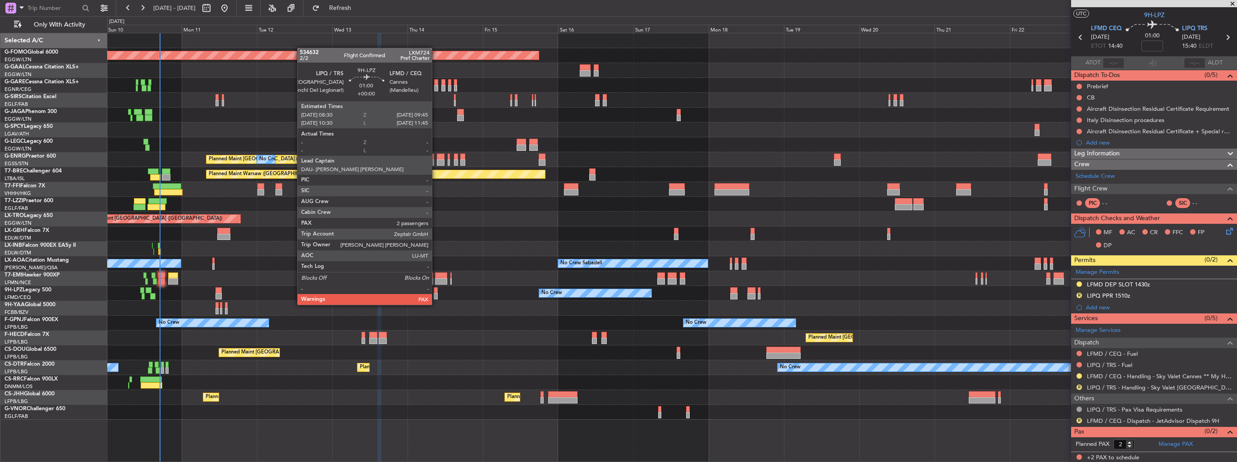
click at [436, 296] on div at bounding box center [436, 296] width 4 height 6
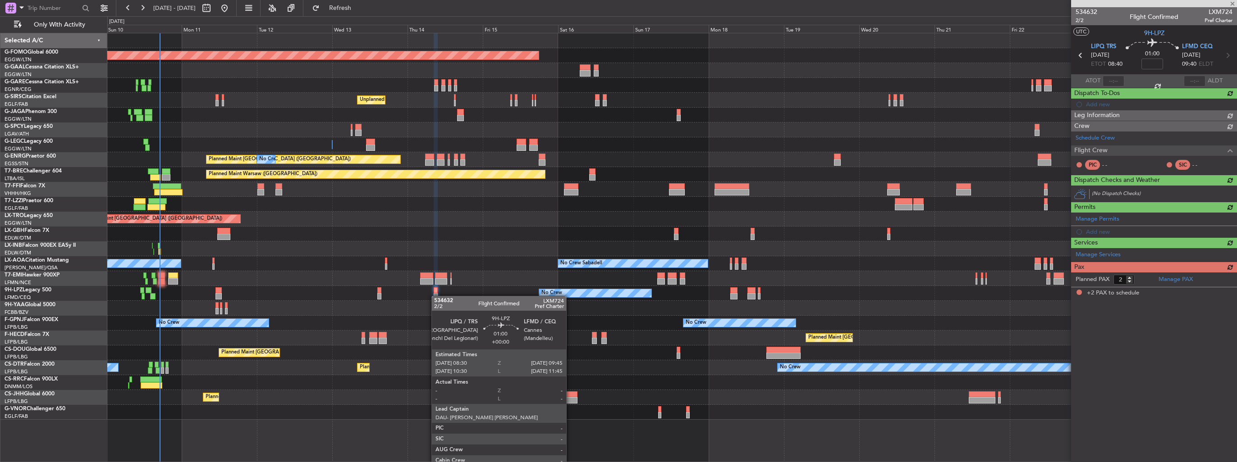
scroll to position [0, 0]
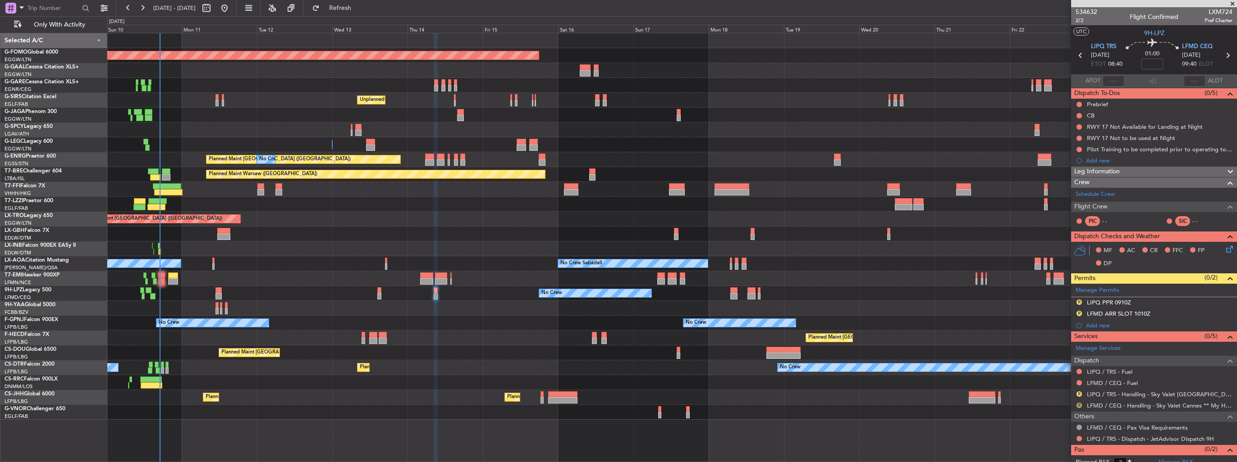
click at [1081, 405] on button "R" at bounding box center [1078, 405] width 5 height 5
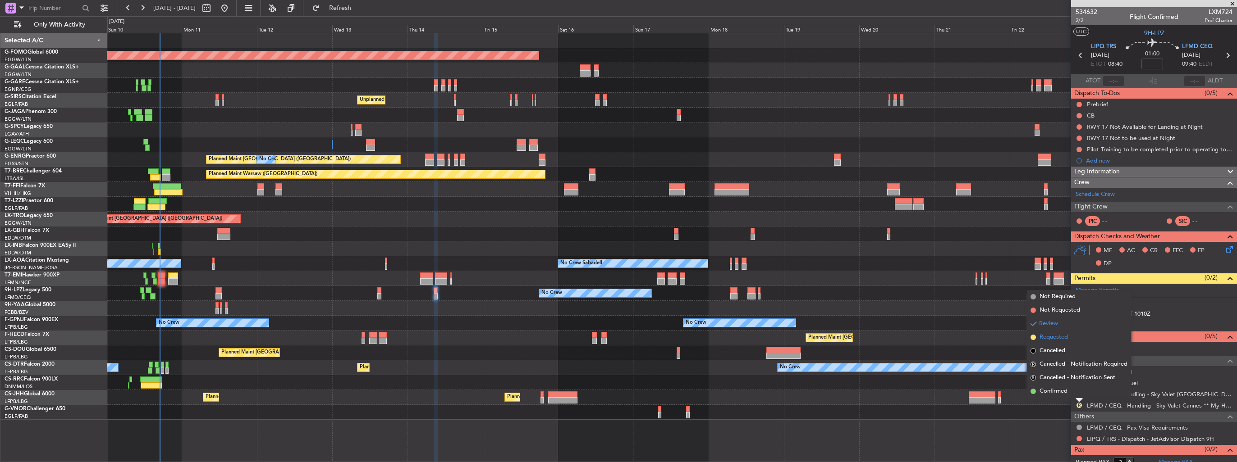
click at [1045, 338] on span "Requested" at bounding box center [1053, 337] width 28 height 9
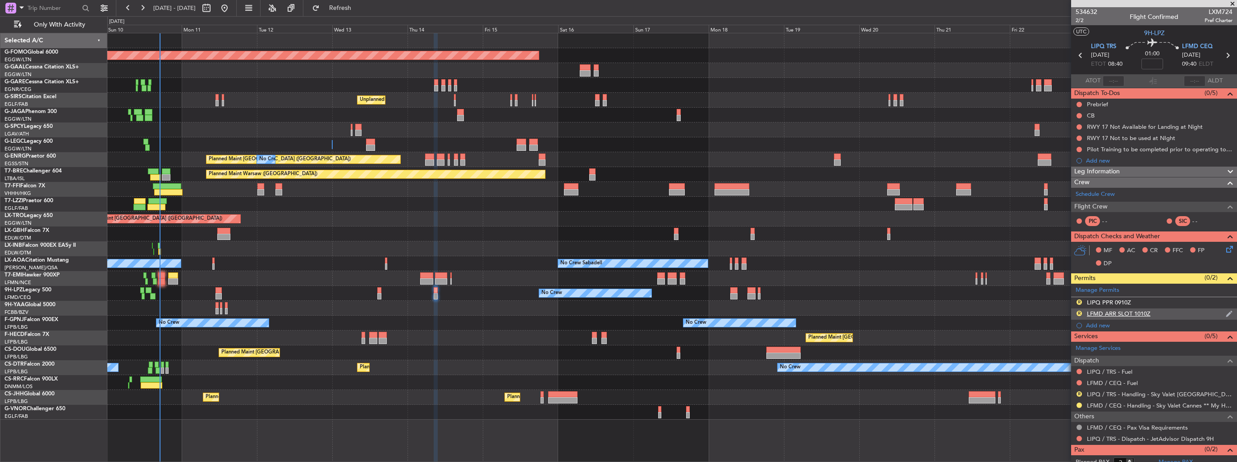
click at [1226, 314] on img at bounding box center [1229, 314] width 7 height 8
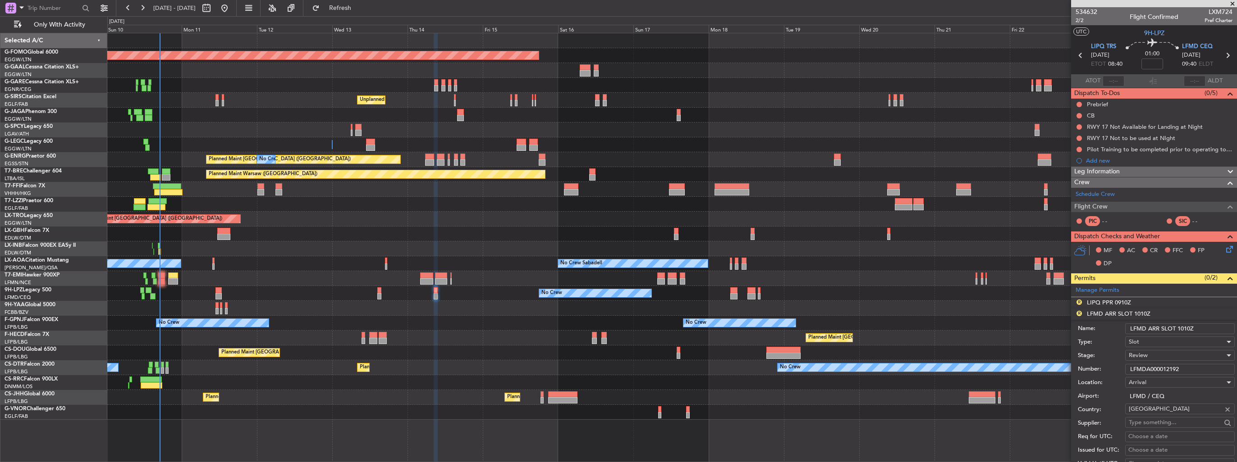
drag, startPoint x: 1197, startPoint y: 327, endPoint x: 1178, endPoint y: 327, distance: 18.5
click at [1178, 327] on input "LFMD ARR SLOT 1010Z" at bounding box center [1180, 329] width 110 height 11
type input "LFMD ARR SLOT 0945z"
click at [1160, 356] on div "Review" at bounding box center [1177, 356] width 96 height 14
click at [1163, 413] on span "Requested" at bounding box center [1176, 414] width 95 height 14
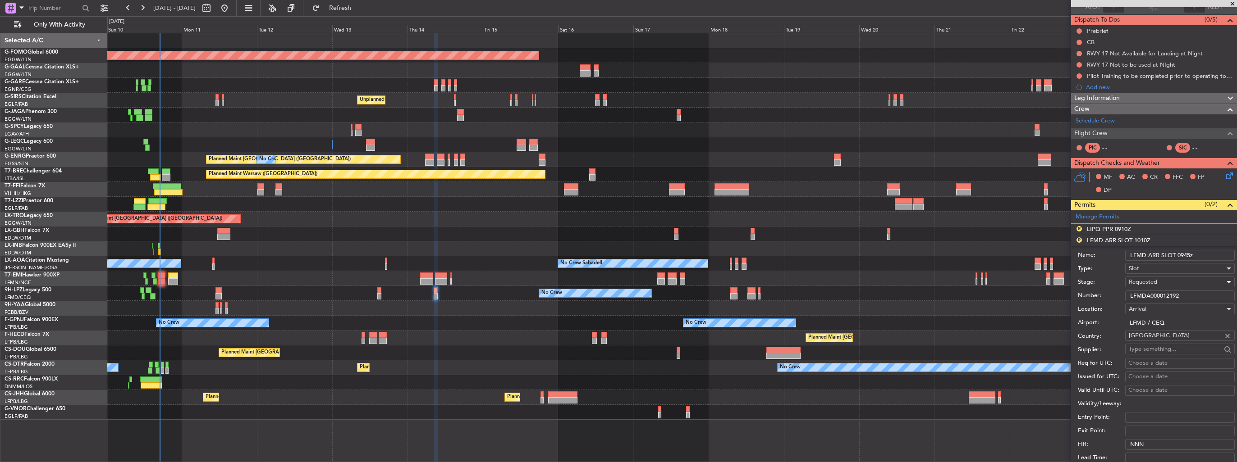
scroll to position [135, 0]
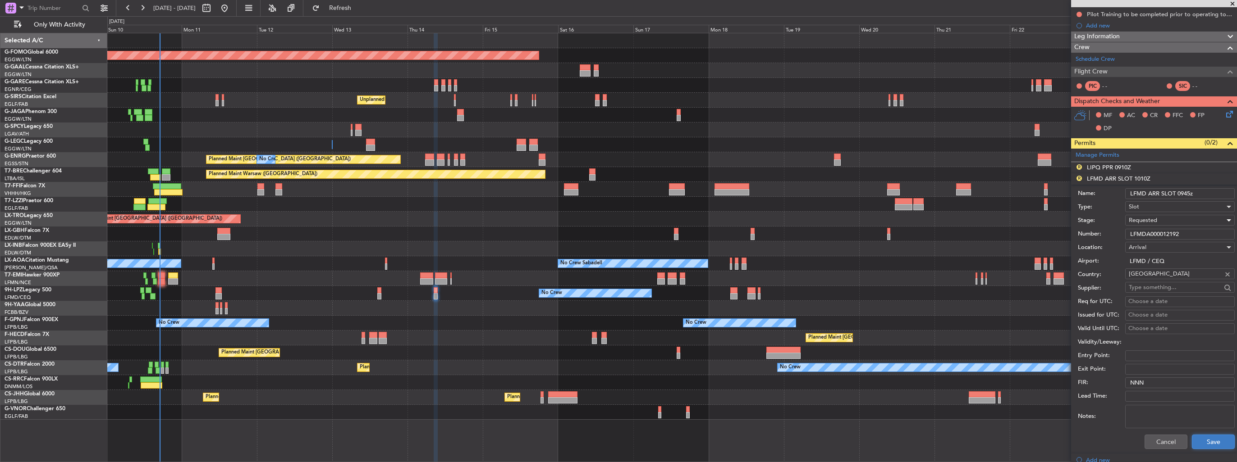
click at [1196, 441] on button "Save" at bounding box center [1213, 442] width 43 height 14
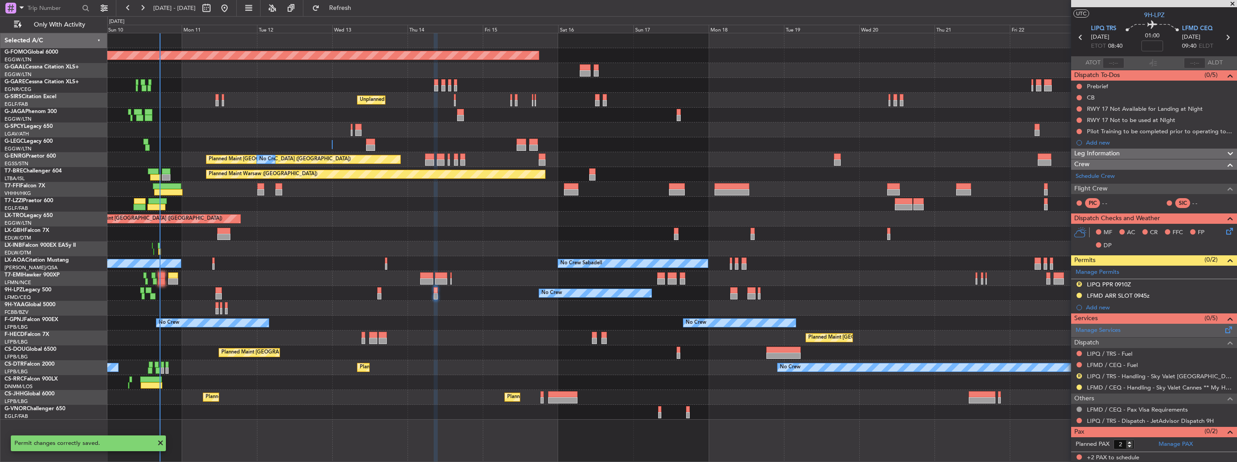
scroll to position [0, 0]
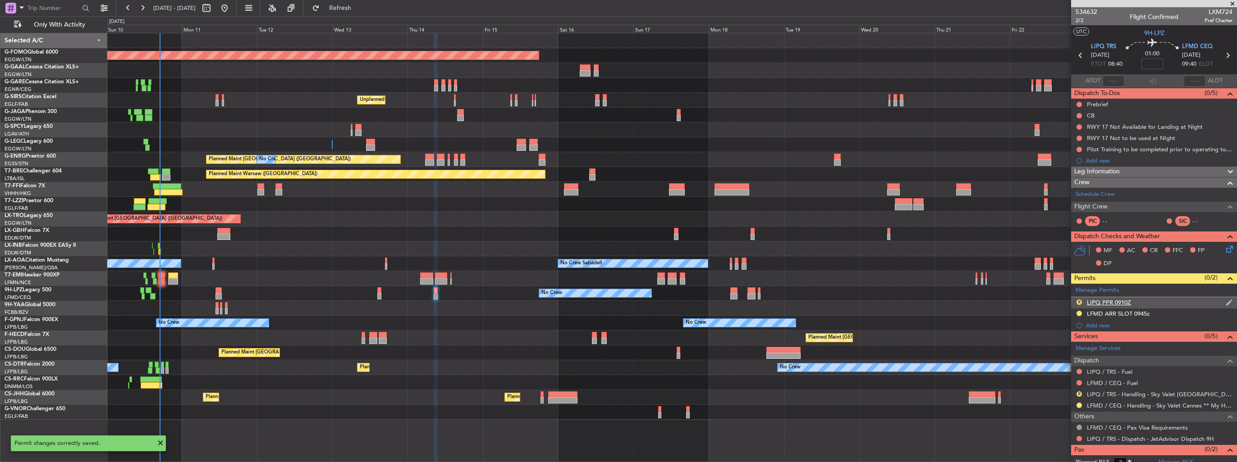
click at [1226, 302] on img at bounding box center [1229, 303] width 7 height 8
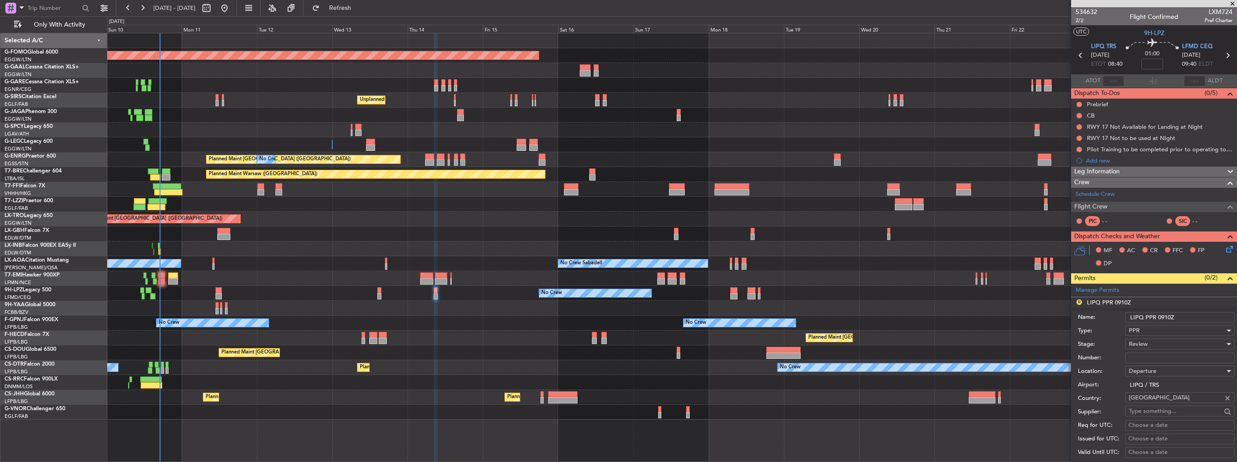
drag, startPoint x: 1179, startPoint y: 315, endPoint x: 1161, endPoint y: 312, distance: 18.7
click at [1161, 312] on input "LIPQ PPR 0910Z" at bounding box center [1180, 317] width 110 height 11
type input "LIPQ PPR 0830z"
click at [1156, 345] on div "Review" at bounding box center [1177, 345] width 96 height 14
click at [1152, 399] on span "Requested" at bounding box center [1176, 403] width 95 height 14
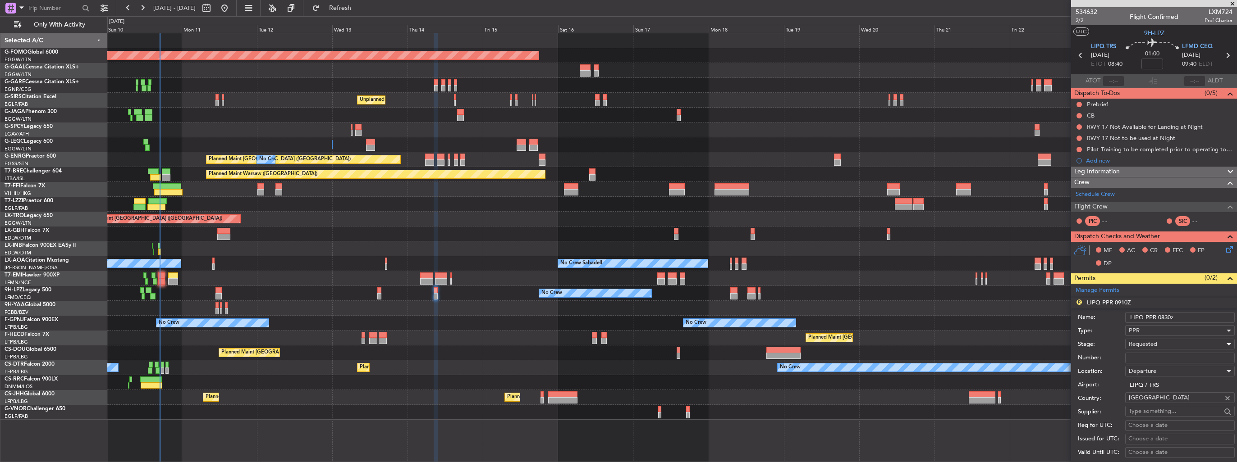
scroll to position [180, 0]
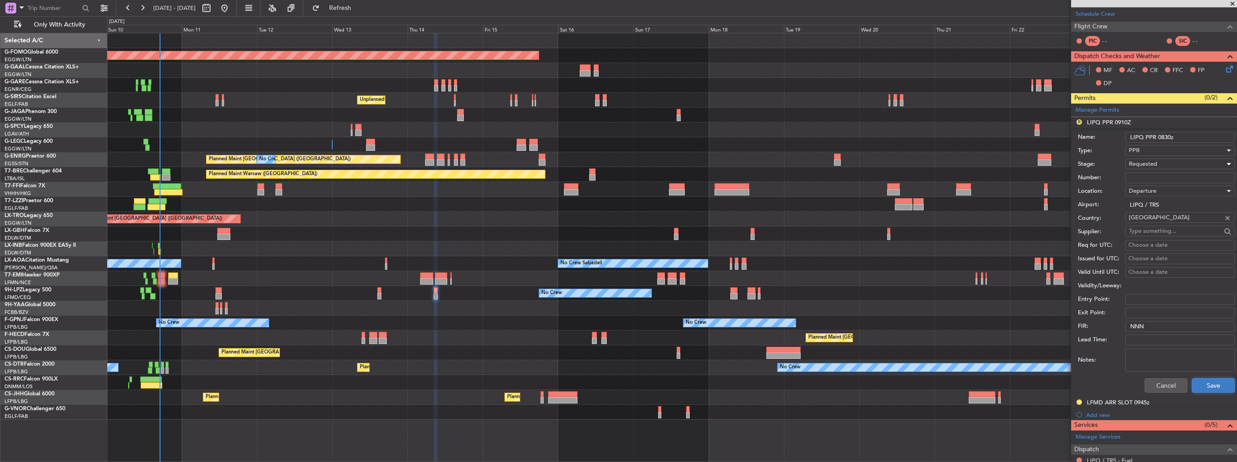
click at [1194, 379] on button "Save" at bounding box center [1213, 386] width 43 height 14
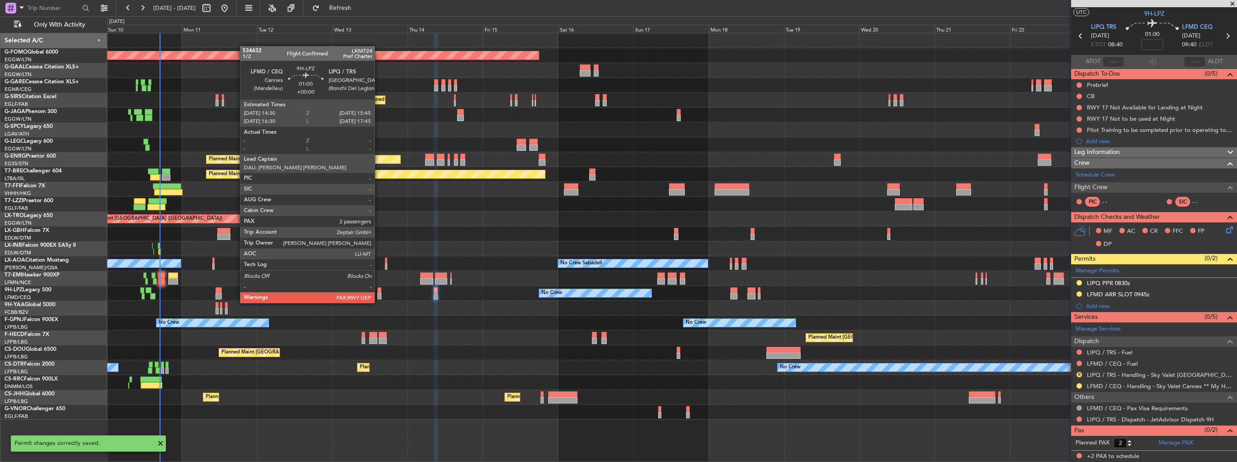
scroll to position [18, 0]
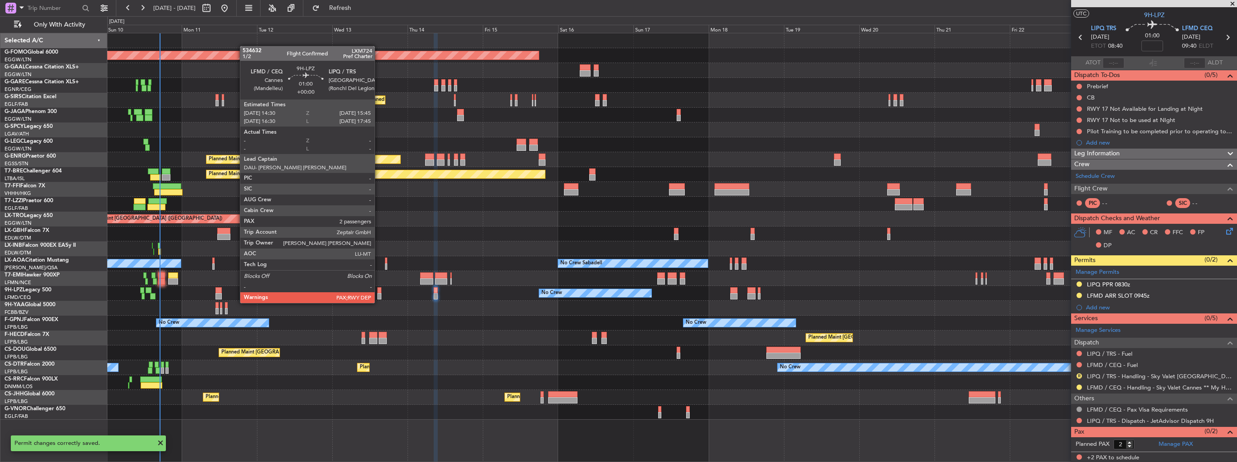
click at [379, 294] on div at bounding box center [379, 296] width 4 height 6
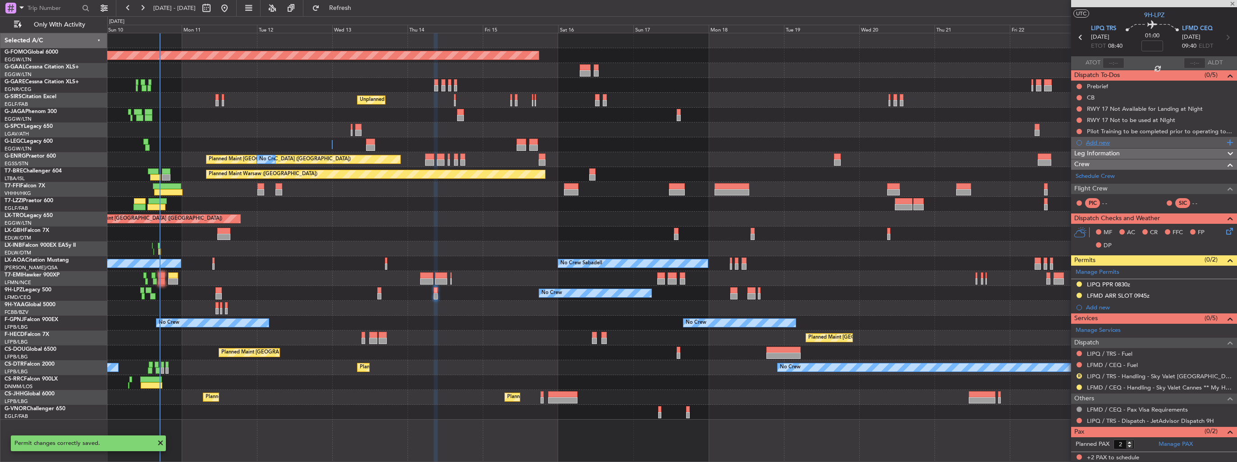
scroll to position [0, 0]
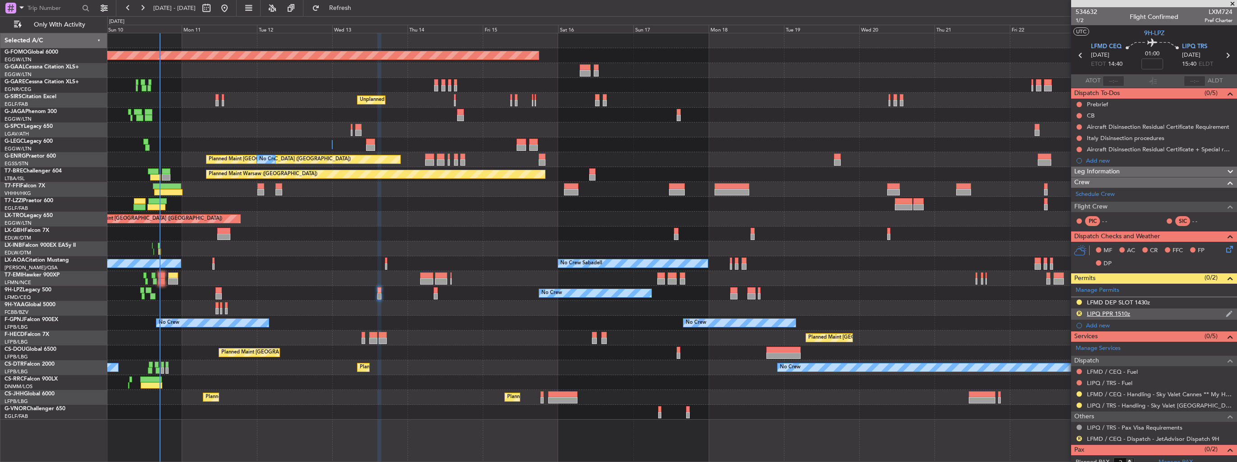
click at [1226, 315] on img at bounding box center [1229, 314] width 7 height 8
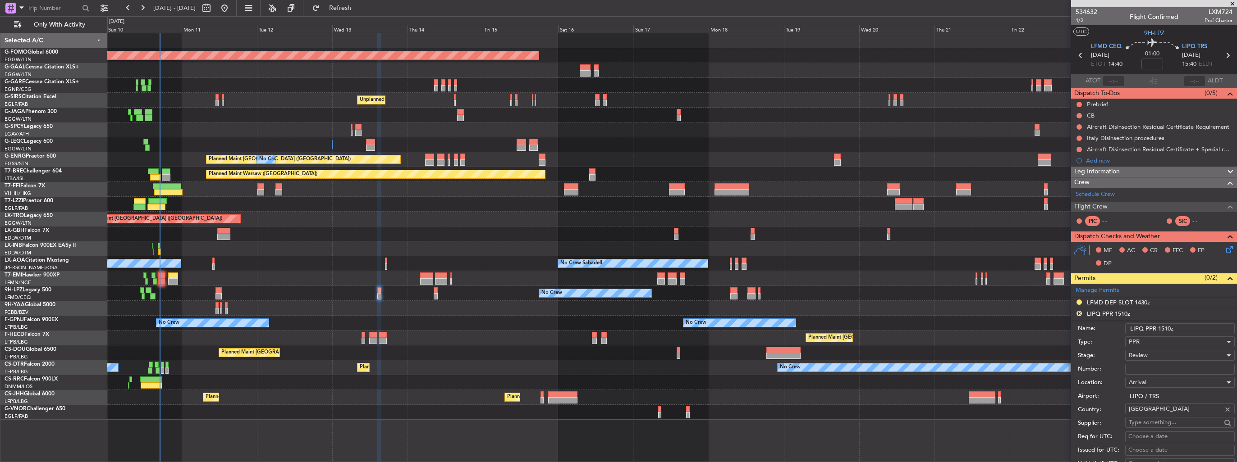
drag, startPoint x: 1169, startPoint y: 329, endPoint x: 1164, endPoint y: 329, distance: 5.0
click at [1164, 329] on input "LIPQ PPR 1510z" at bounding box center [1180, 329] width 110 height 11
type input "LIPQ PPR 1545z"
click at [1153, 355] on div "Review" at bounding box center [1177, 356] width 96 height 14
click at [1152, 410] on span "Requested" at bounding box center [1176, 414] width 95 height 14
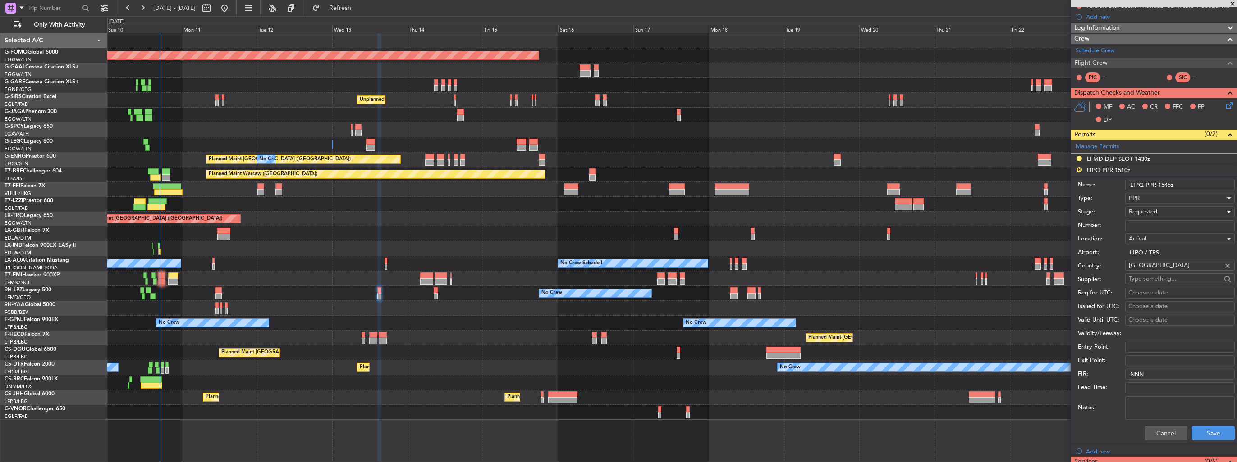
scroll to position [180, 0]
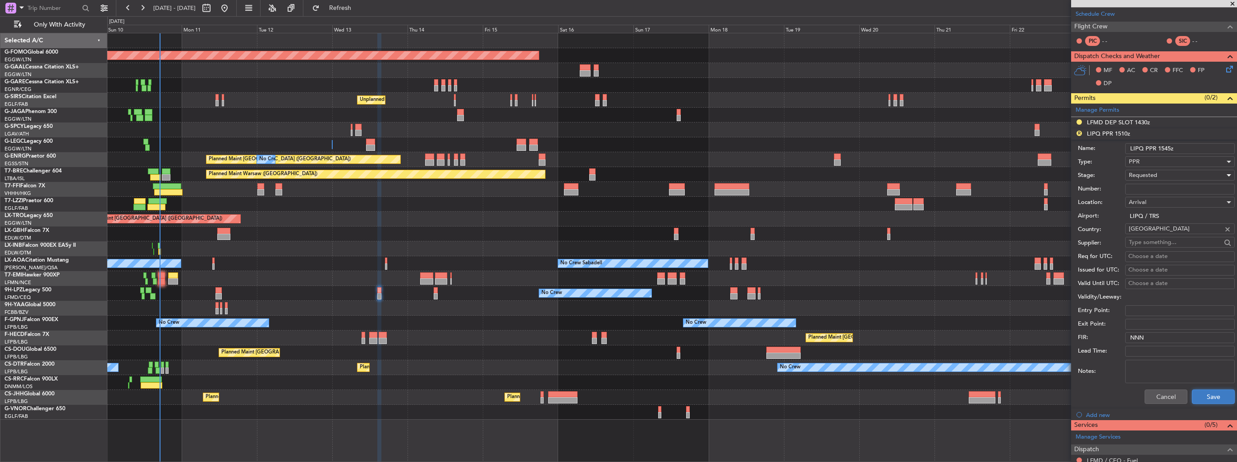
click at [1199, 392] on button "Save" at bounding box center [1213, 397] width 43 height 14
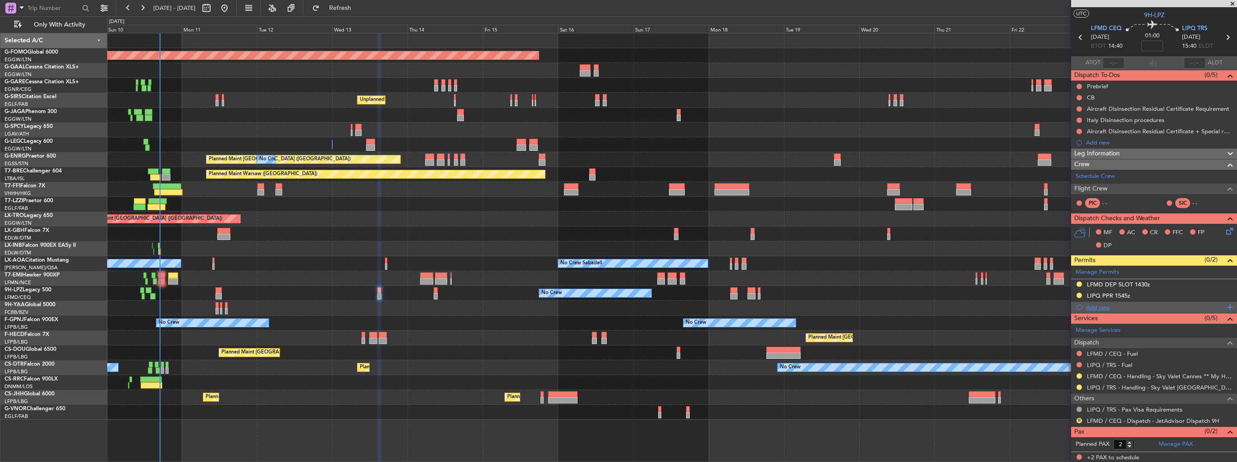
scroll to position [0, 0]
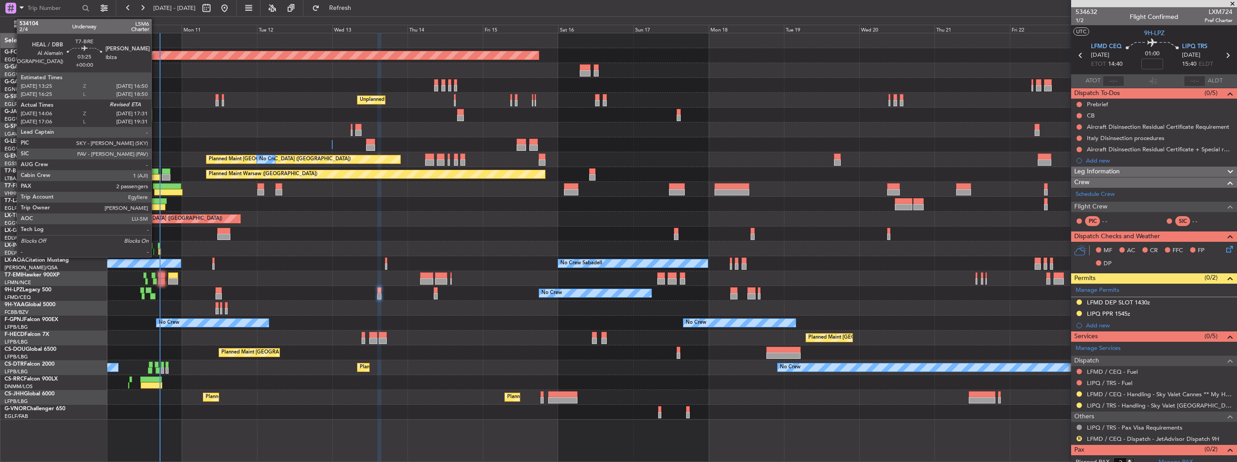
click at [156, 176] on div at bounding box center [155, 177] width 11 height 6
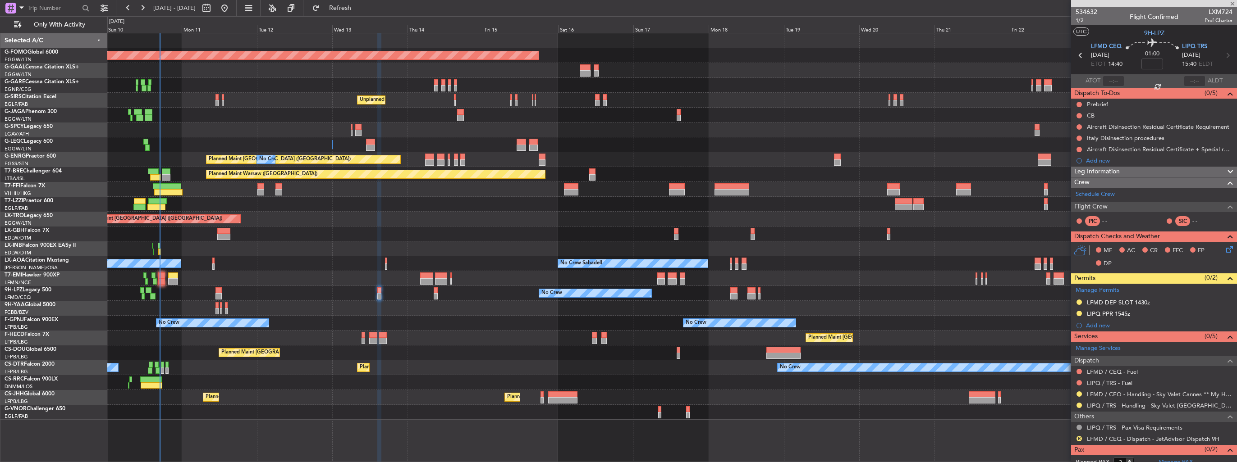
type input "14:06"
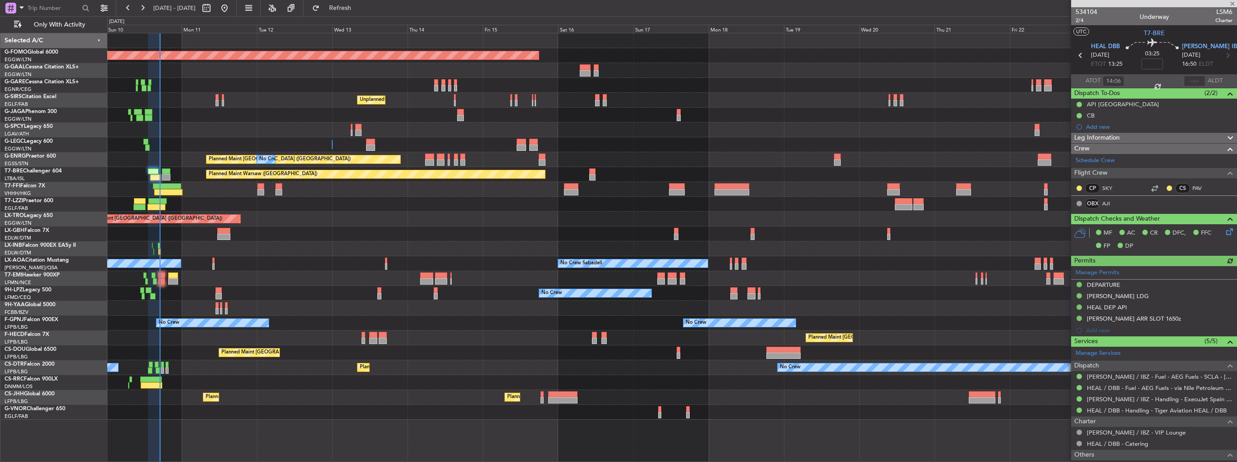
click at [1216, 11] on span "LSM6" at bounding box center [1223, 11] width 17 height 9
copy span "LSM6"
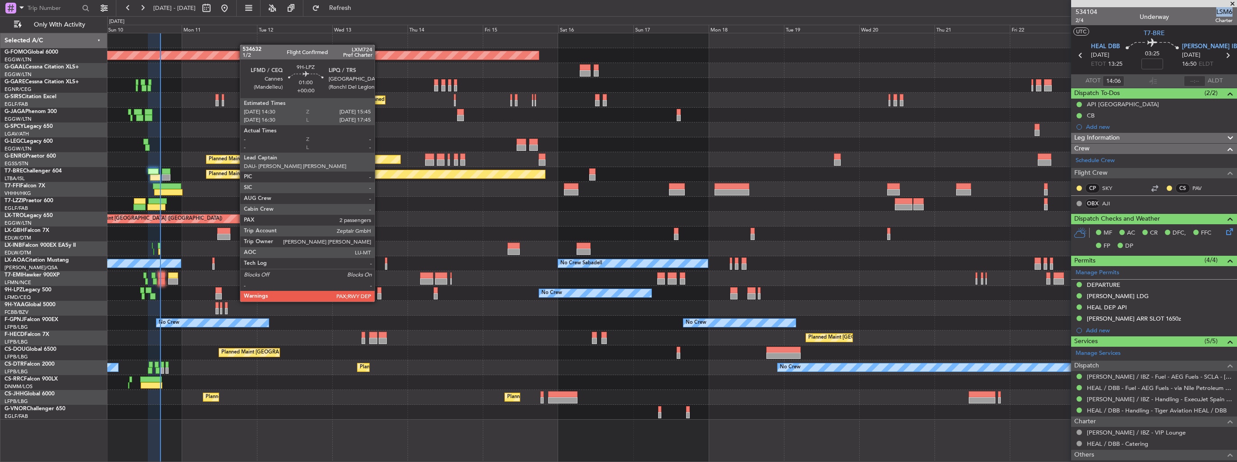
click at [379, 293] on div at bounding box center [379, 296] width 4 height 6
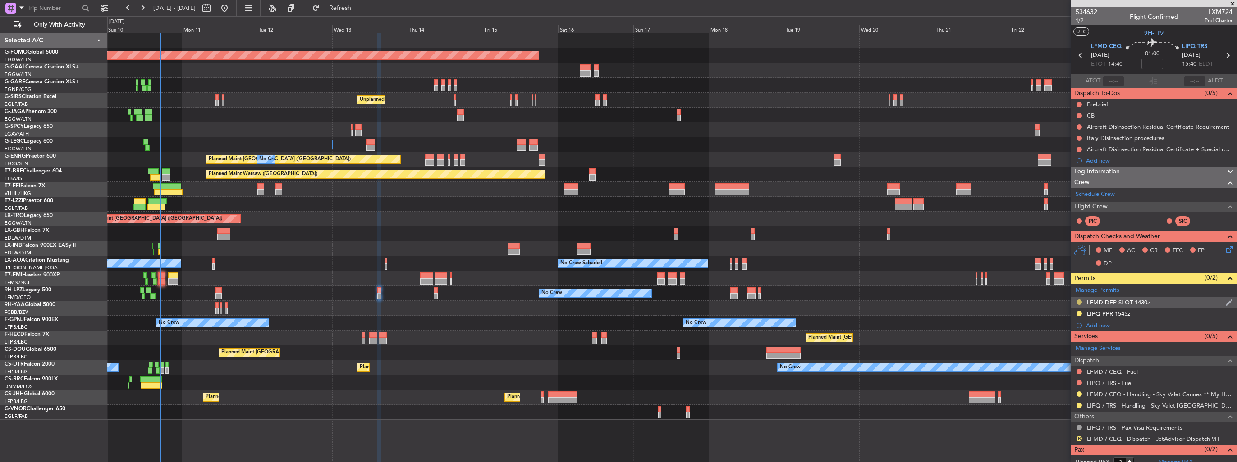
click at [1078, 302] on button at bounding box center [1078, 302] width 5 height 5
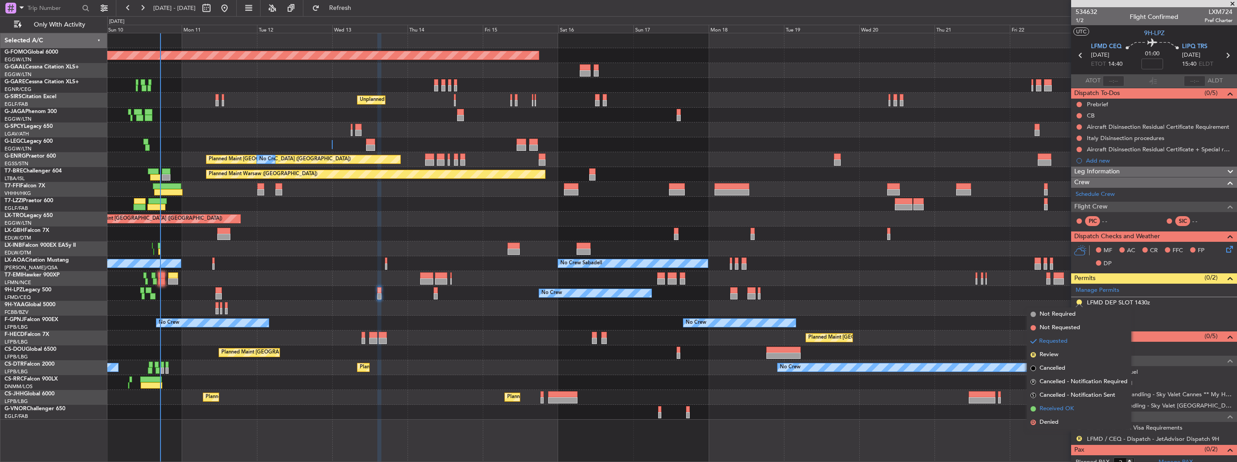
click at [1047, 407] on span "Received OK" at bounding box center [1056, 409] width 34 height 9
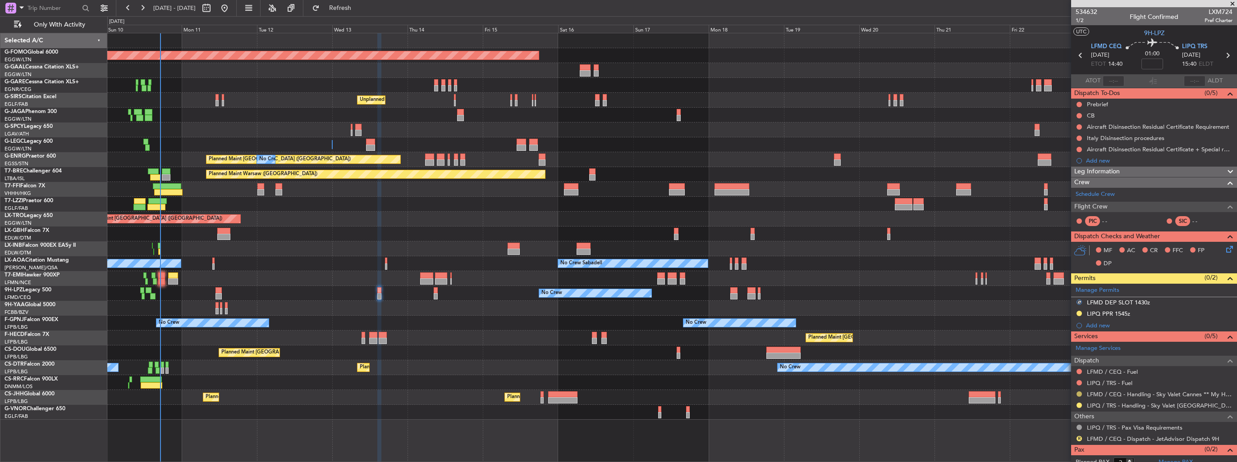
click at [1078, 392] on button at bounding box center [1078, 394] width 5 height 5
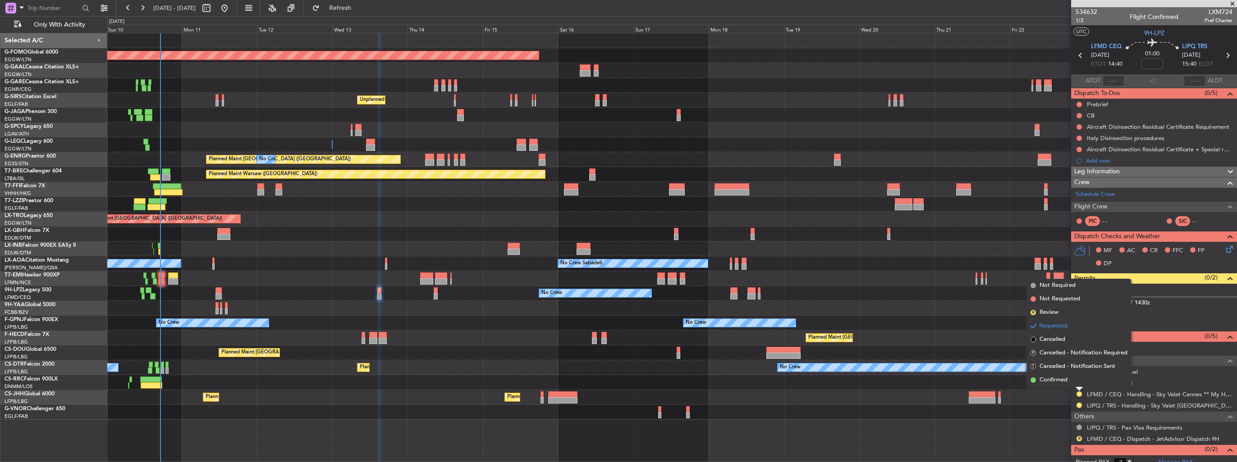
click at [1063, 375] on li "Confirmed" at bounding box center [1079, 381] width 104 height 14
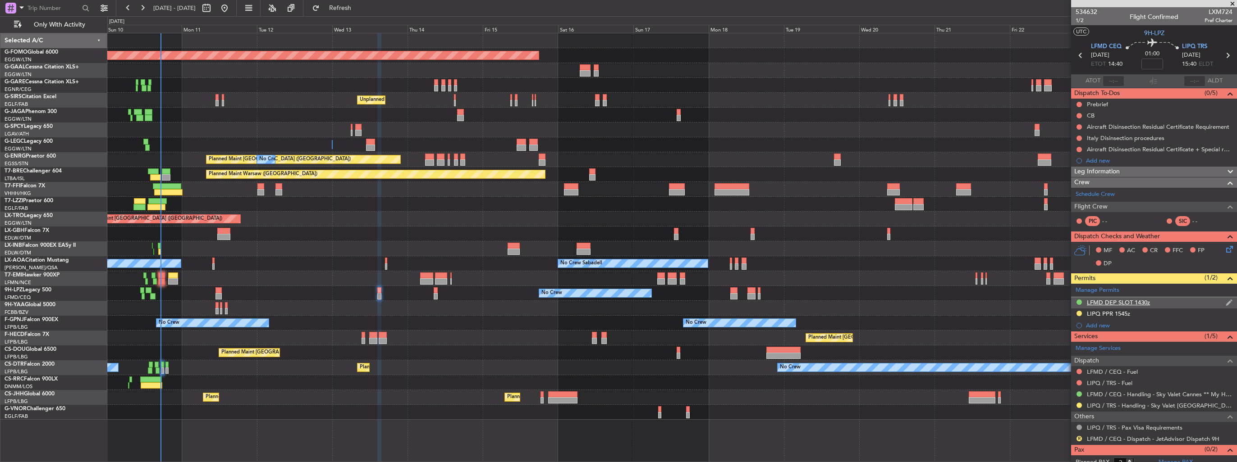
click at [1226, 302] on img at bounding box center [1229, 303] width 7 height 8
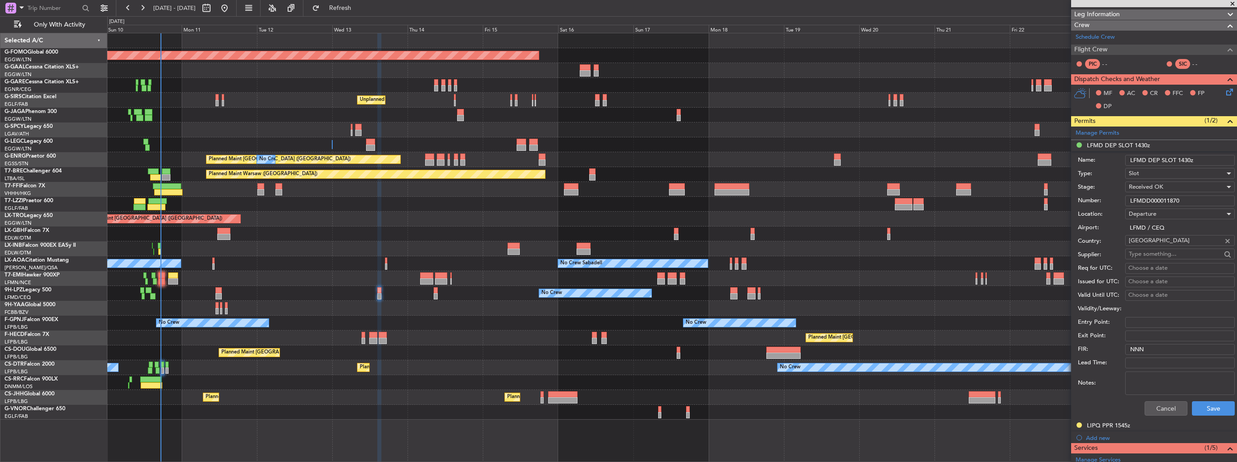
scroll to position [225, 0]
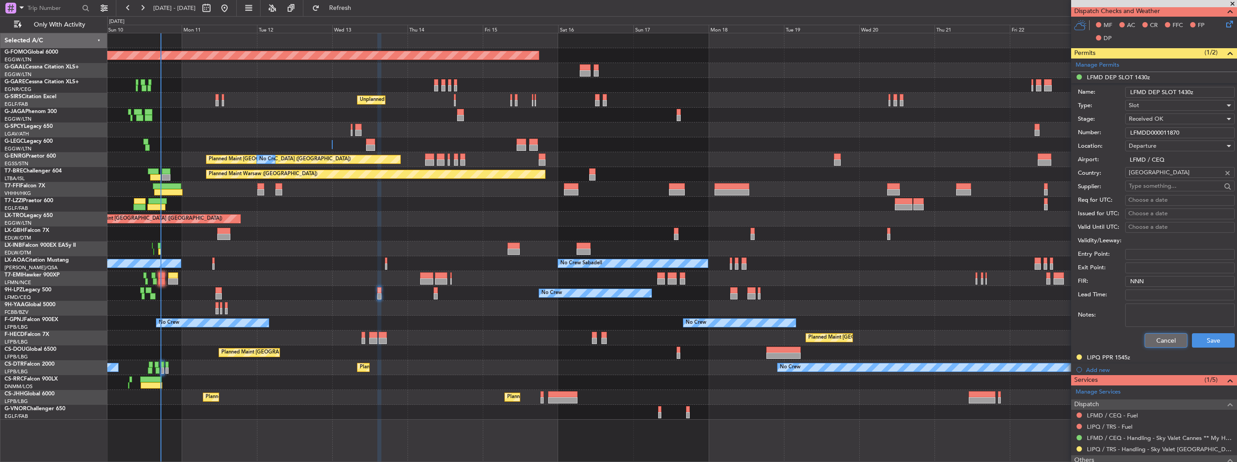
click at [1158, 341] on button "Cancel" at bounding box center [1165, 341] width 43 height 14
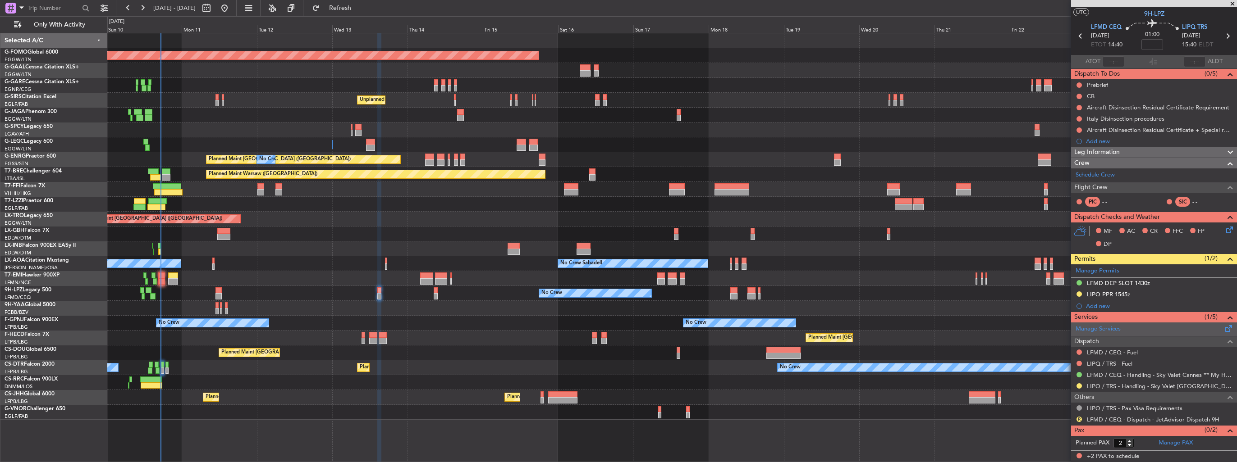
scroll to position [18, 0]
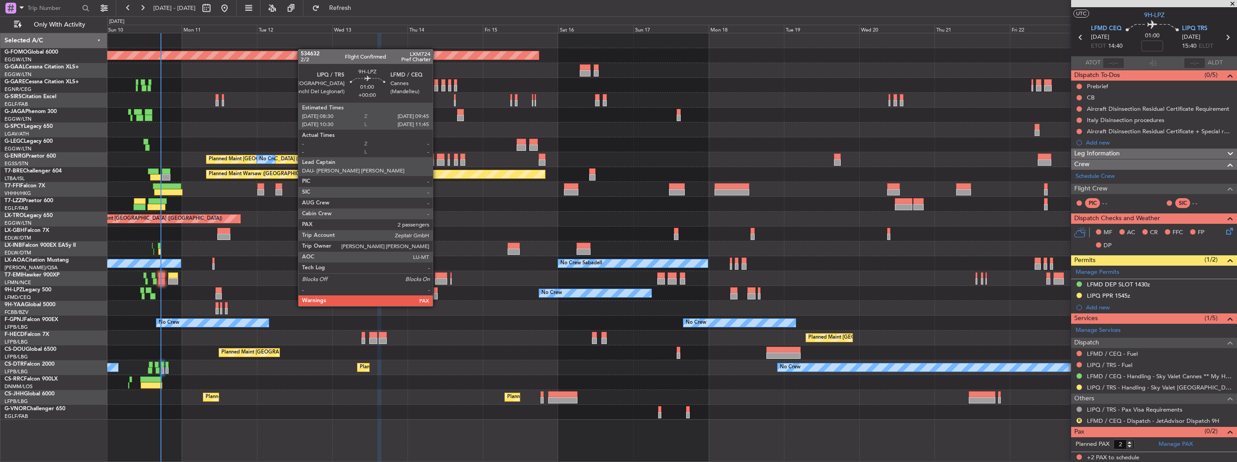
click at [437, 297] on div at bounding box center [436, 296] width 4 height 6
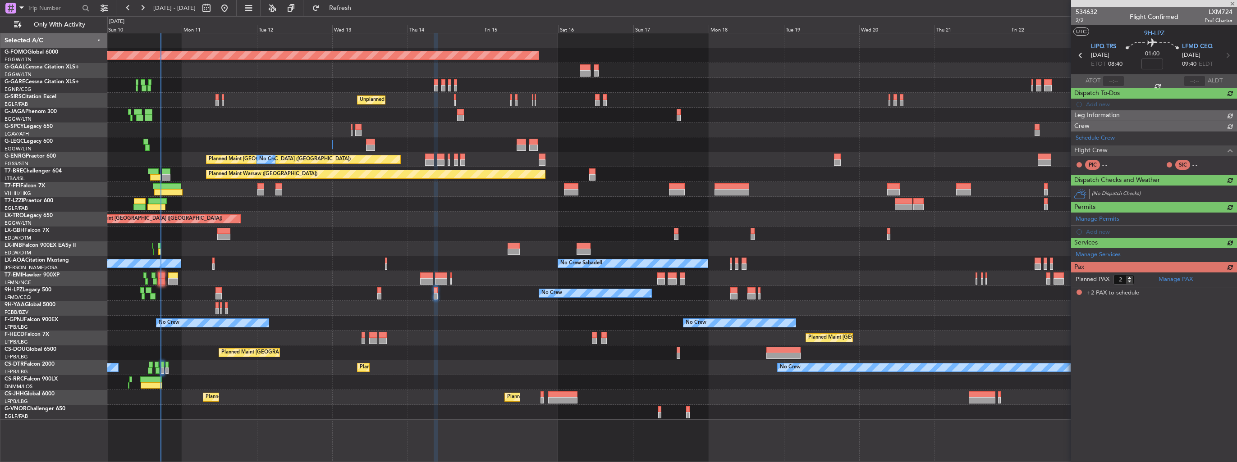
scroll to position [0, 0]
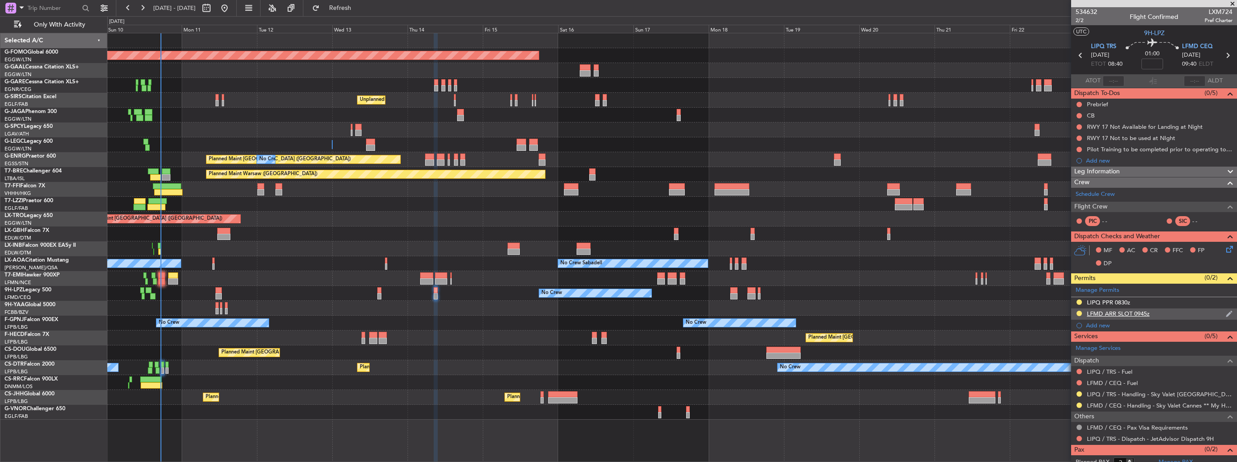
click at [1226, 313] on img at bounding box center [1229, 314] width 7 height 8
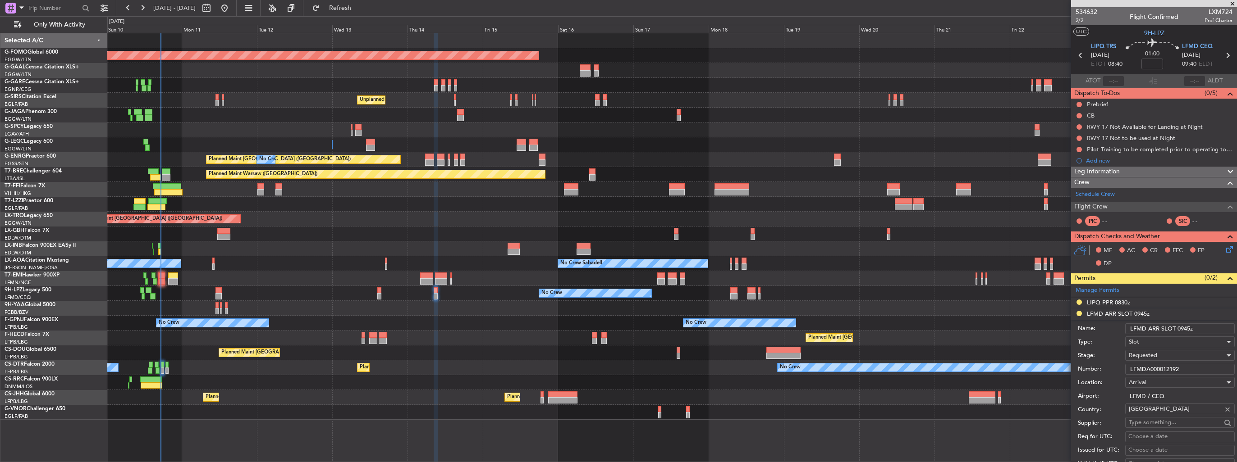
click at [1183, 356] on div "Requested" at bounding box center [1177, 356] width 96 height 14
click at [1177, 423] on span "Received OK" at bounding box center [1176, 428] width 95 height 14
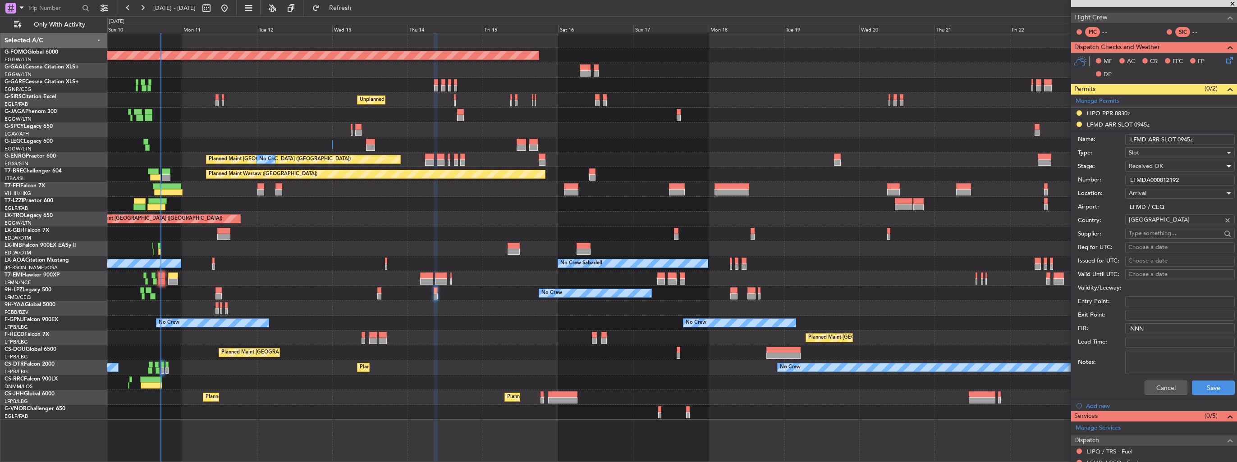
scroll to position [225, 0]
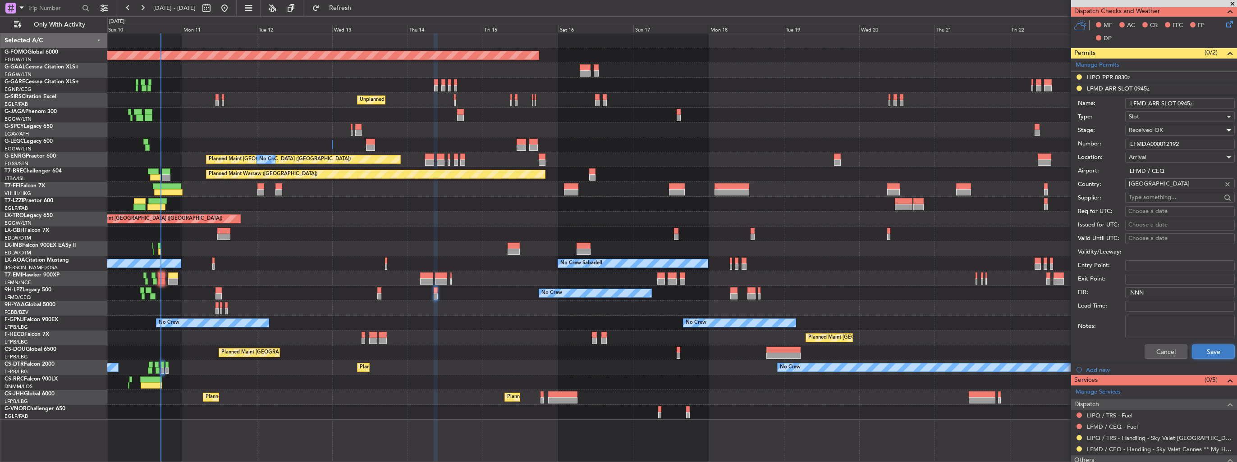
click at [1204, 356] on button "Save" at bounding box center [1213, 352] width 43 height 14
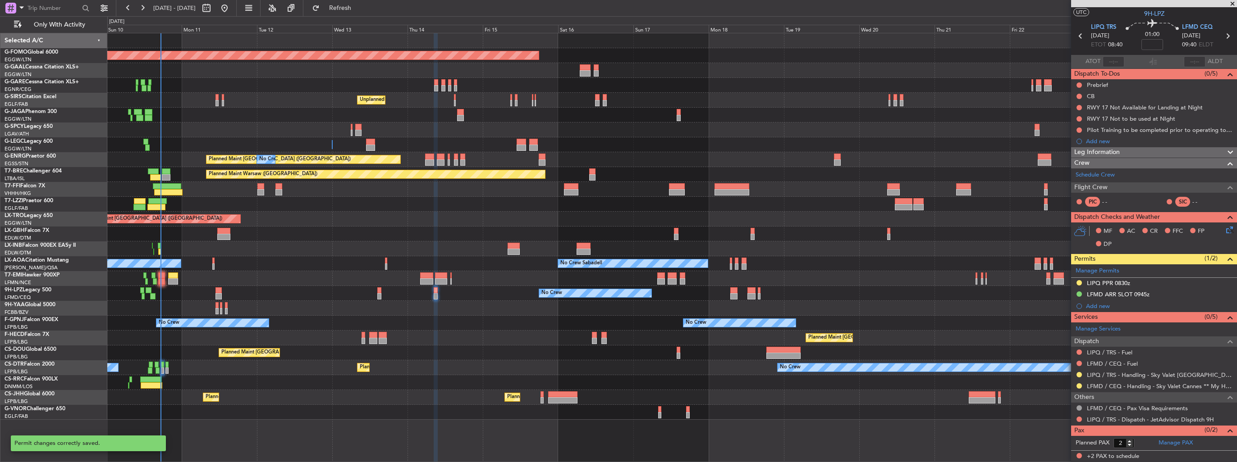
scroll to position [18, 0]
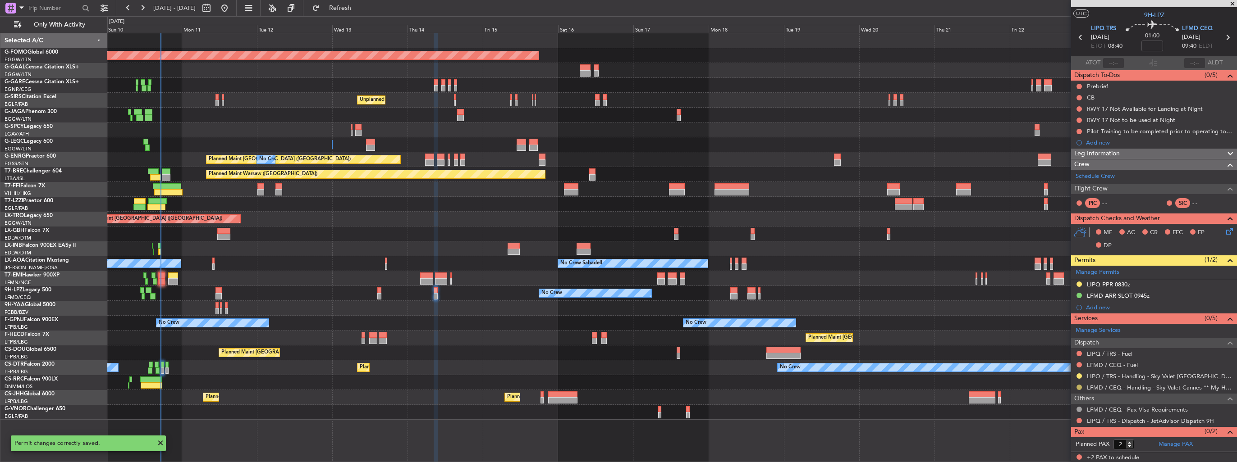
click at [1080, 386] on button at bounding box center [1078, 387] width 5 height 5
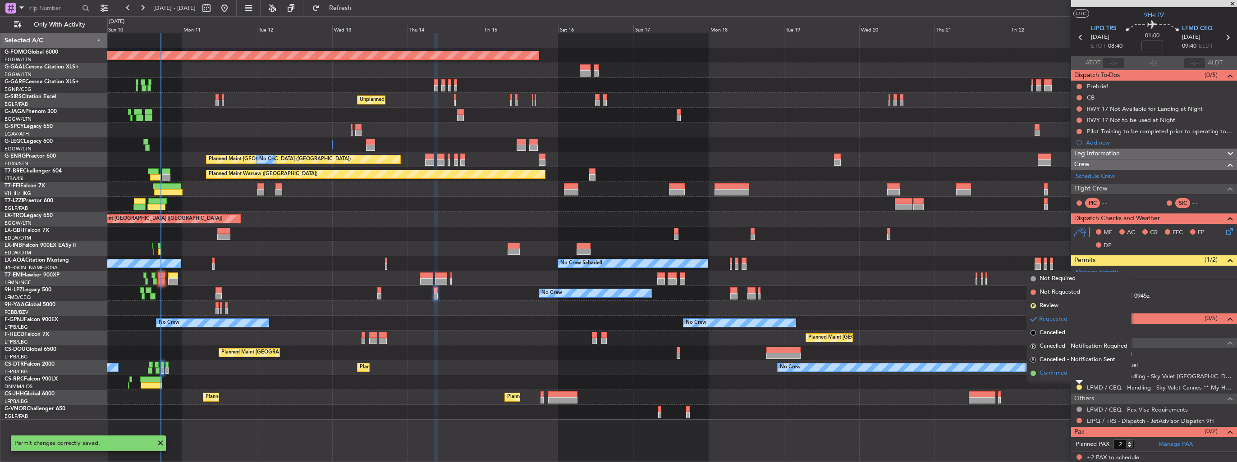
click at [1056, 375] on span "Confirmed" at bounding box center [1053, 373] width 28 height 9
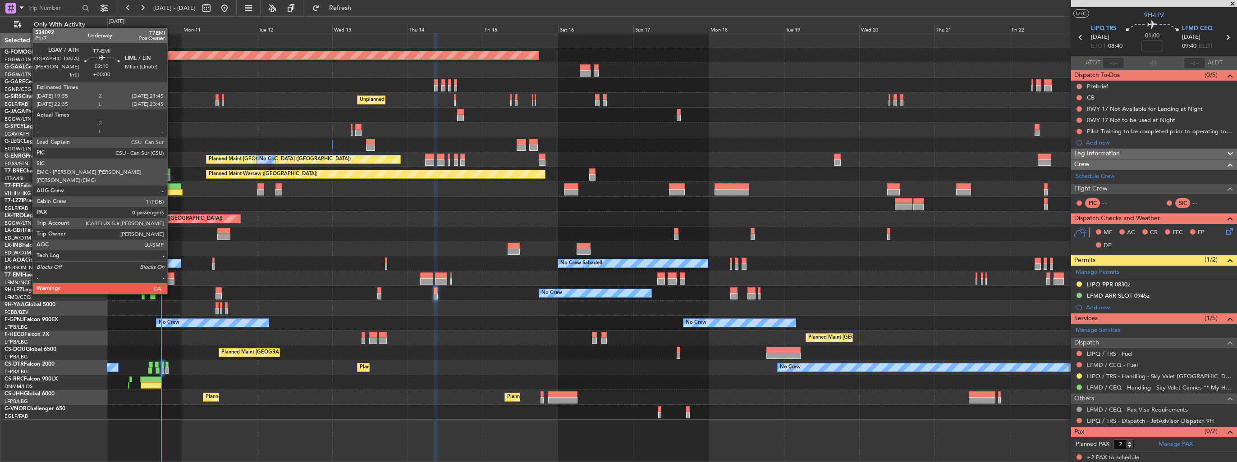
click at [171, 277] on div at bounding box center [170, 276] width 7 height 6
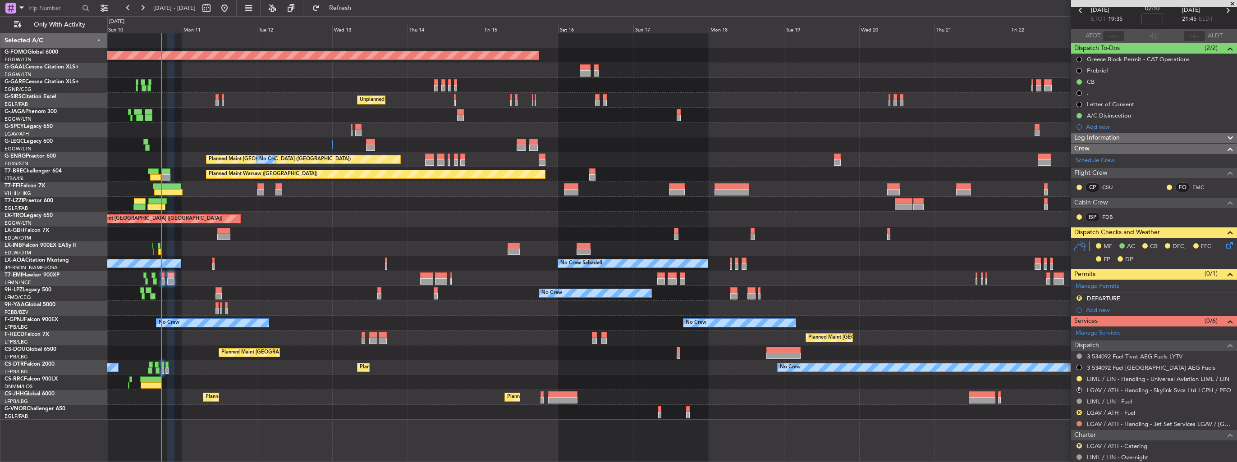
scroll to position [0, 0]
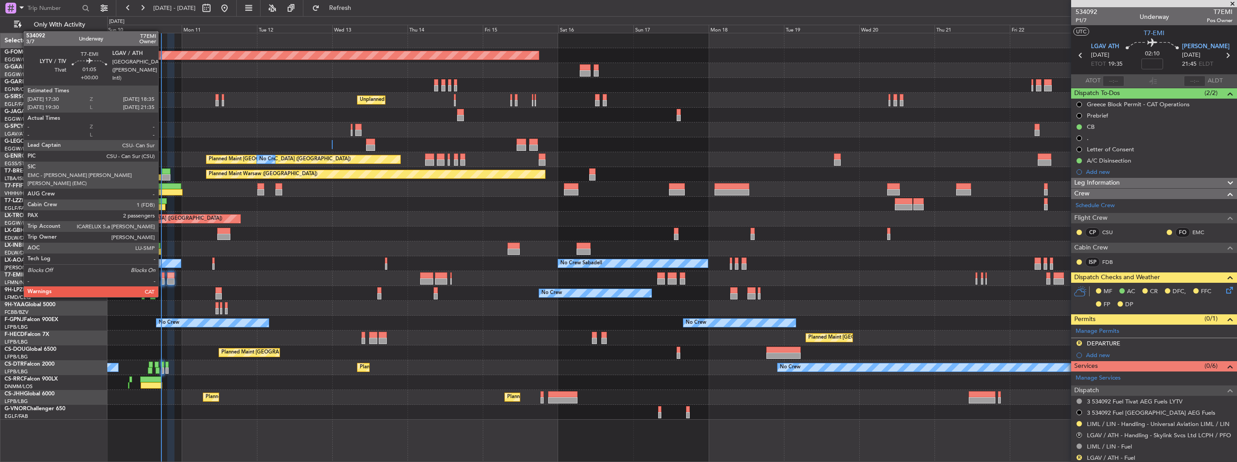
click at [162, 280] on div at bounding box center [163, 282] width 4 height 6
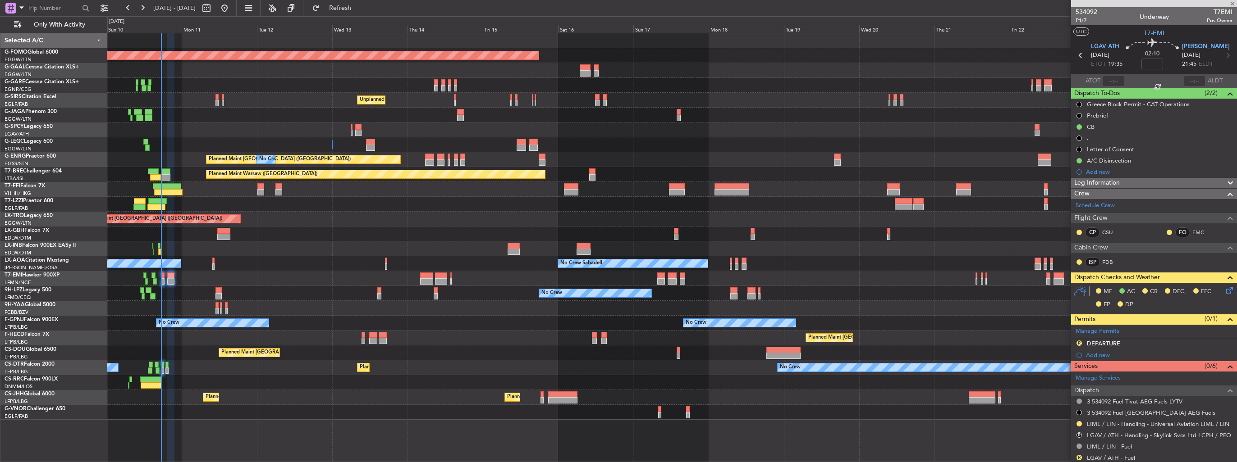
type input "2"
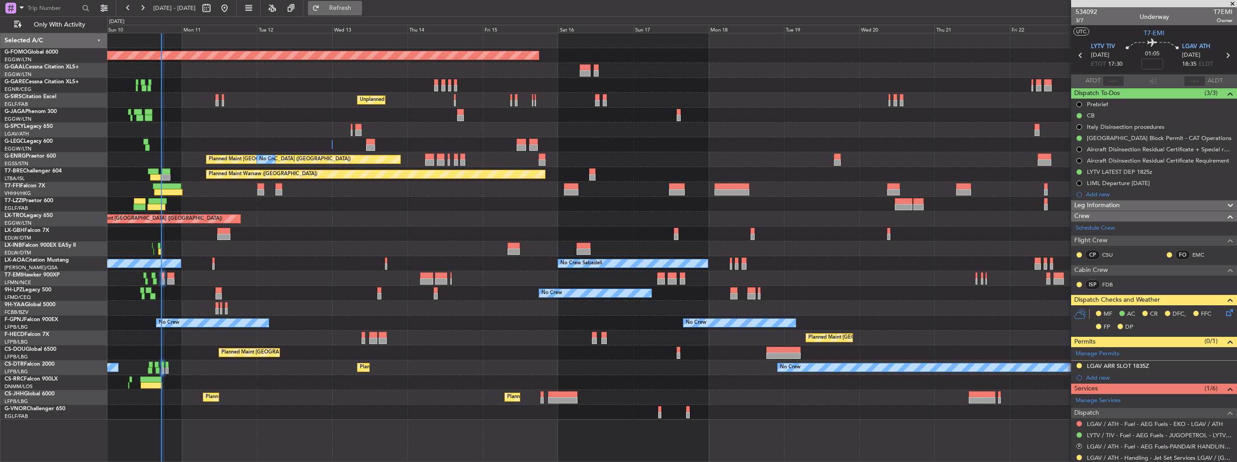
click at [359, 11] on span "Refresh" at bounding box center [340, 8] width 38 height 6
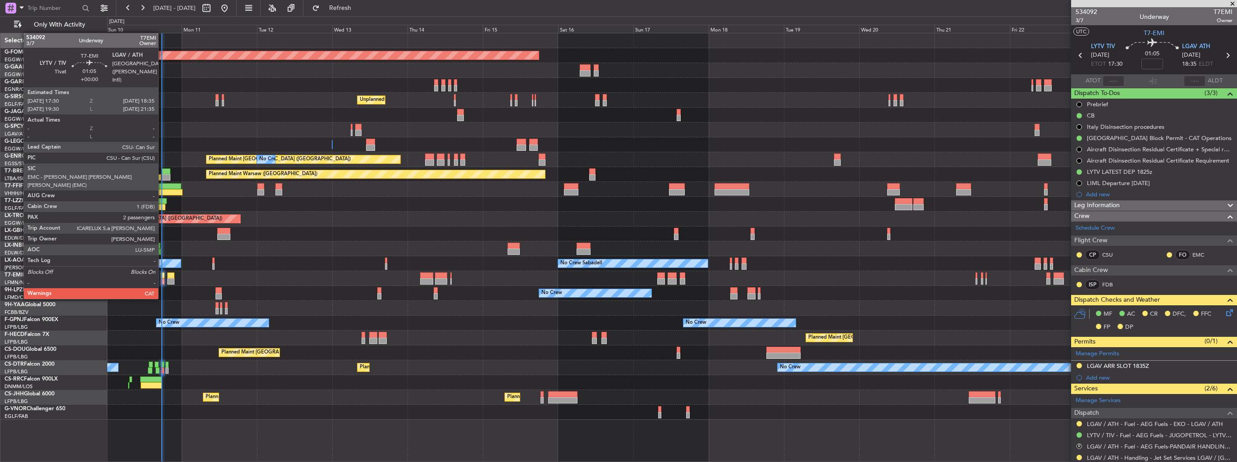
click at [162, 282] on div at bounding box center [163, 282] width 4 height 6
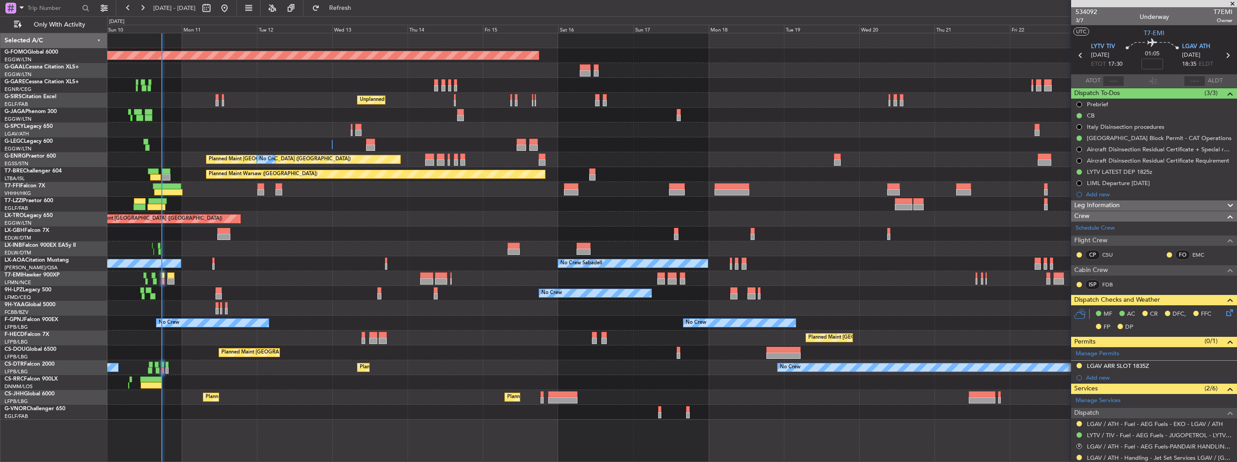
click at [1226, 367] on div "LGAV ARR SLOT 1835Z" at bounding box center [1154, 366] width 166 height 11
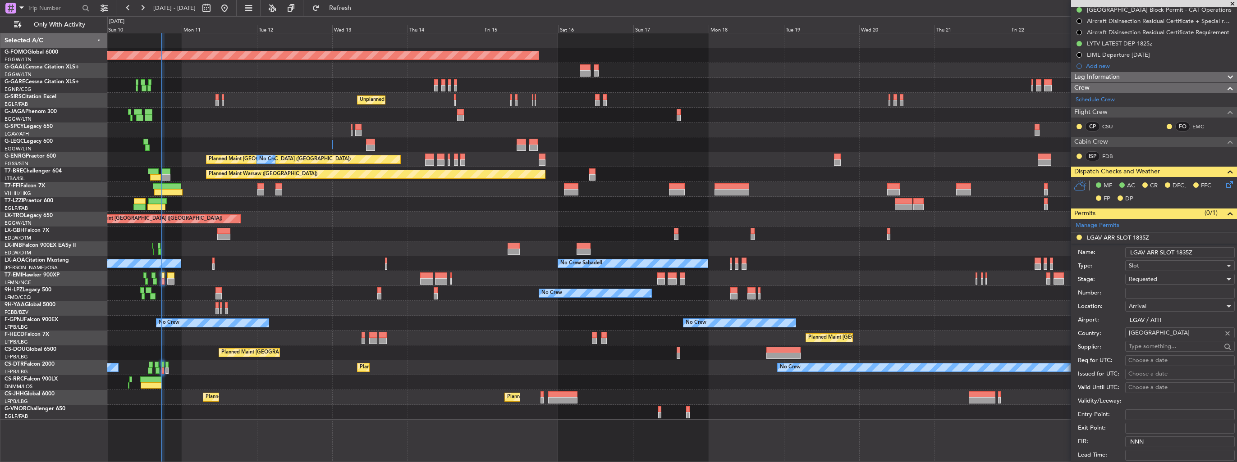
scroll to position [180, 0]
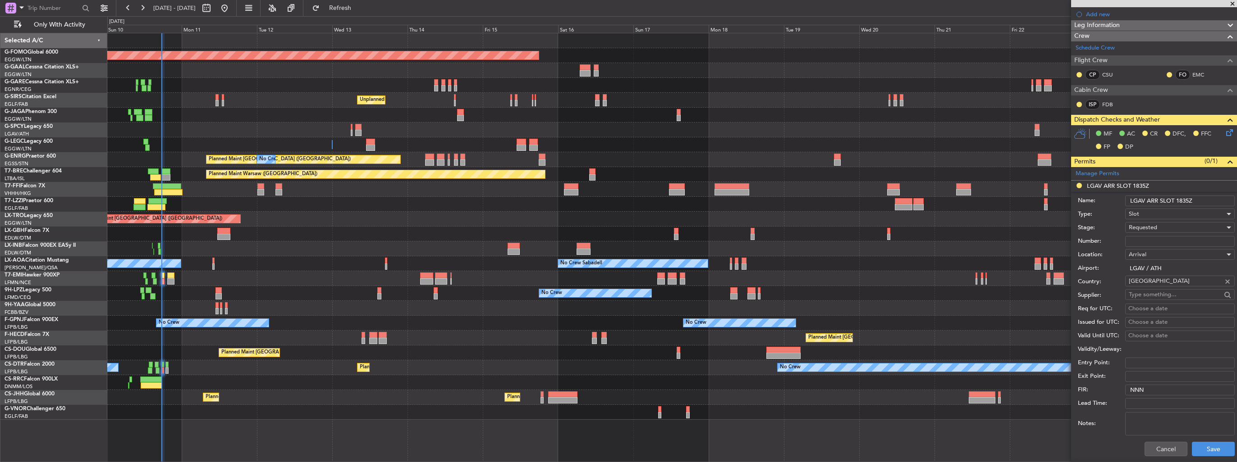
click at [1211, 199] on input "LGAV ARR SLOT 1835Z" at bounding box center [1180, 201] width 110 height 11
type input "LGAV ARR SLOT 1835z"
click at [1154, 243] on input "Number:" at bounding box center [1180, 241] width 110 height 11
paste input "IDLGAVAJST460300"
type input "IDLGAVAJST460300"
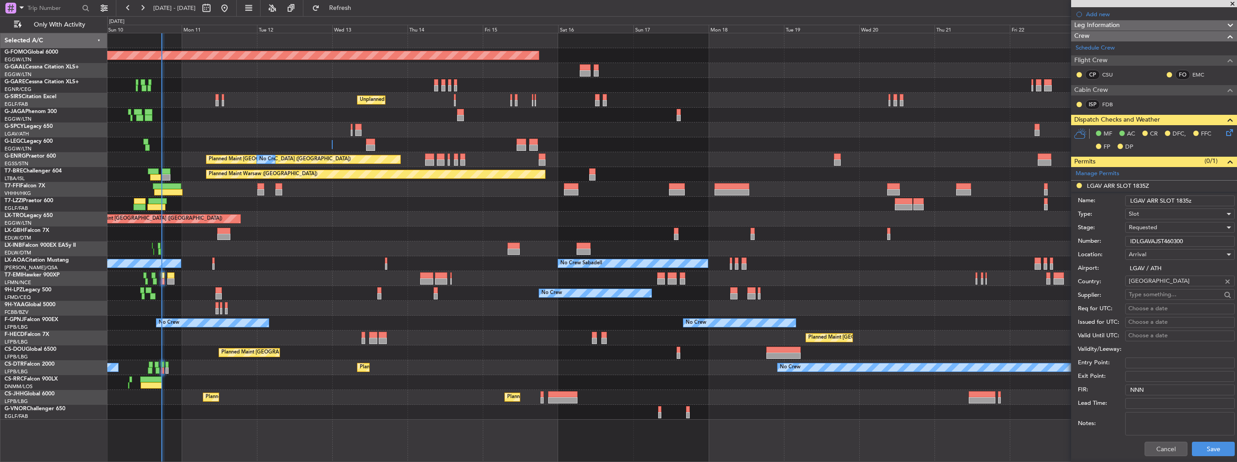
click at [1189, 201] on input "LGAV ARR SLOT 1835z" at bounding box center [1180, 201] width 110 height 11
type input "LGAV ARR SLOT 1830z"
click at [1181, 228] on div "Requested" at bounding box center [1177, 228] width 96 height 14
click at [1177, 293] on span "Received OK" at bounding box center [1176, 296] width 95 height 14
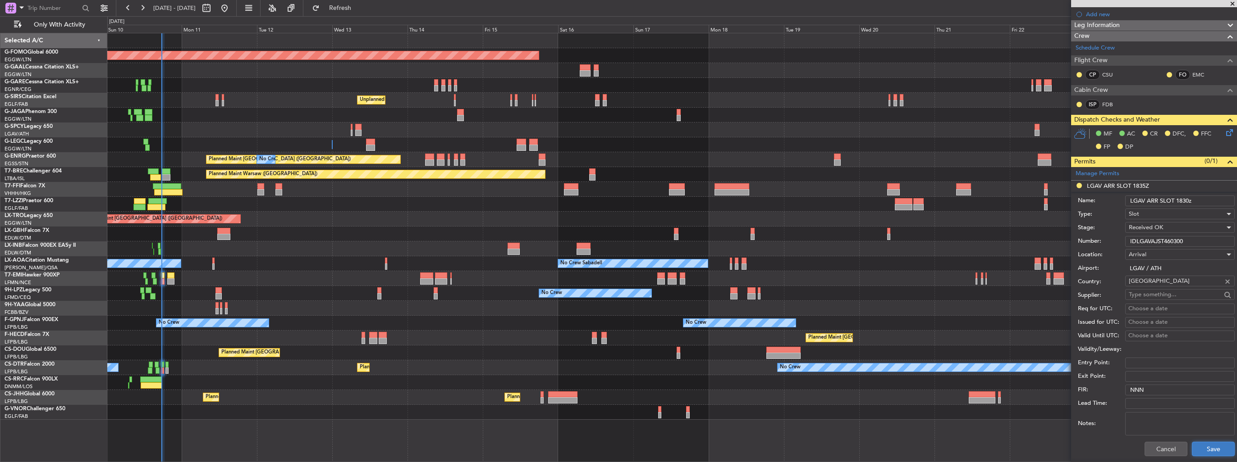
click at [1217, 450] on button "Save" at bounding box center [1213, 449] width 43 height 14
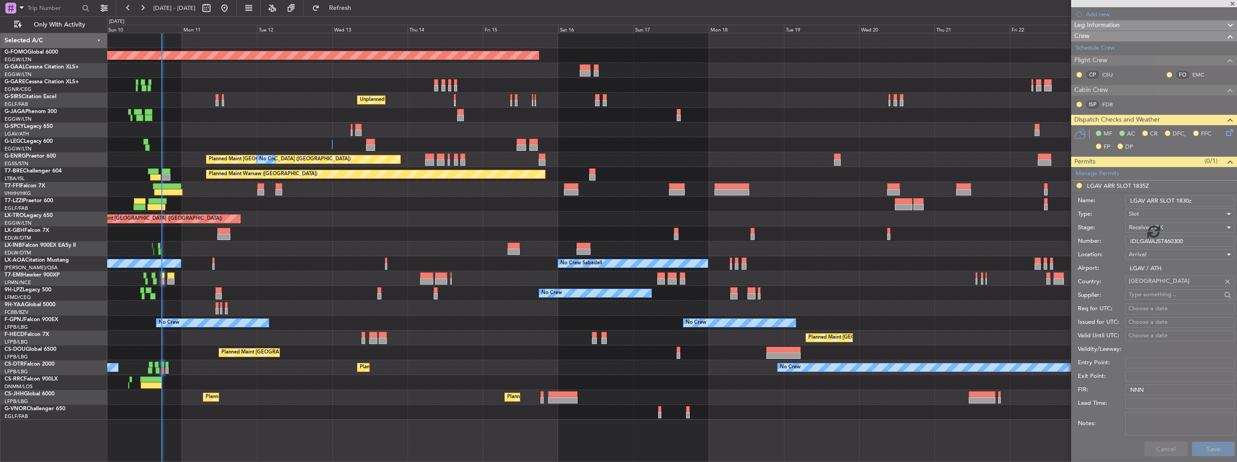
scroll to position [166, 0]
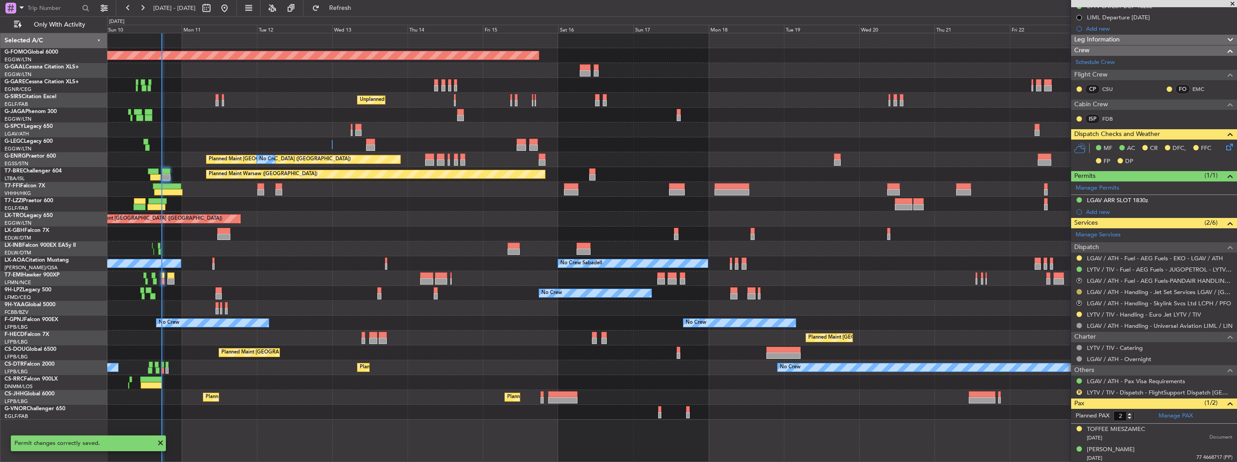
click at [1080, 292] on button at bounding box center [1078, 291] width 5 height 5
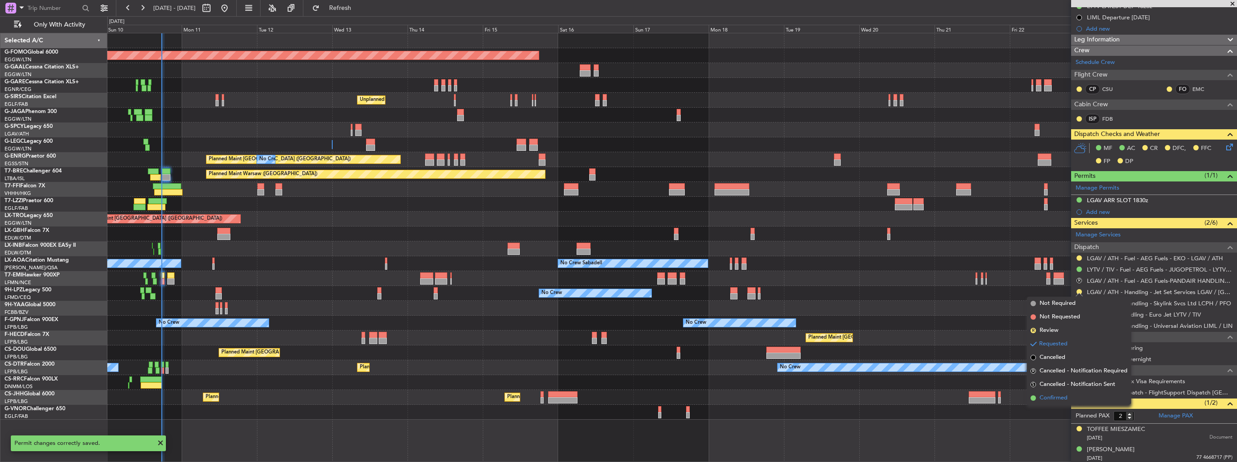
click at [1049, 400] on span "Confirmed" at bounding box center [1053, 398] width 28 height 9
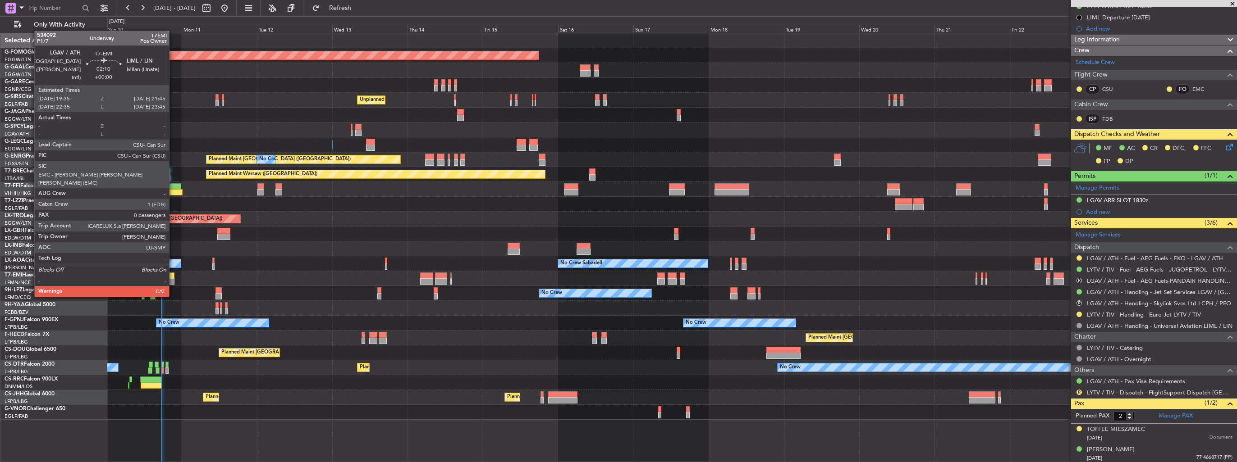
click at [173, 280] on div at bounding box center [170, 282] width 7 height 6
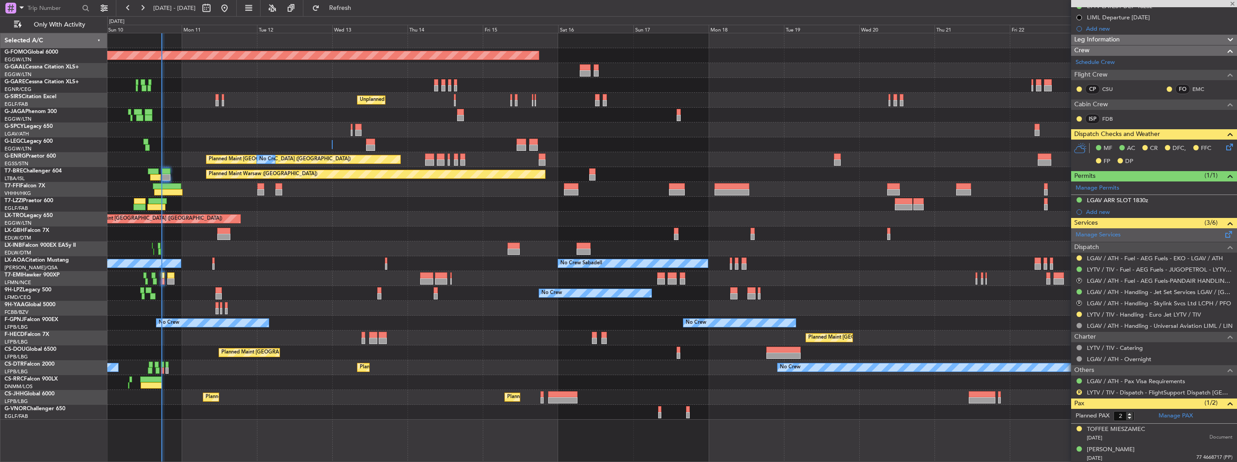
type input "0"
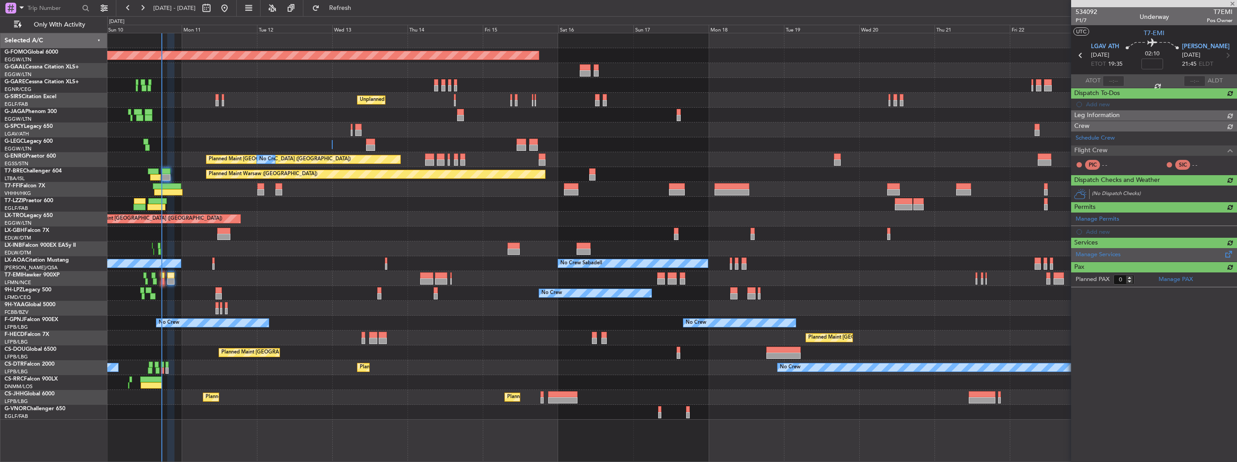
scroll to position [0, 0]
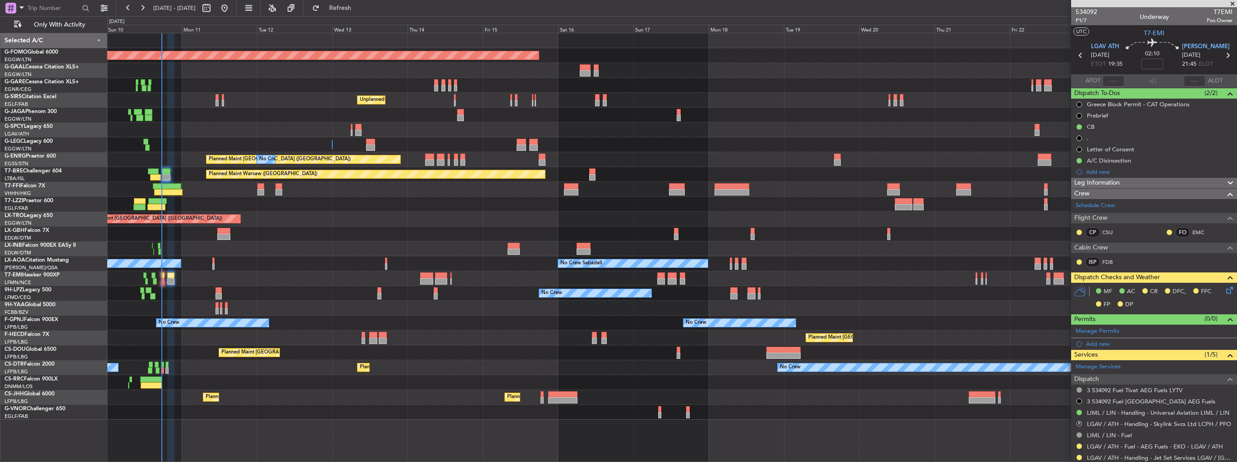
drag, startPoint x: 1097, startPoint y: 340, endPoint x: 1112, endPoint y: 342, distance: 15.4
click at [1097, 340] on div "Add new" at bounding box center [1159, 344] width 146 height 8
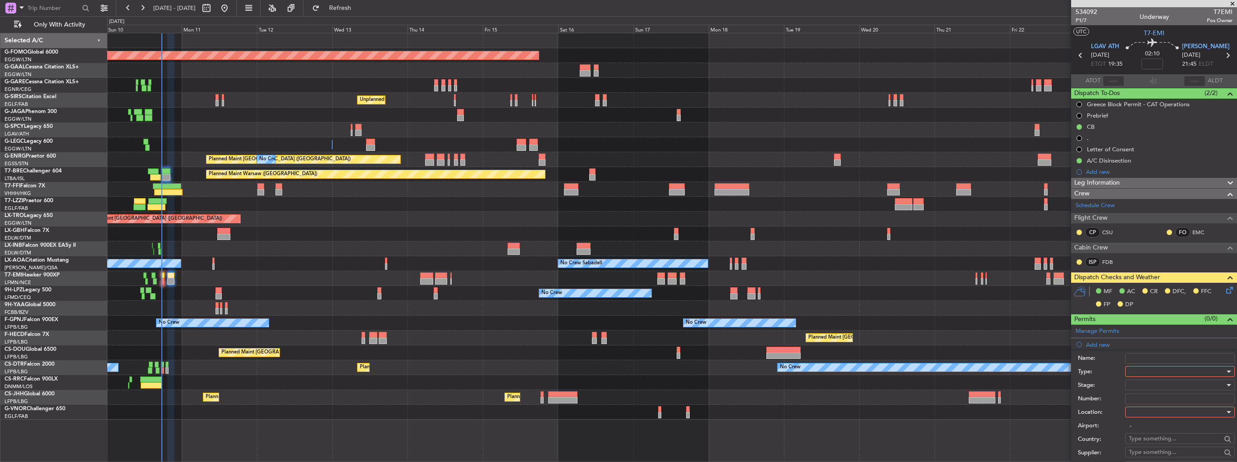
click at [1139, 372] on div at bounding box center [1177, 372] width 96 height 14
click at [1148, 451] on span "Slot" at bounding box center [1176, 457] width 95 height 14
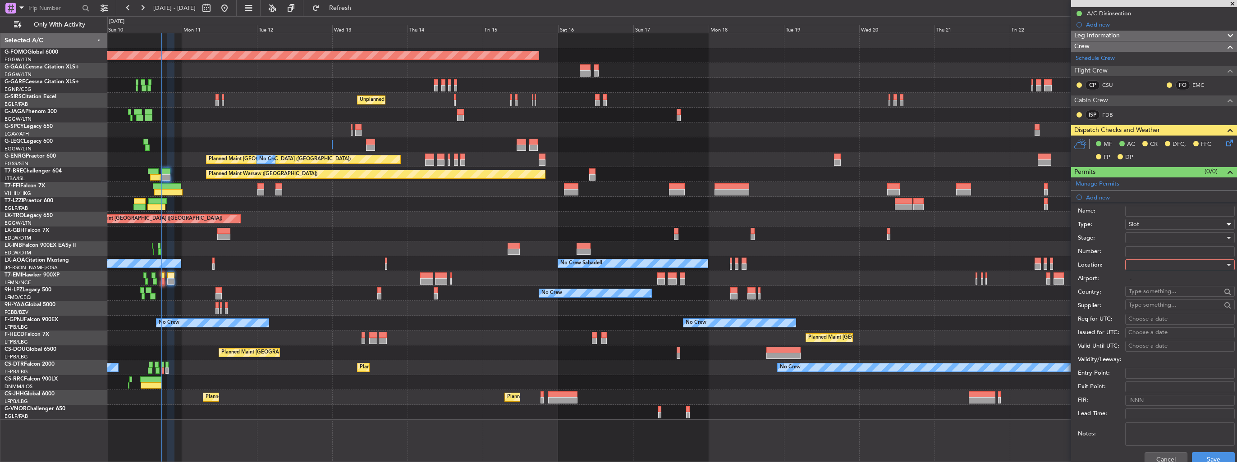
scroll to position [180, 0]
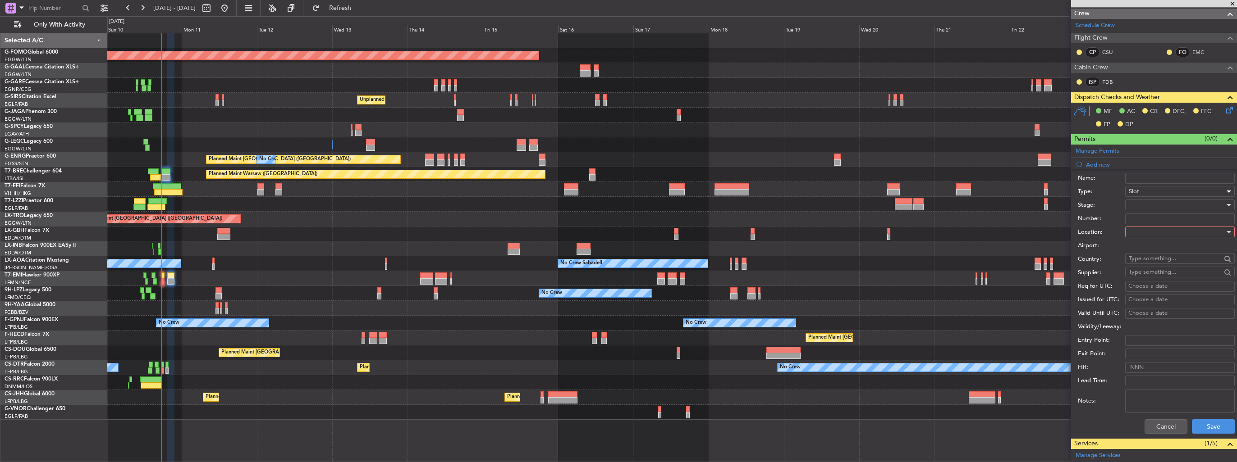
click at [1157, 232] on div at bounding box center [1177, 232] width 96 height 14
click at [1156, 250] on span "Departure" at bounding box center [1176, 250] width 95 height 14
type input "LGAV / ATH"
click at [1158, 205] on div at bounding box center [1177, 205] width 96 height 14
click at [1162, 276] on span "Received OK" at bounding box center [1176, 277] width 95 height 14
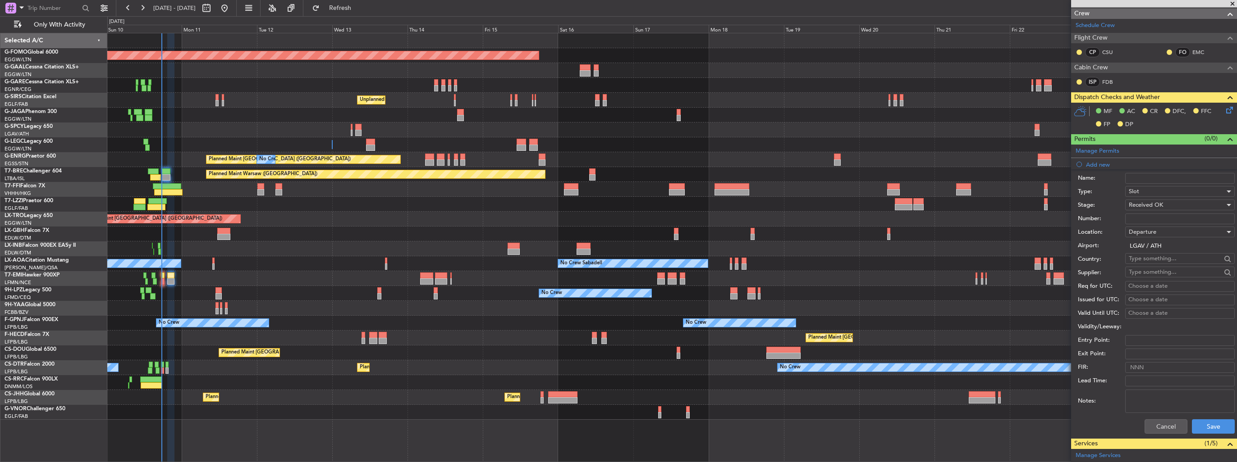
click at [1154, 216] on input "Number:" at bounding box center [1180, 219] width 110 height 11
paste input "LGAVDJST460300"
type input "LGAVDJST460300"
click at [1201, 420] on button "Save" at bounding box center [1213, 427] width 43 height 14
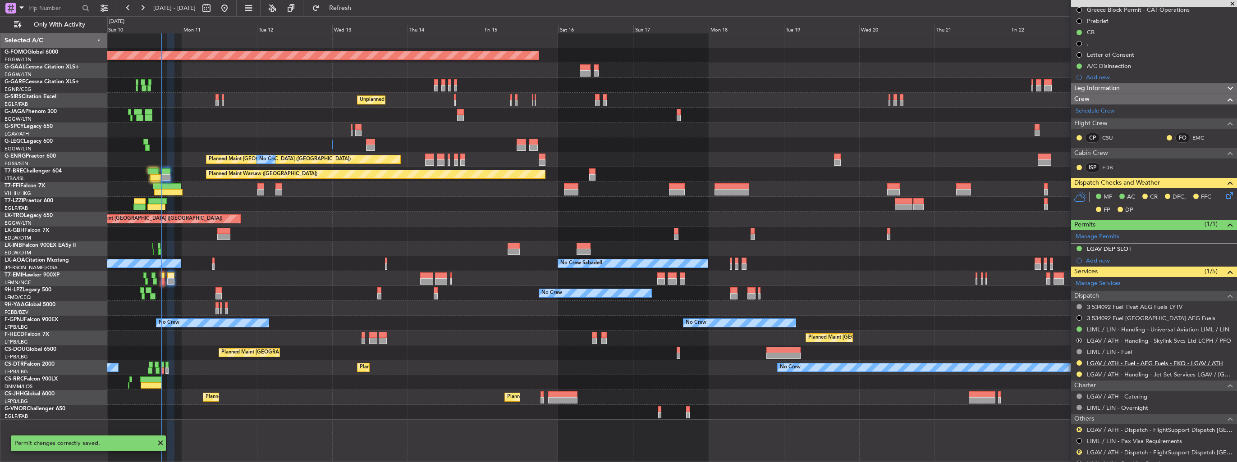
scroll to position [125, 0]
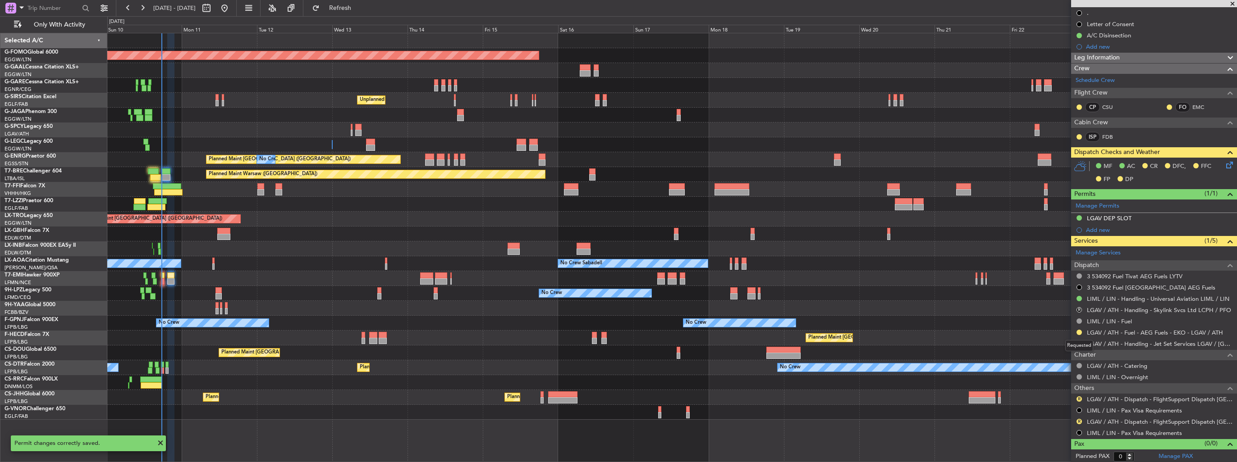
click at [1080, 342] on div "Requested" at bounding box center [1079, 345] width 28 height 11
click at [1080, 343] on button at bounding box center [1078, 343] width 5 height 5
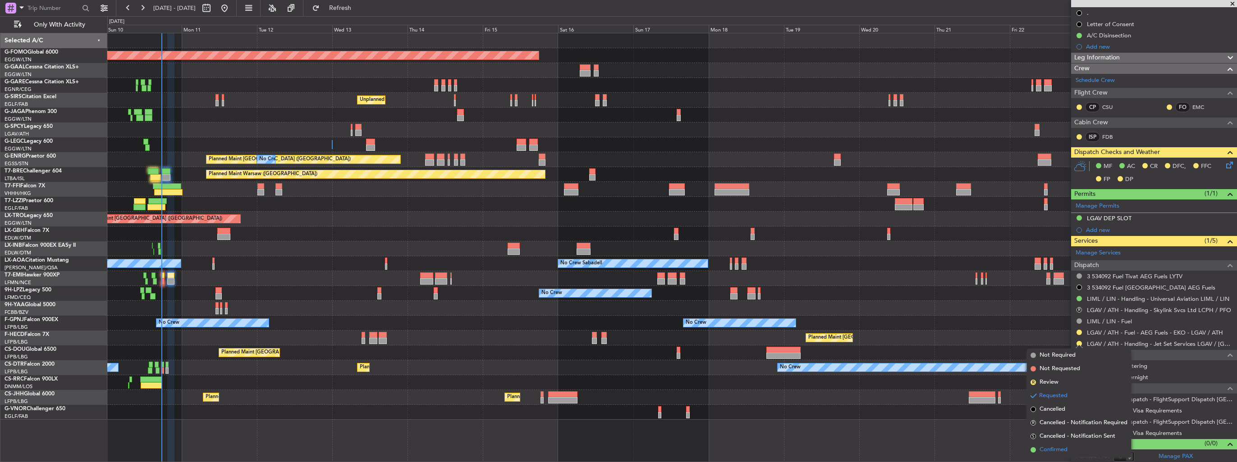
click at [1042, 448] on span "Confirmed" at bounding box center [1053, 450] width 28 height 9
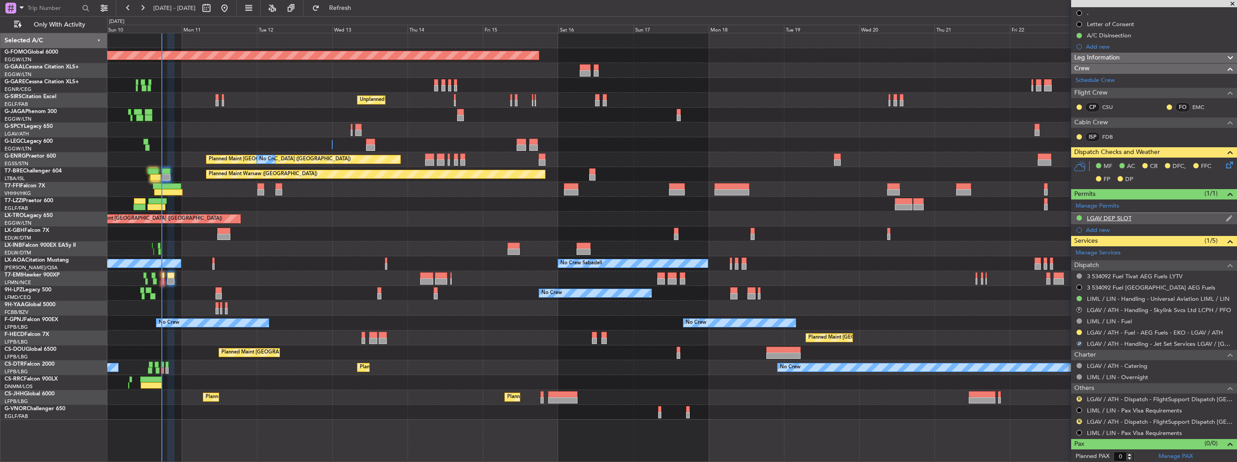
click at [1226, 215] on img at bounding box center [1229, 219] width 7 height 8
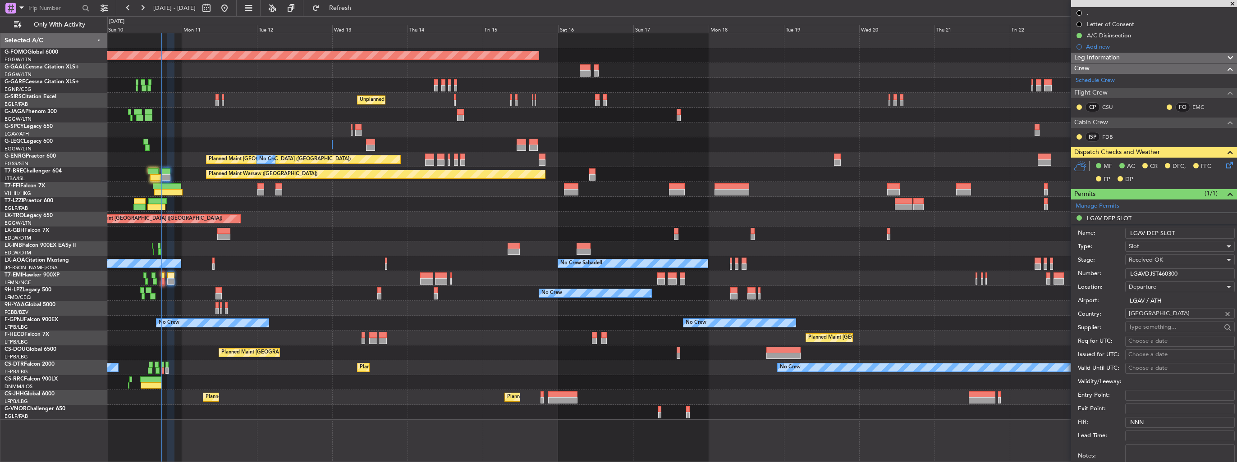
click at [1191, 228] on input "LGAV DEP SLOT" at bounding box center [1180, 233] width 110 height 11
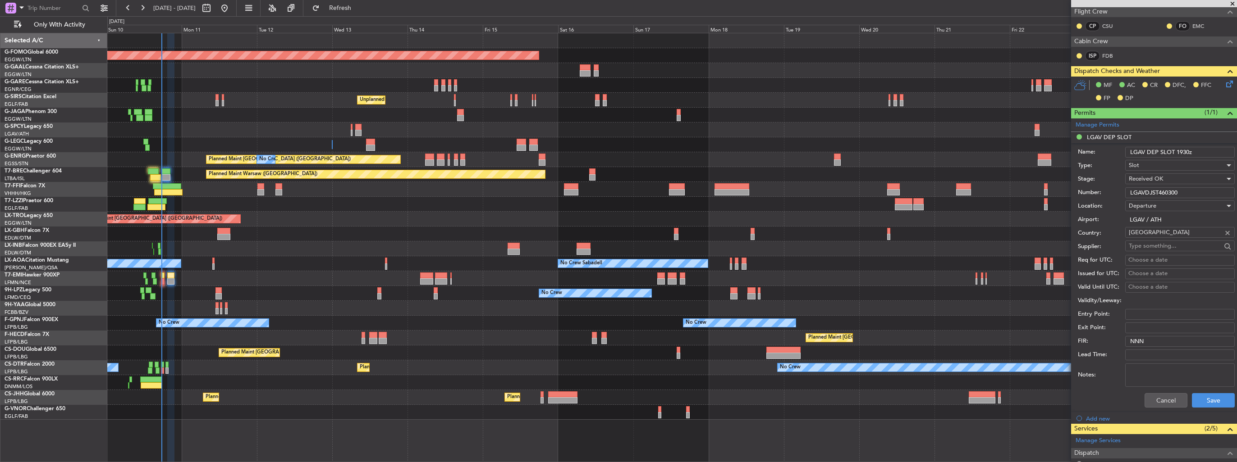
scroll to position [261, 0]
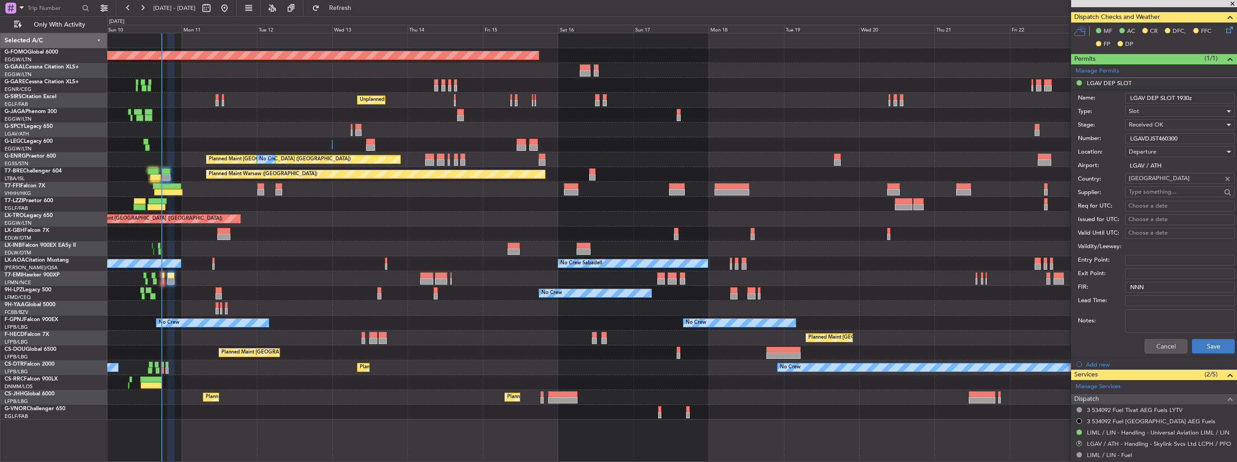
type input "LGAV DEP SLOT 1930z"
click at [1204, 347] on button "Save" at bounding box center [1213, 346] width 43 height 14
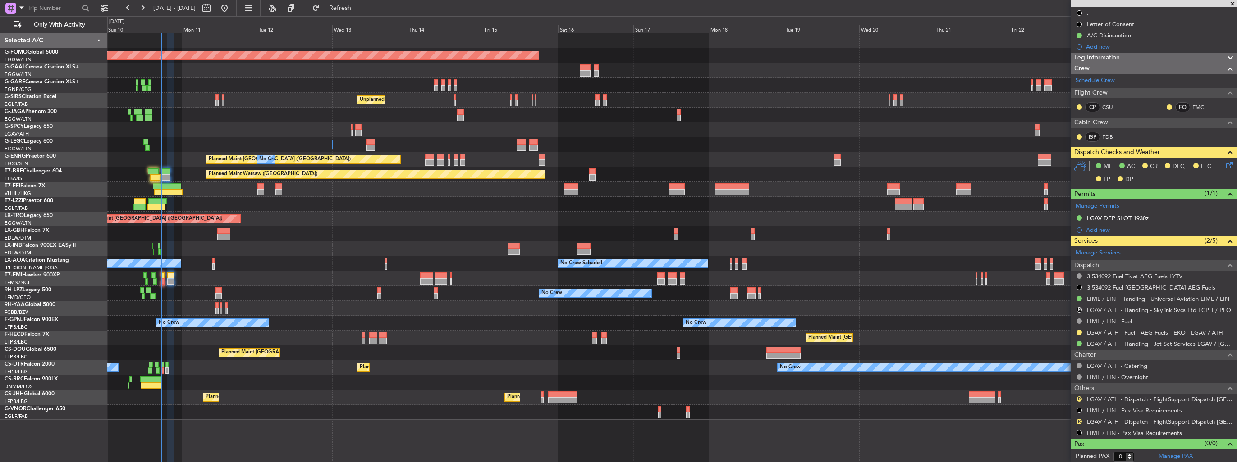
scroll to position [0, 0]
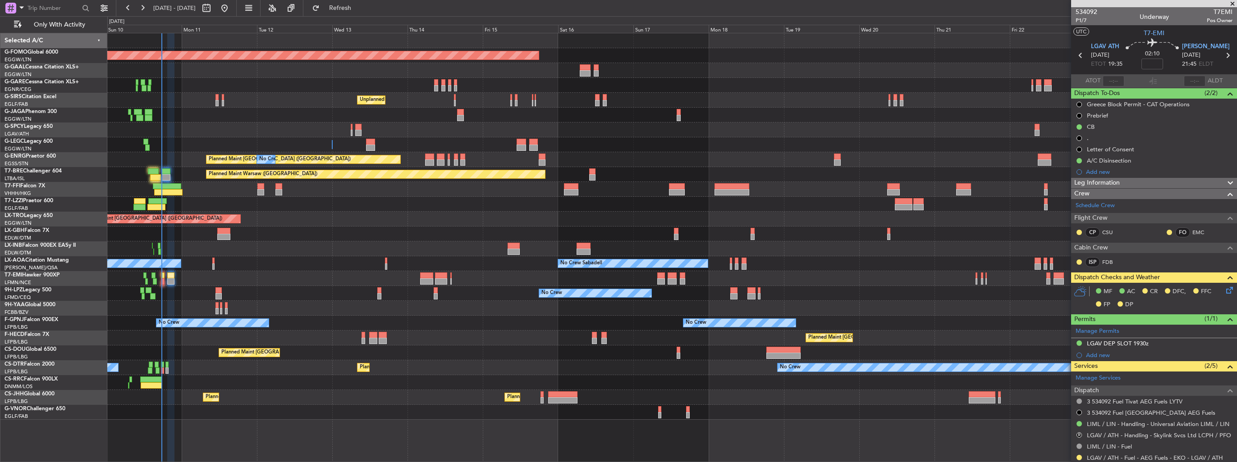
click at [148, 174] on div "Planned Maint Warsaw ([GEOGRAPHIC_DATA])" at bounding box center [671, 174] width 1129 height 15
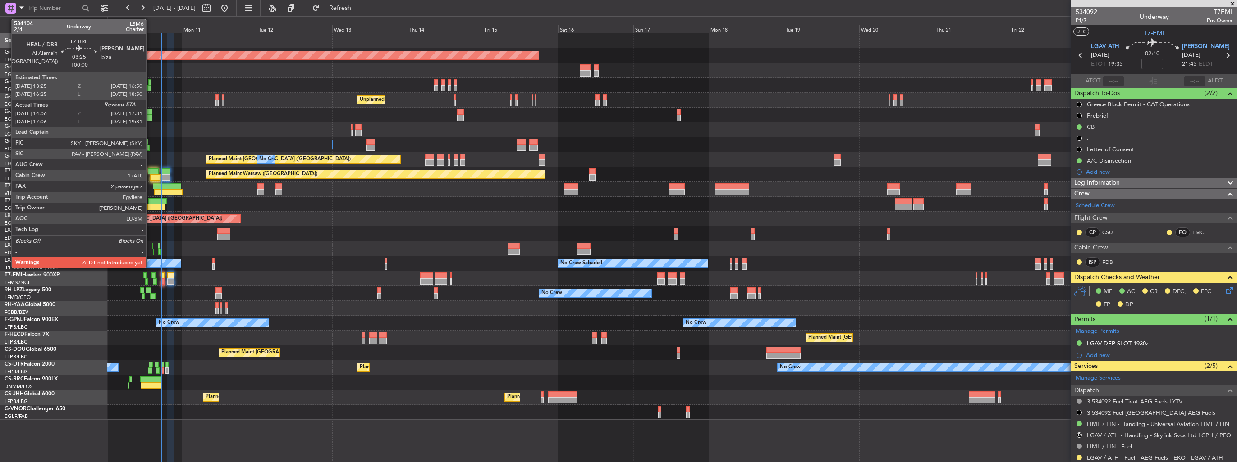
click at [150, 173] on div at bounding box center [153, 172] width 11 height 6
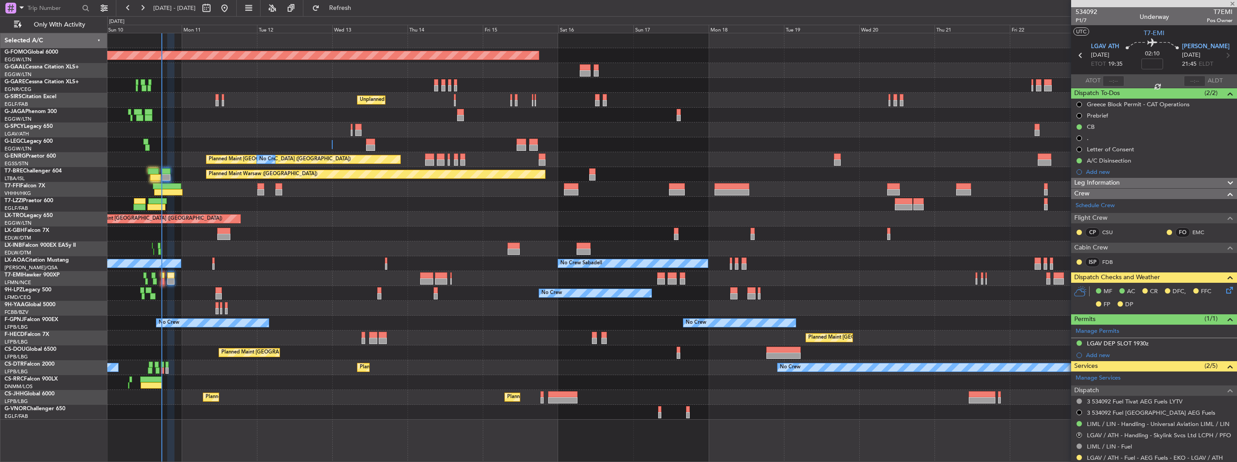
type input "14:06"
type input "2"
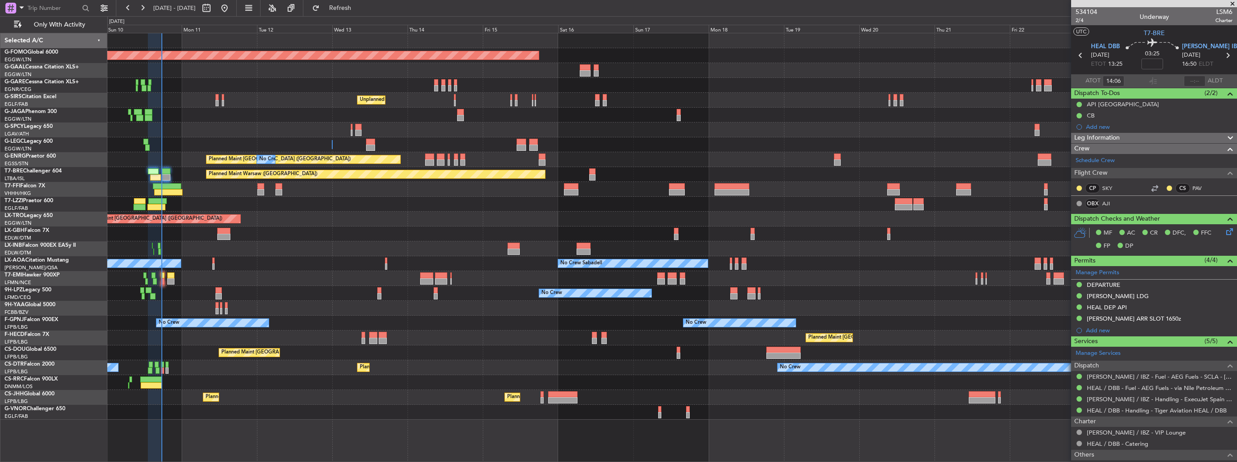
click at [1215, 11] on span "LSM6" at bounding box center [1223, 11] width 17 height 9
copy span "LSM6"
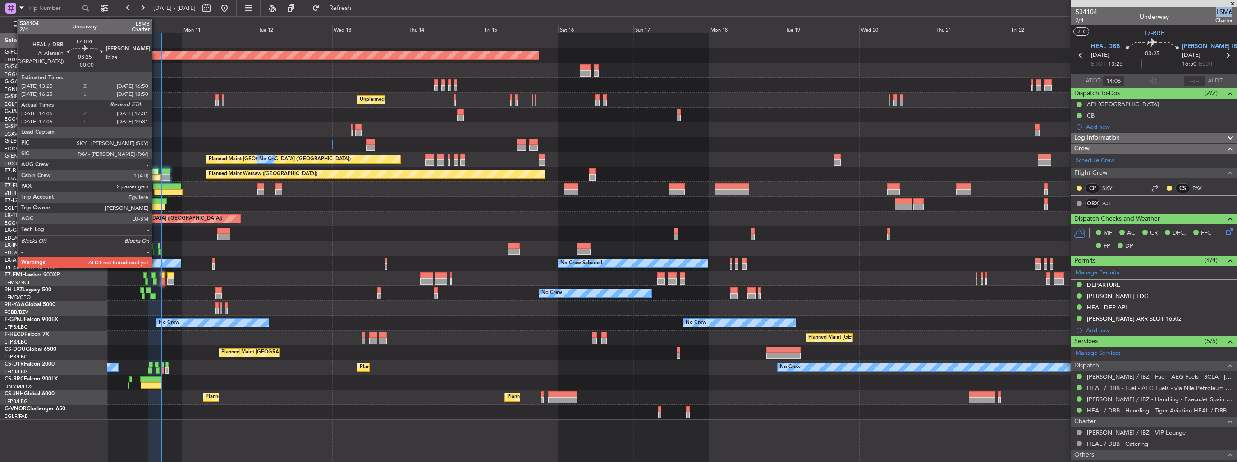
click at [156, 178] on div at bounding box center [155, 177] width 11 height 6
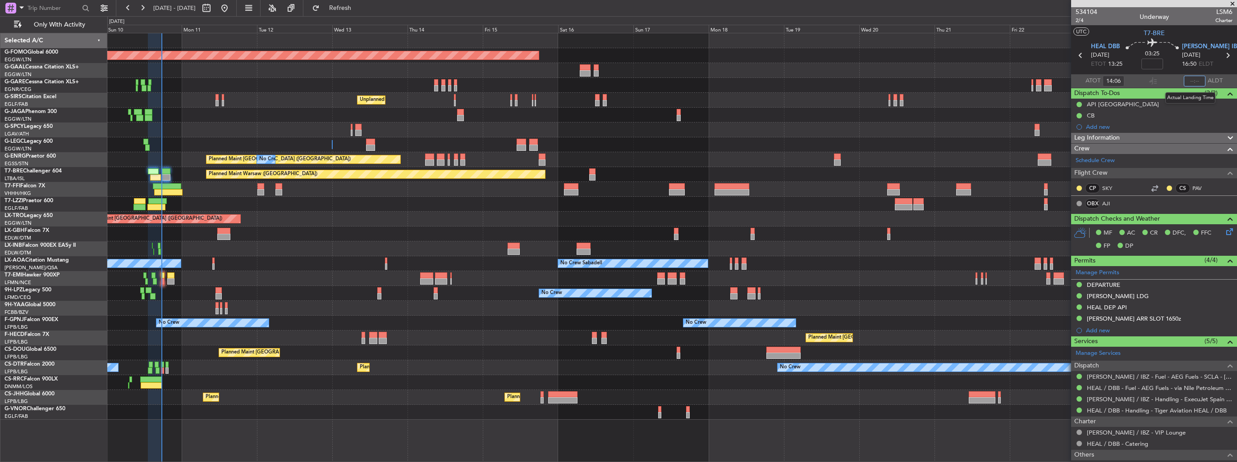
click at [1192, 79] on input "text" at bounding box center [1195, 81] width 22 height 11
type input "17:37"
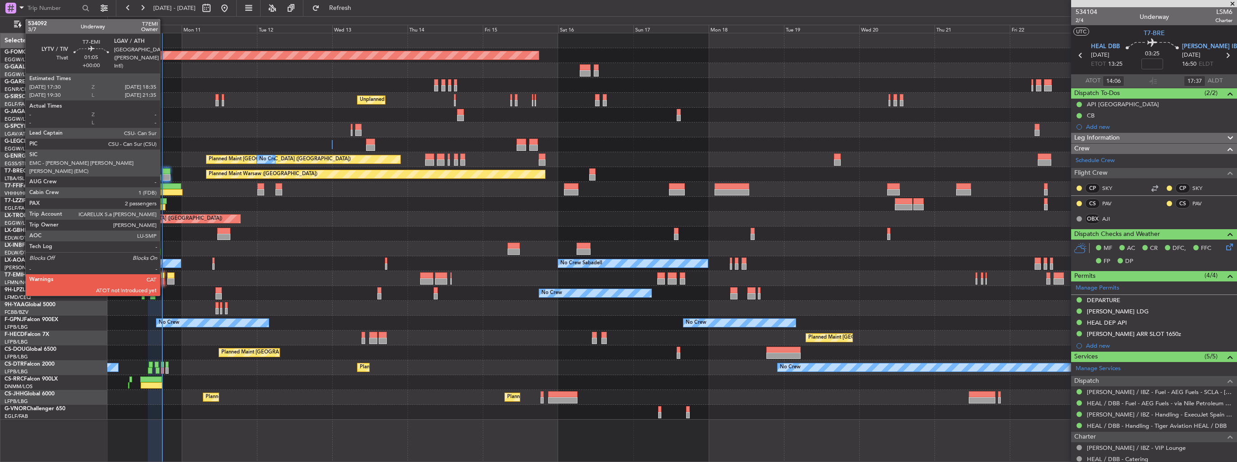
click at [164, 279] on div at bounding box center [163, 282] width 4 height 6
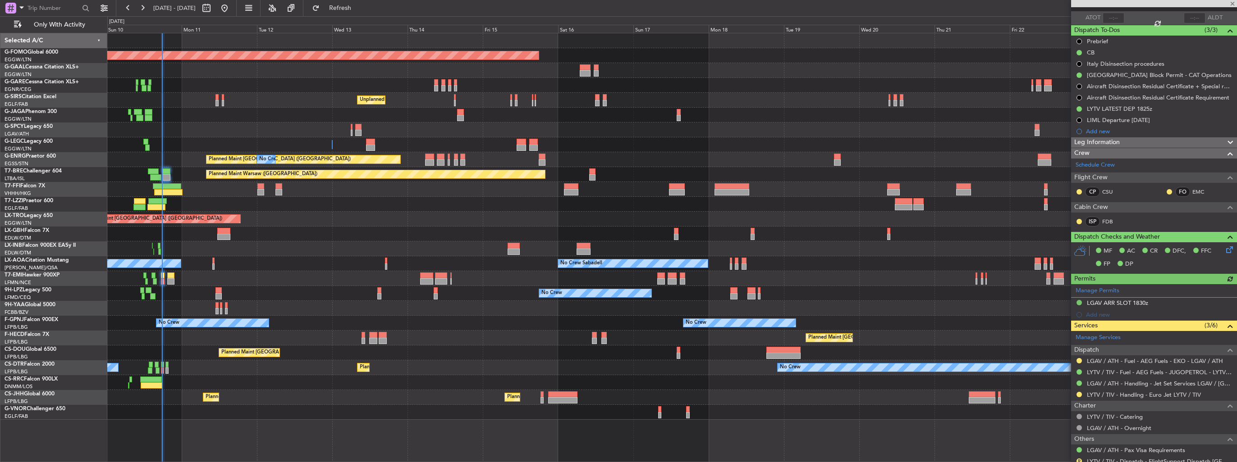
scroll to position [90, 0]
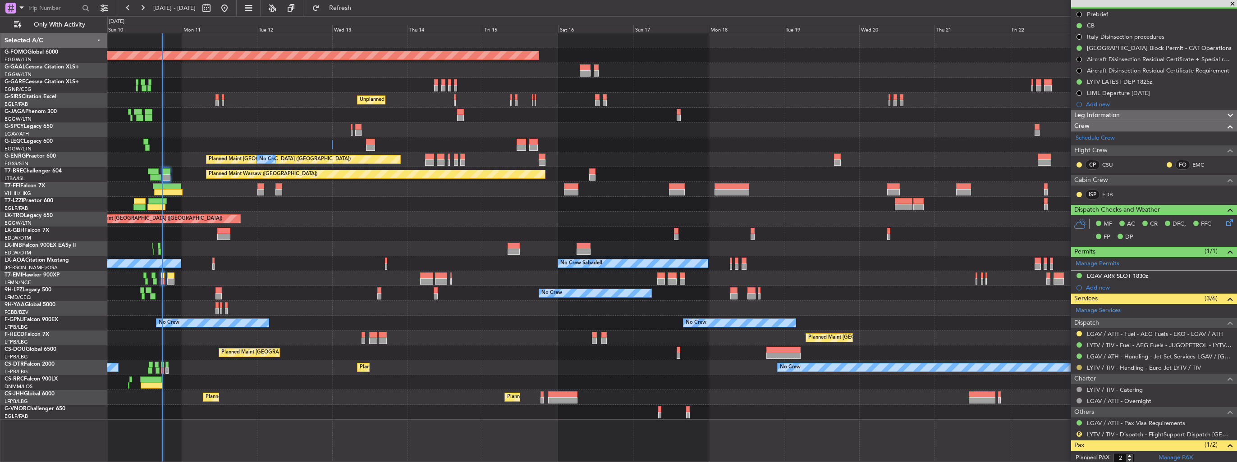
click at [1080, 367] on button at bounding box center [1078, 367] width 5 height 5
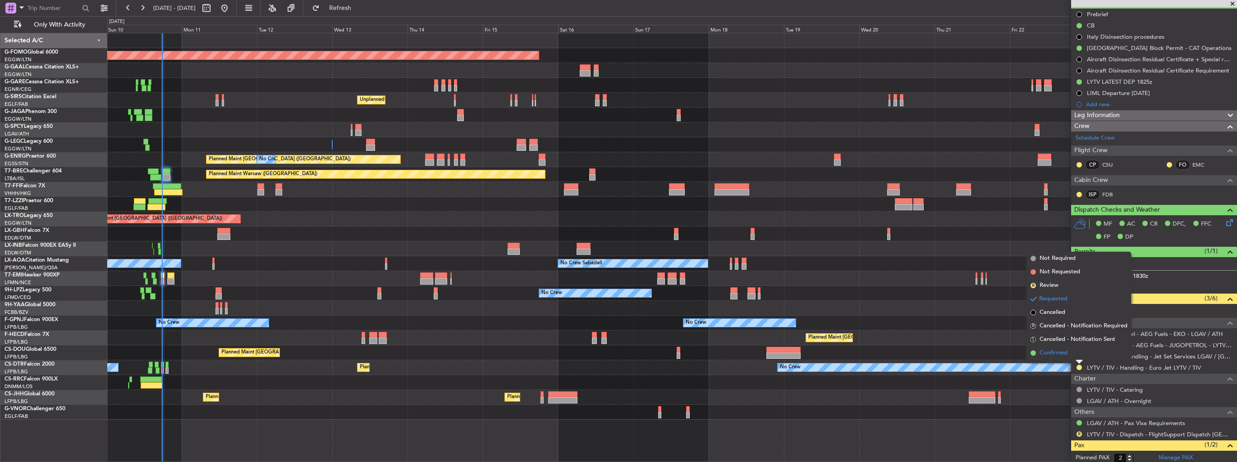
click at [1057, 352] on span "Confirmed" at bounding box center [1053, 353] width 28 height 9
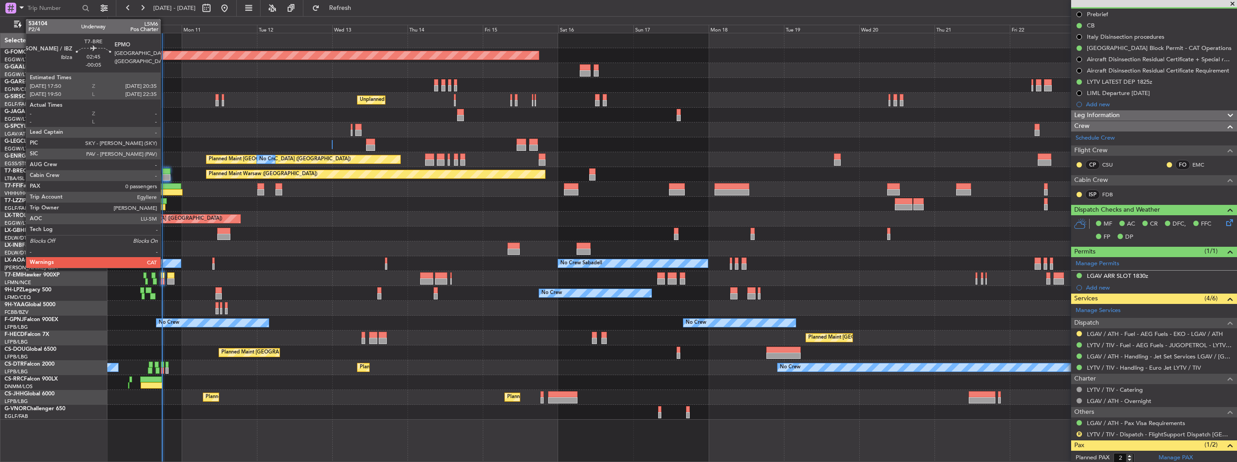
click at [165, 174] on div at bounding box center [166, 177] width 9 height 6
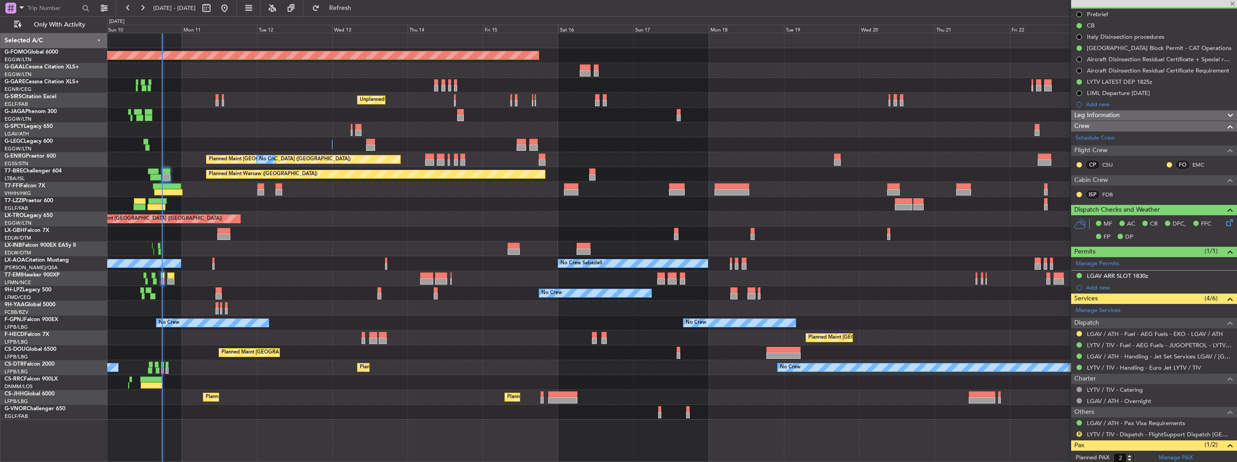
type input "-00:05"
type input "0"
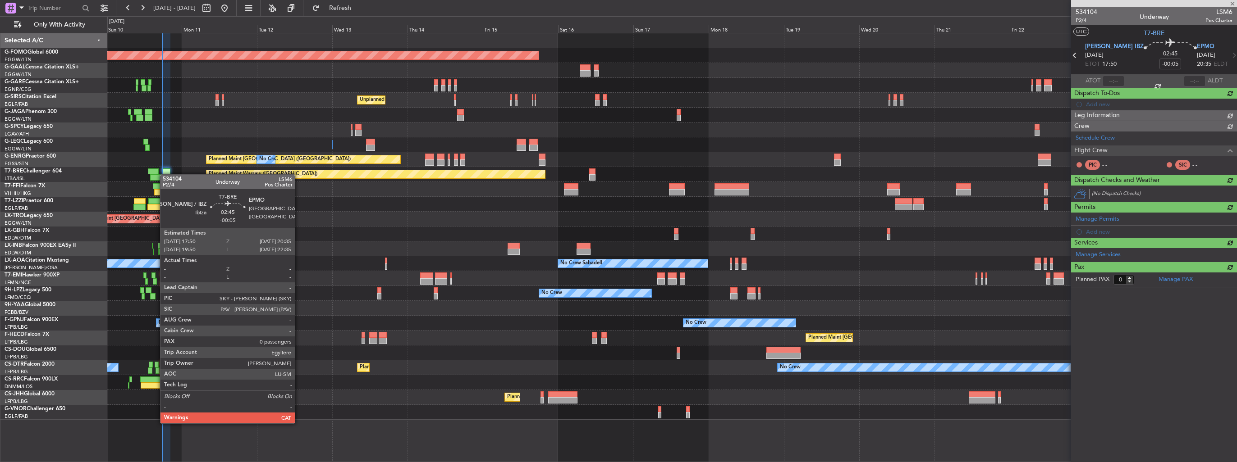
scroll to position [0, 0]
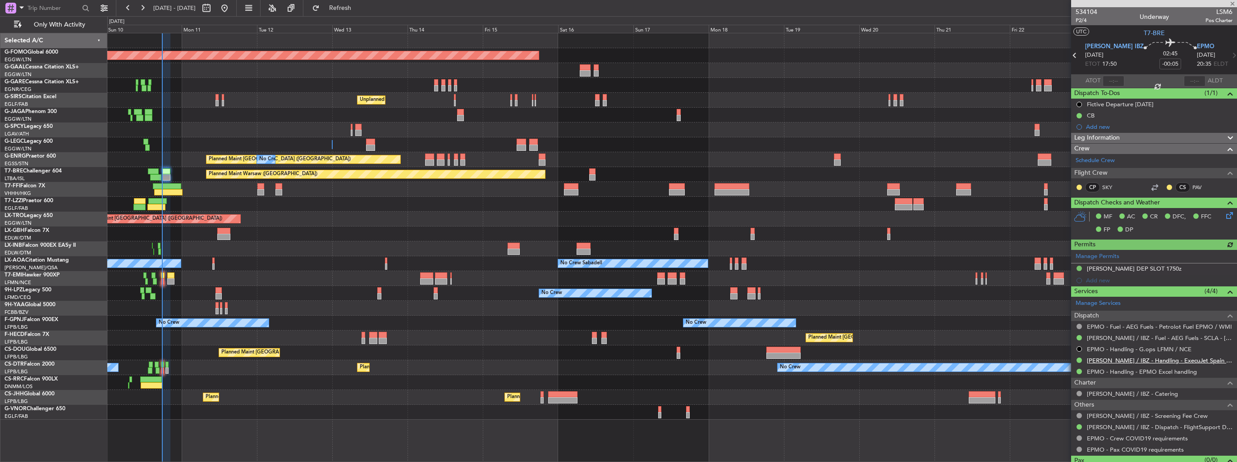
click at [1102, 357] on link "[PERSON_NAME] / IBZ - Handling - ExecuJet Spain [PERSON_NAME] / IBZ" at bounding box center [1160, 361] width 146 height 8
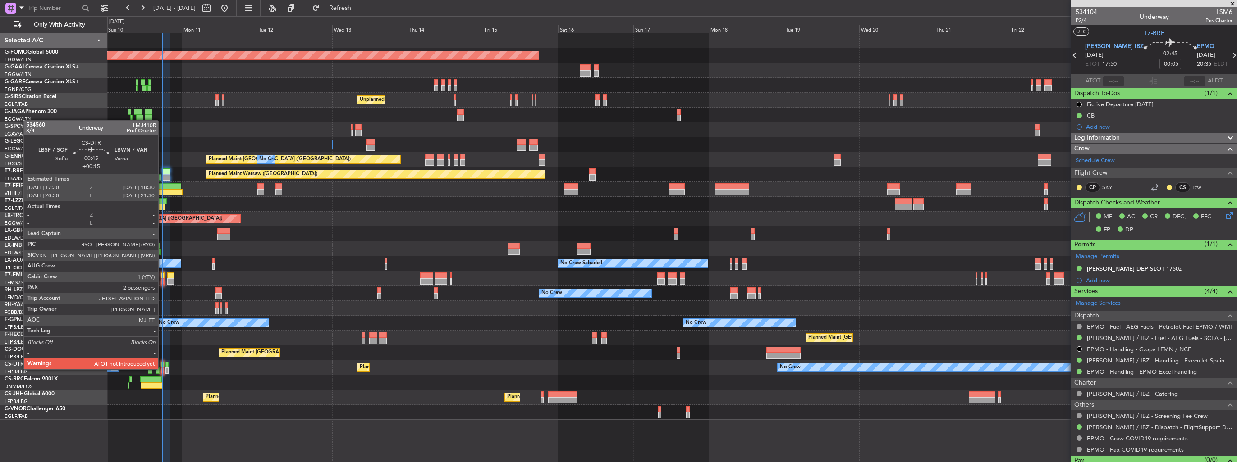
click at [162, 369] on div at bounding box center [162, 371] width 3 height 6
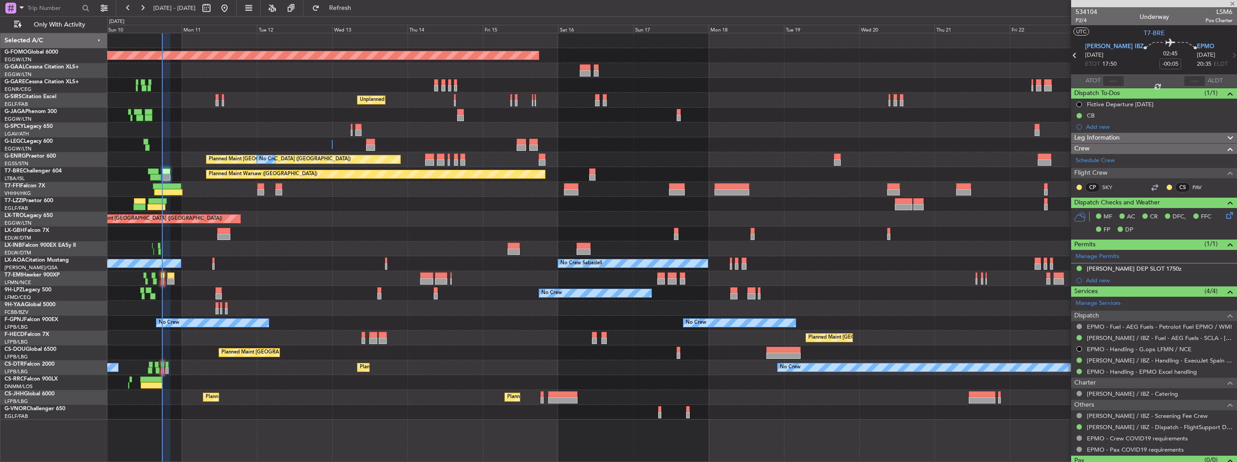
type input "+00:15"
type input "2"
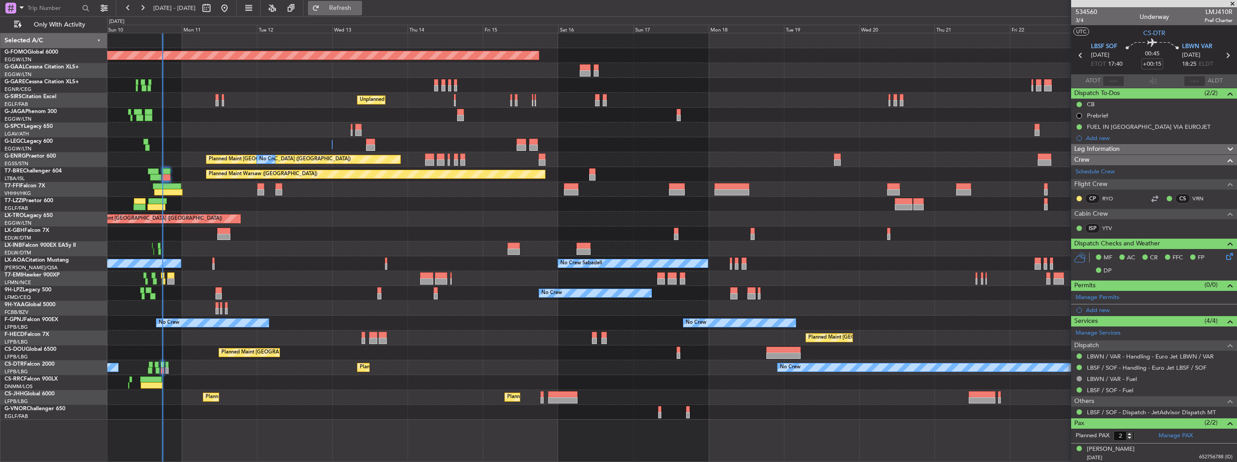
click at [362, 12] on button "Refresh" at bounding box center [335, 8] width 54 height 14
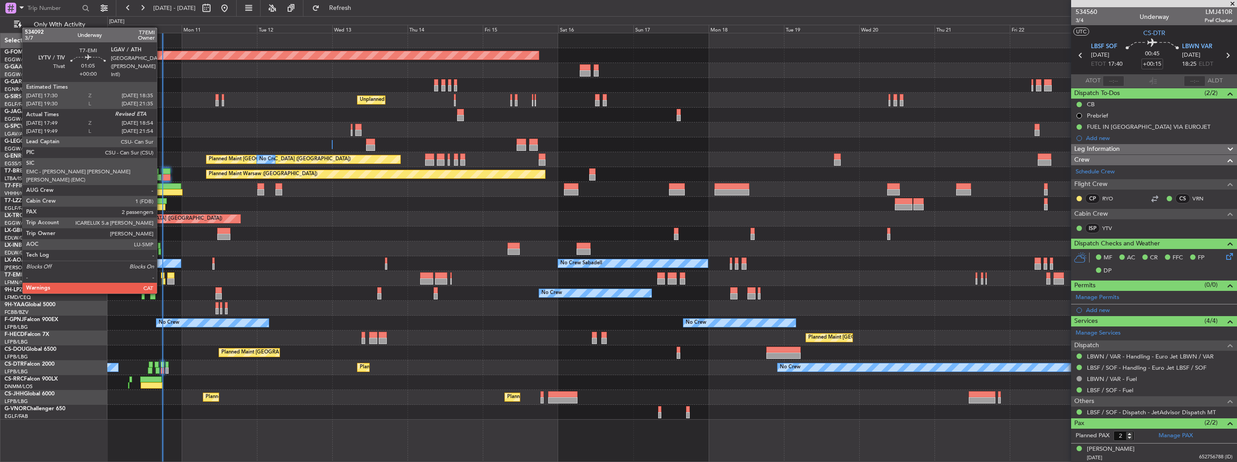
click at [161, 277] on div at bounding box center [163, 276] width 4 height 6
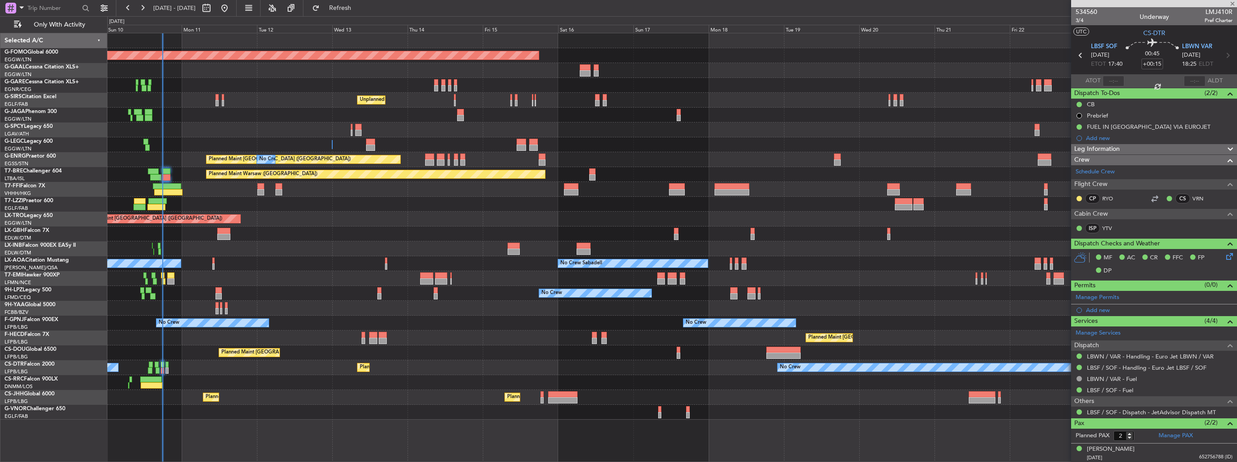
type input "17:49"
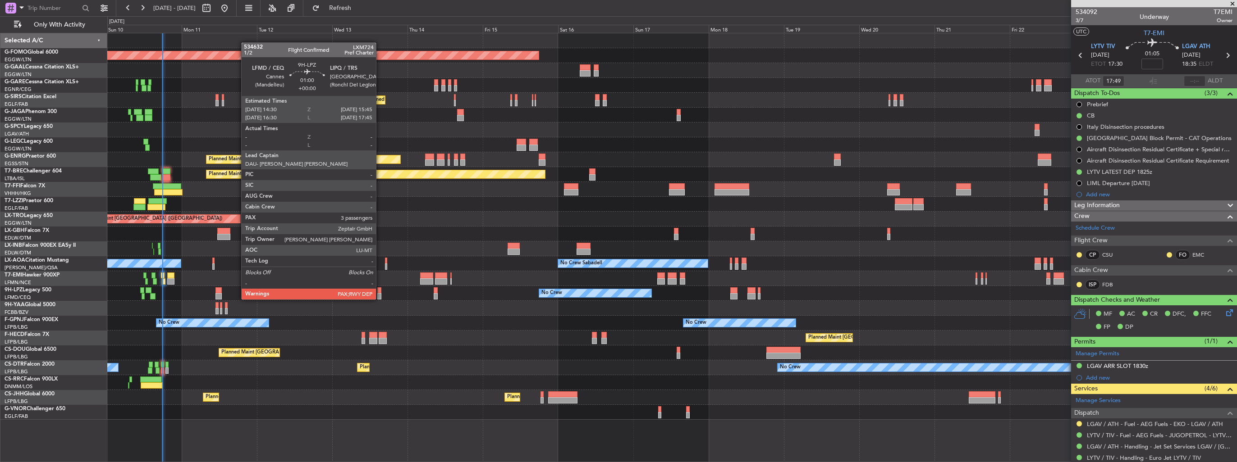
click at [380, 291] on div at bounding box center [379, 291] width 4 height 6
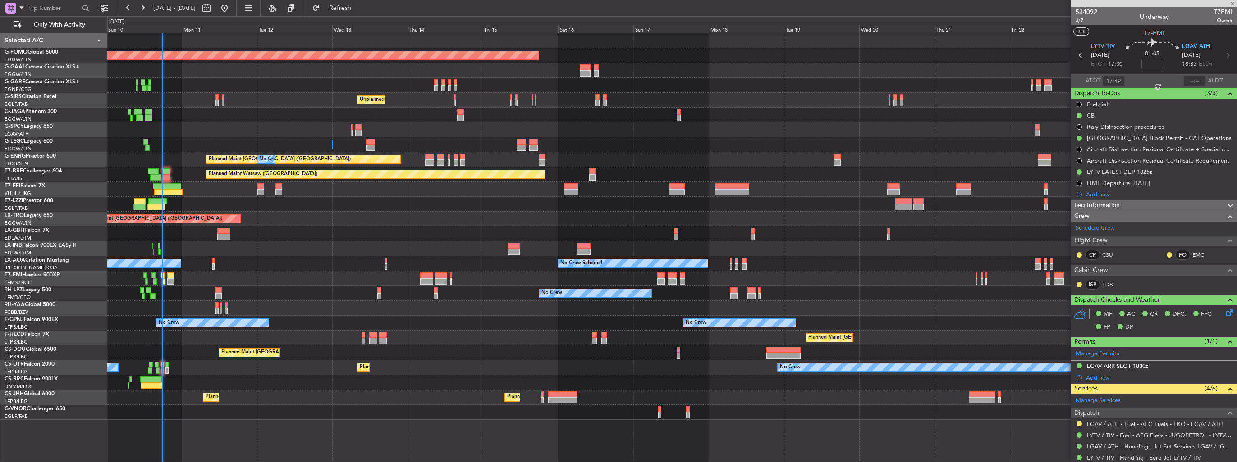
type input "3"
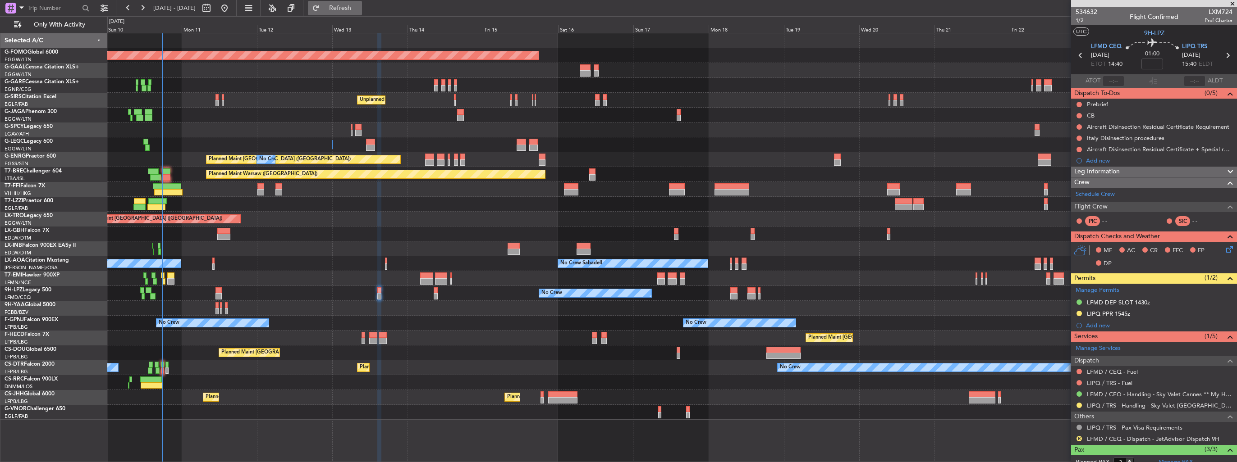
click at [359, 8] on span "Refresh" at bounding box center [340, 8] width 38 height 6
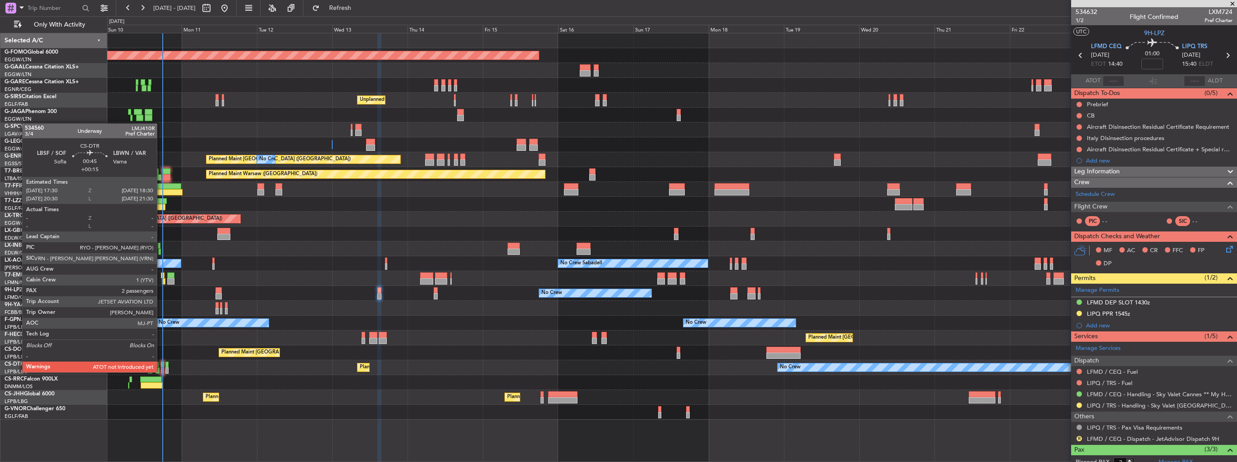
click at [161, 372] on div at bounding box center [162, 371] width 3 height 6
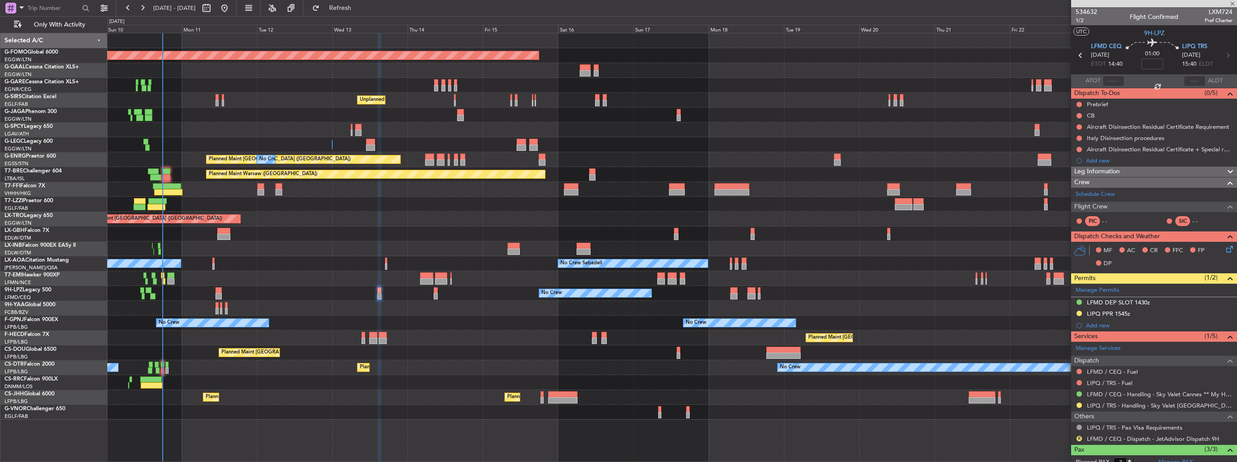
type input "+00:15"
type input "2"
